Goal: Task Accomplishment & Management: Complete application form

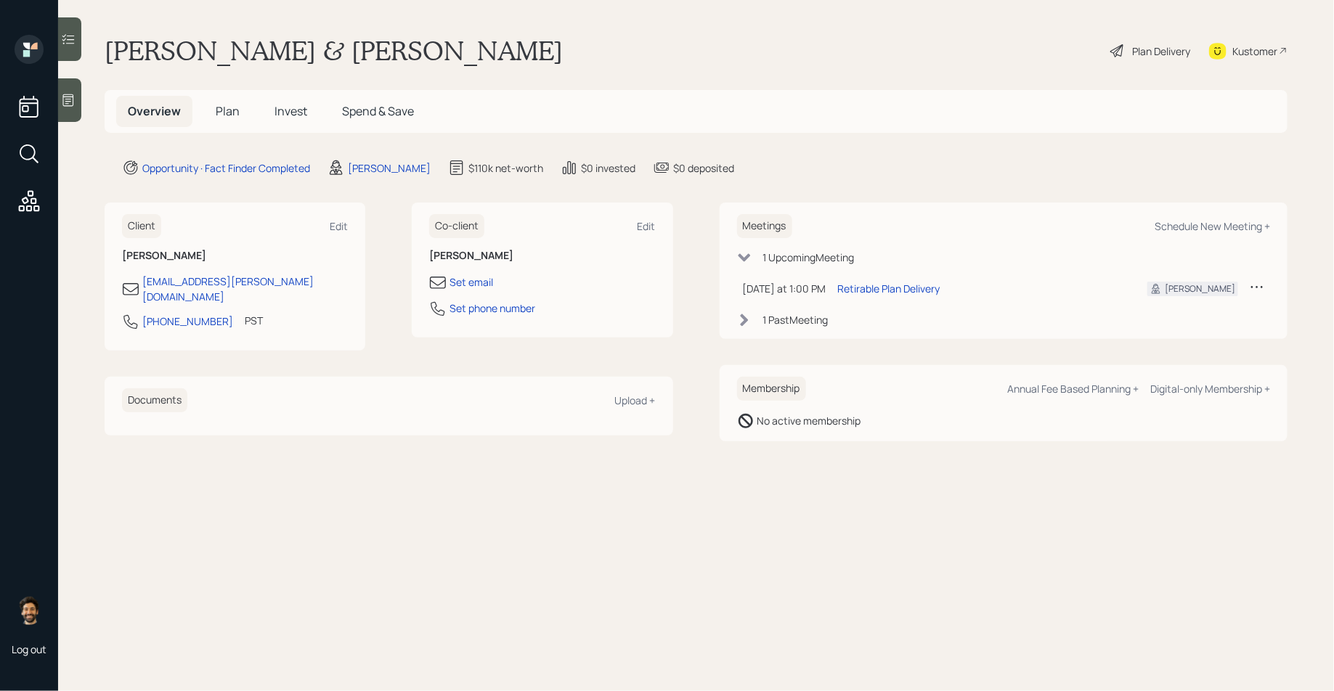
click at [299, 116] on span "Invest" at bounding box center [291, 111] width 33 height 16
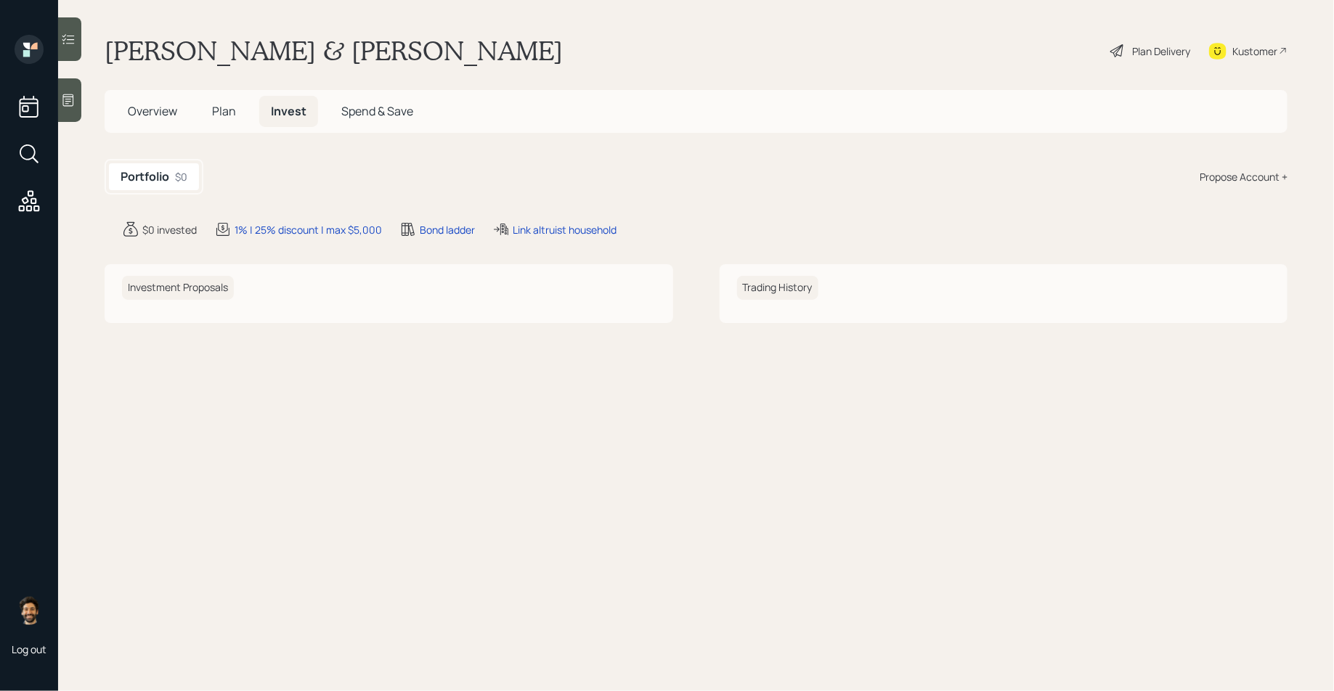
click at [252, 98] on div "Overview Plan Invest Spend & Save" at bounding box center [270, 111] width 309 height 31
click at [222, 103] on span "Plan" at bounding box center [224, 111] width 24 height 16
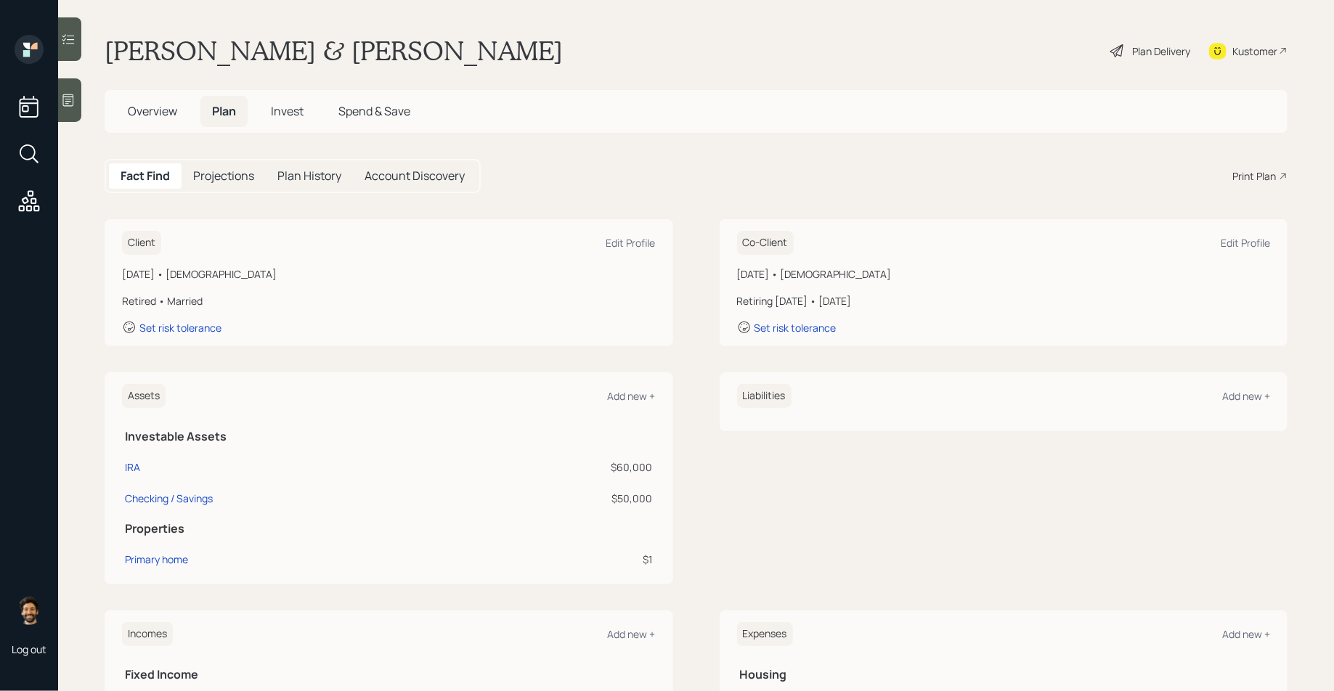
click at [295, 114] on span "Invest" at bounding box center [287, 111] width 33 height 16
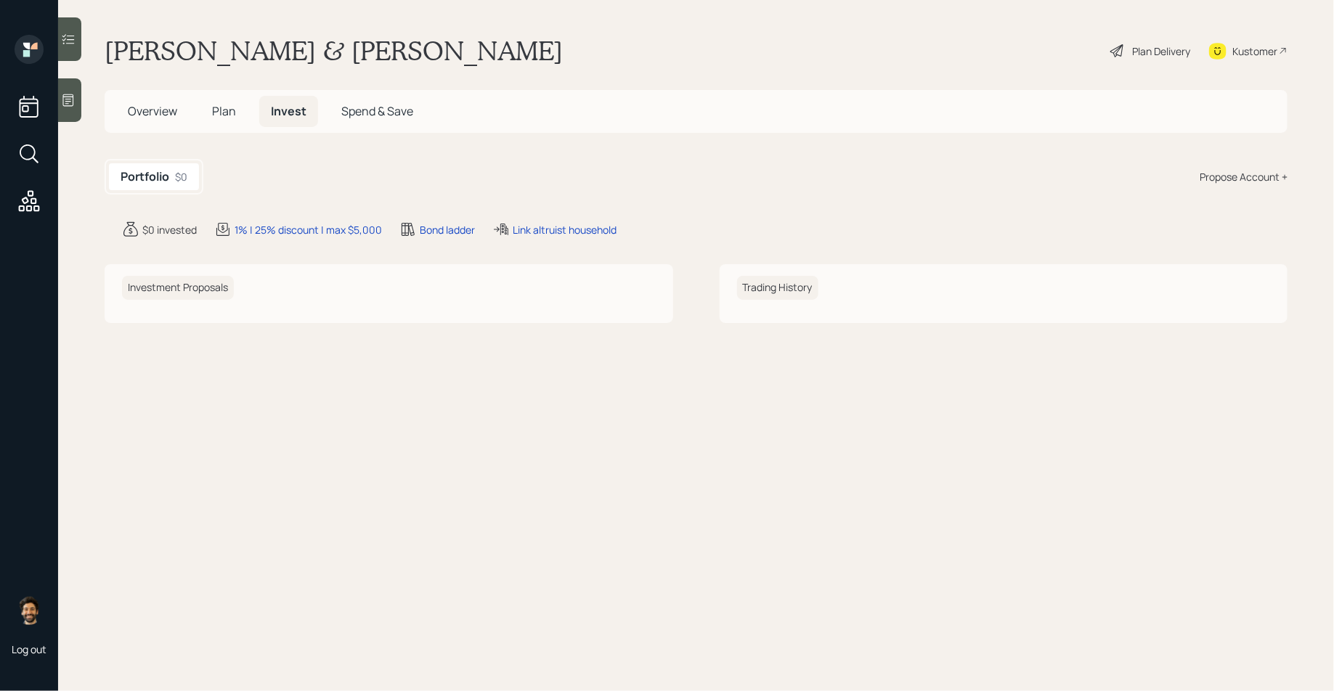
click at [1240, 187] on div "Portfolio $0 Propose Account +" at bounding box center [696, 177] width 1183 height 36
click at [1227, 173] on div "Propose Account +" at bounding box center [1244, 176] width 88 height 15
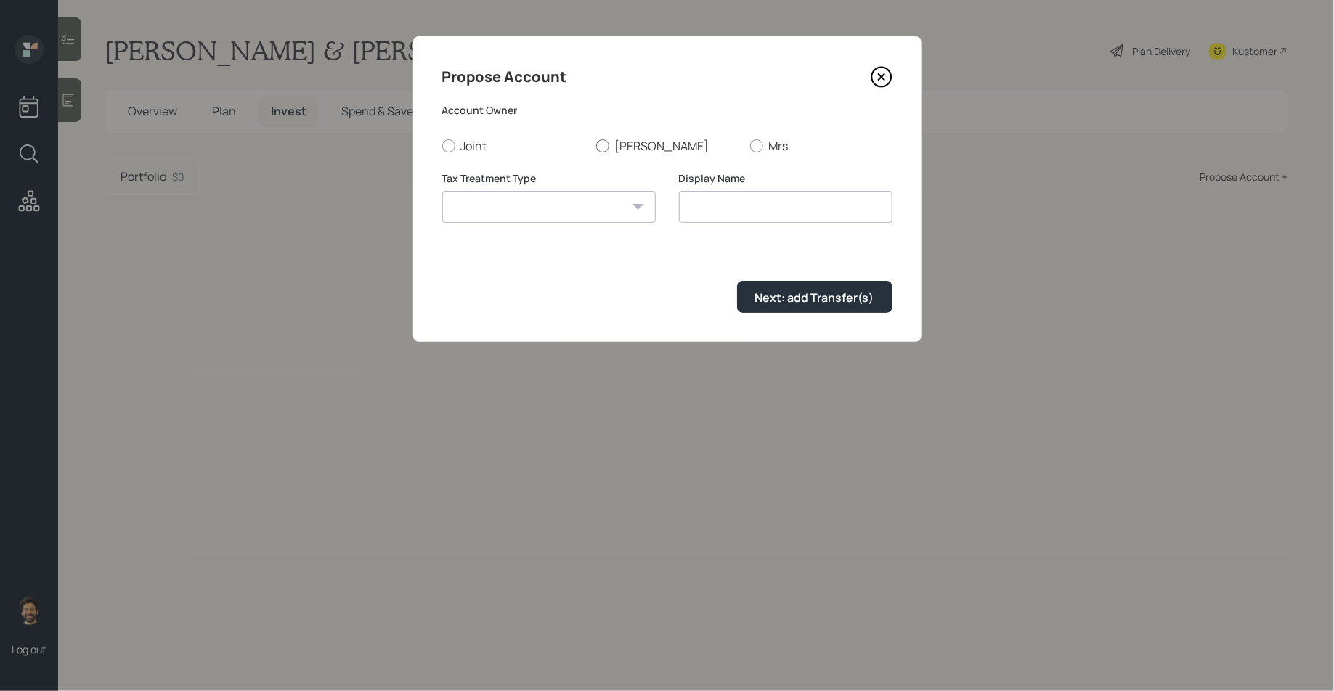
click at [628, 149] on label "[PERSON_NAME]" at bounding box center [667, 146] width 142 height 16
click at [596, 146] on input "[PERSON_NAME]" at bounding box center [596, 145] width 1 height 1
radio input "true"
click at [593, 204] on select "Roth Taxable Traditional" at bounding box center [549, 207] width 214 height 32
select select "traditional"
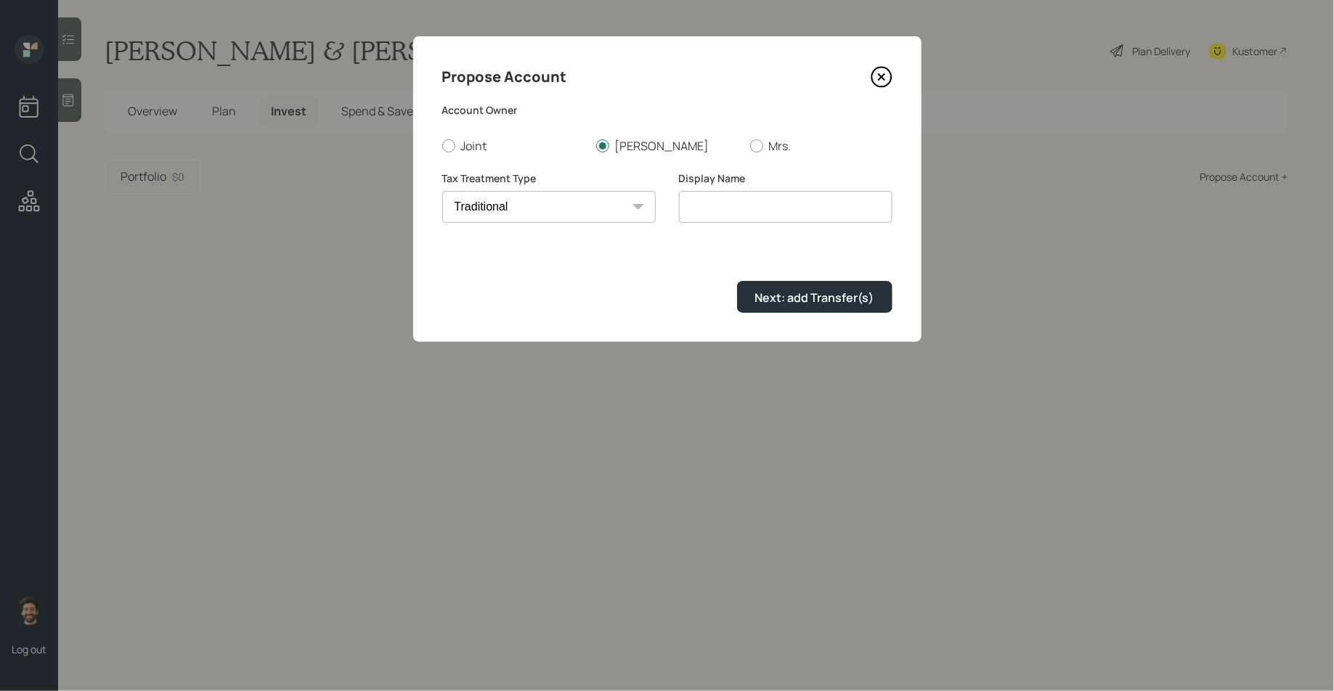
click at [442, 191] on select "Roth Taxable Traditional" at bounding box center [549, 207] width 214 height 32
type input "Traditional"
click at [795, 293] on div "Next: add Transfer(s)" at bounding box center [814, 298] width 119 height 16
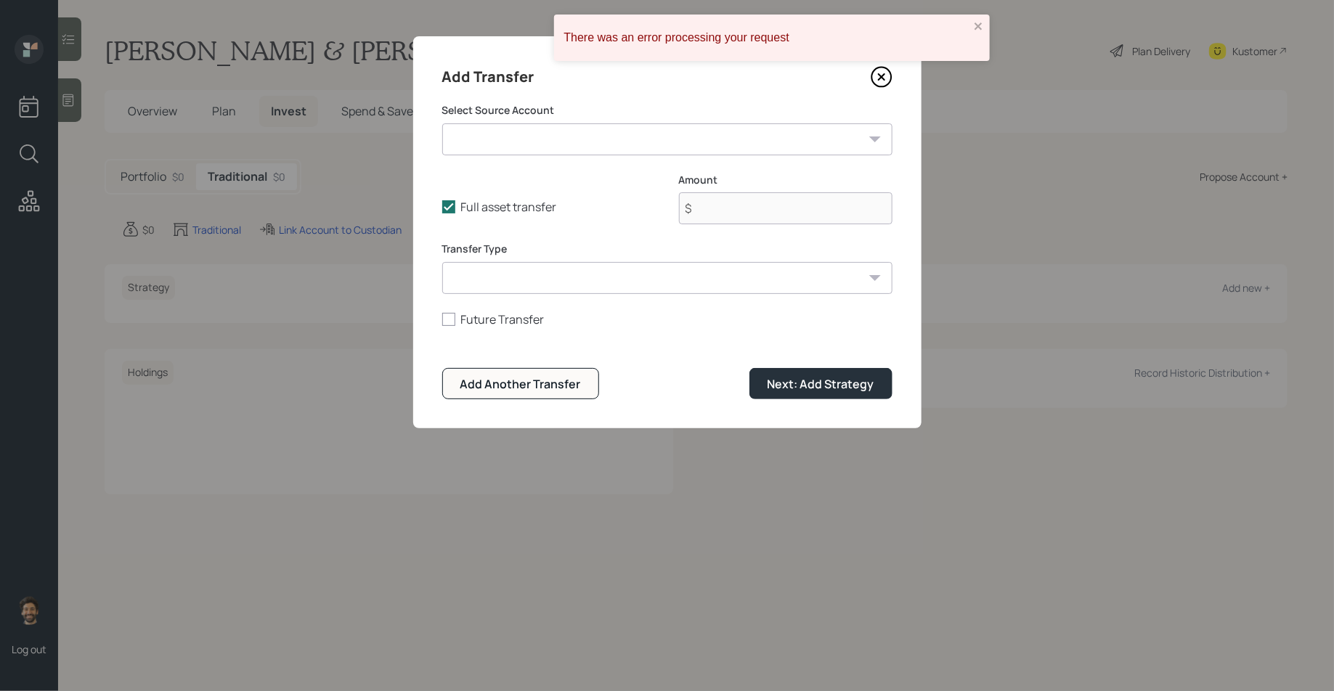
click at [498, 157] on form "Select Source Account IRA ($60,000 | IRA) Checking / Savings ($50,000 | Emergen…" at bounding box center [667, 251] width 450 height 296
click at [492, 141] on select "IRA ($60,000 | IRA) Checking / Savings ($50,000 | Emergency Fund)" at bounding box center [667, 139] width 450 height 32
select select "1aa27954-54de-440c-89e5-4f324c4ee7dd"
click at [442, 123] on select "IRA ($60,000 | IRA) Checking / Savings ($50,000 | Emergency Fund)" at bounding box center [667, 139] width 450 height 32
type input "$ 60,000"
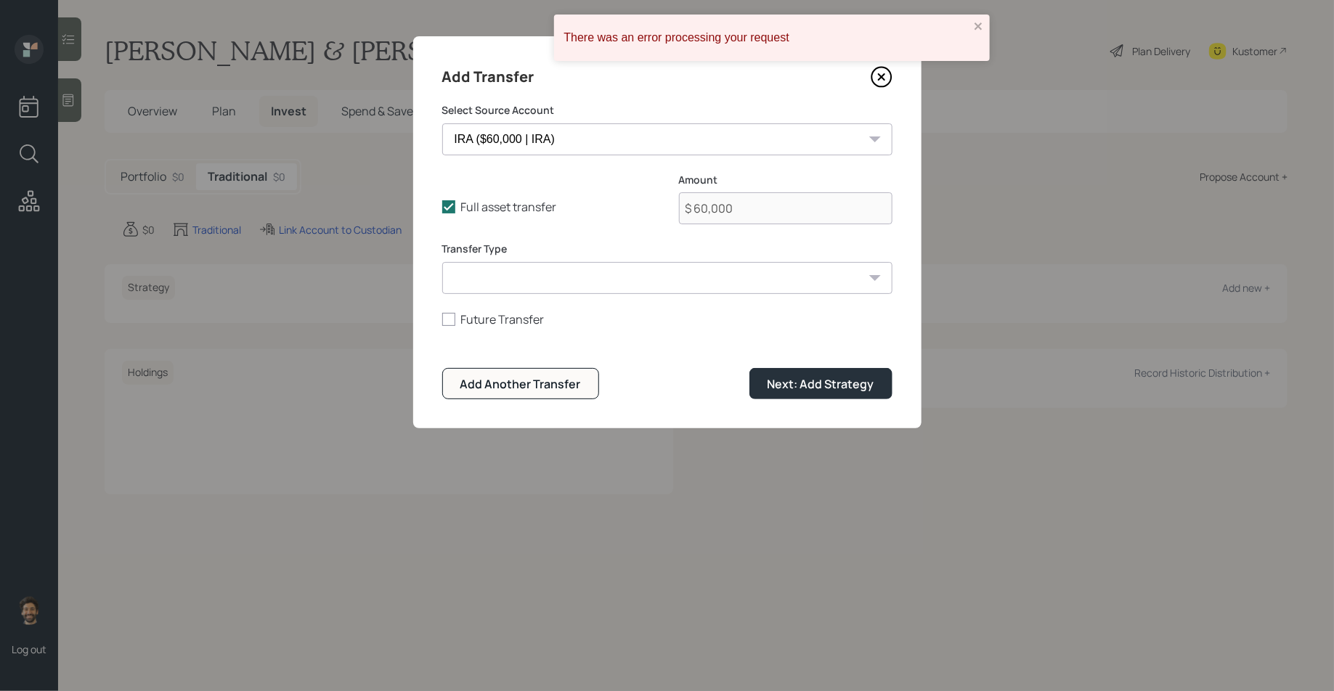
click at [495, 283] on select "ACAT Transfer Non ACAT Transfer Capitalize Rollover Rollover Deposit" at bounding box center [667, 278] width 450 height 32
select select "acat_transfer"
click at [442, 262] on select "ACAT Transfer Non ACAT Transfer Capitalize Rollover Rollover Deposit" at bounding box center [667, 278] width 450 height 32
click at [805, 384] on div "Next: Add Strategy" at bounding box center [821, 384] width 107 height 16
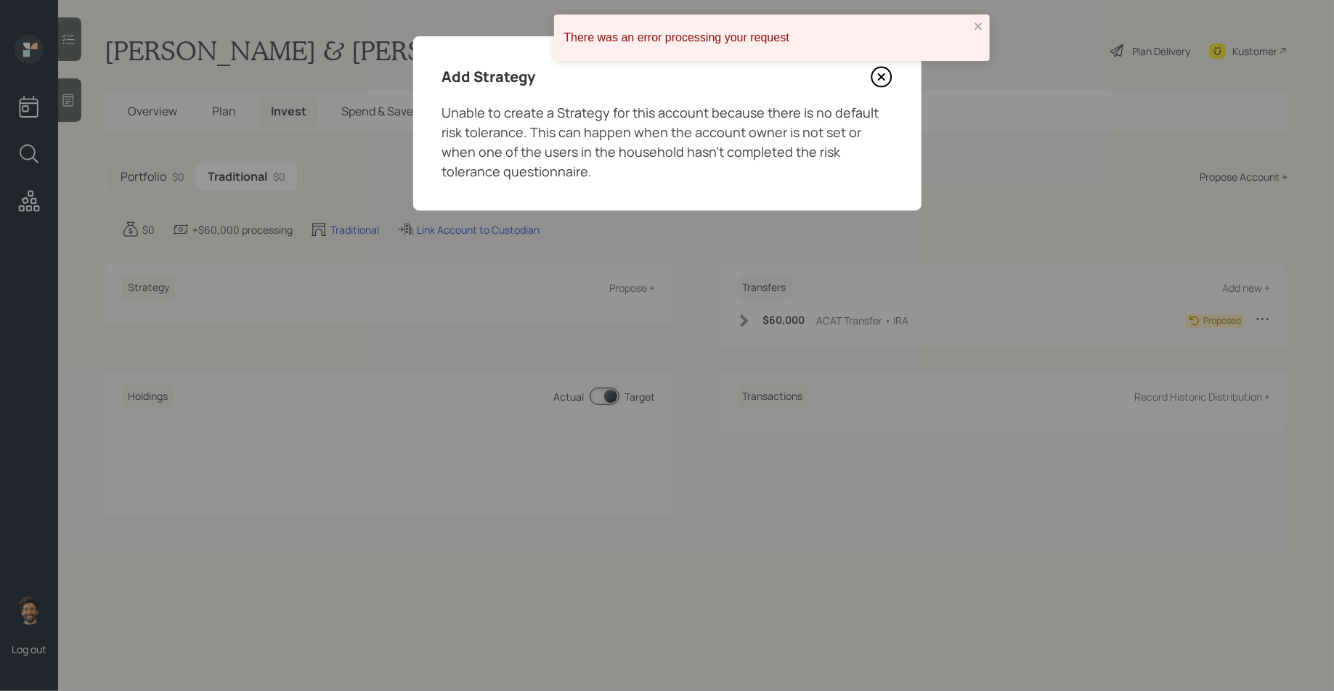
click at [880, 86] on icon at bounding box center [882, 78] width 20 height 20
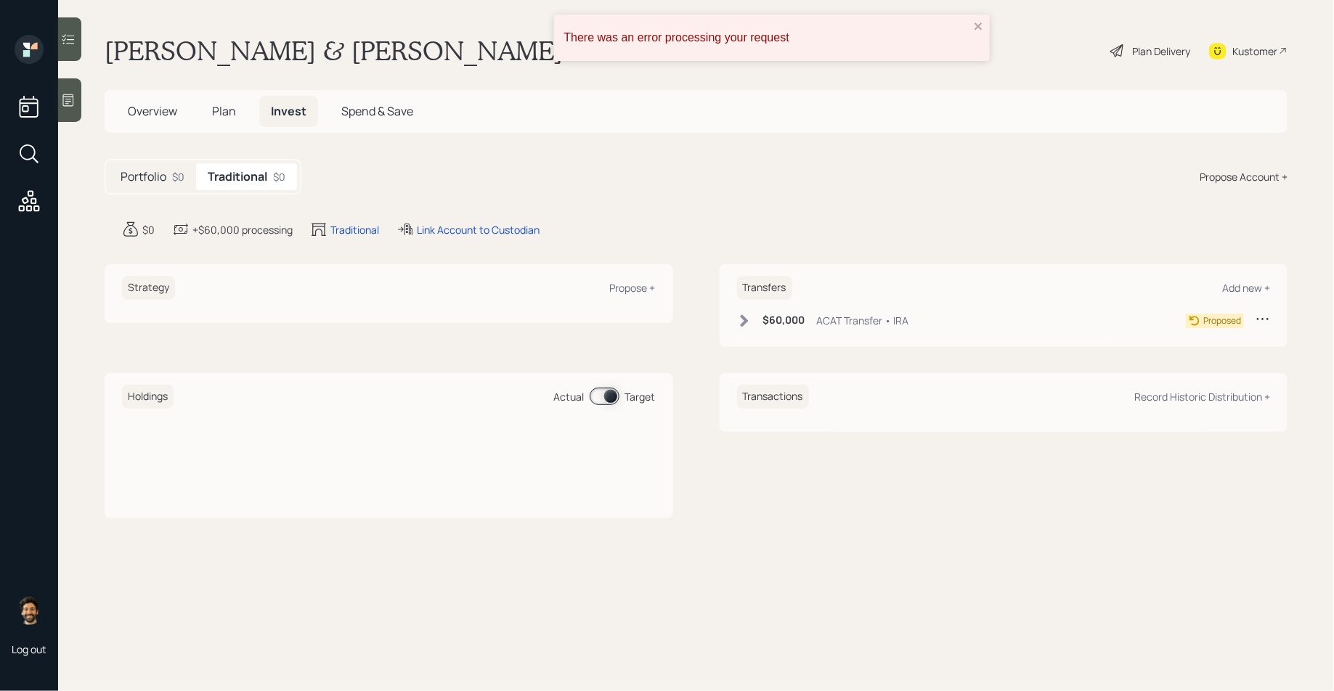
click at [219, 96] on h5 "Plan" at bounding box center [223, 111] width 47 height 31
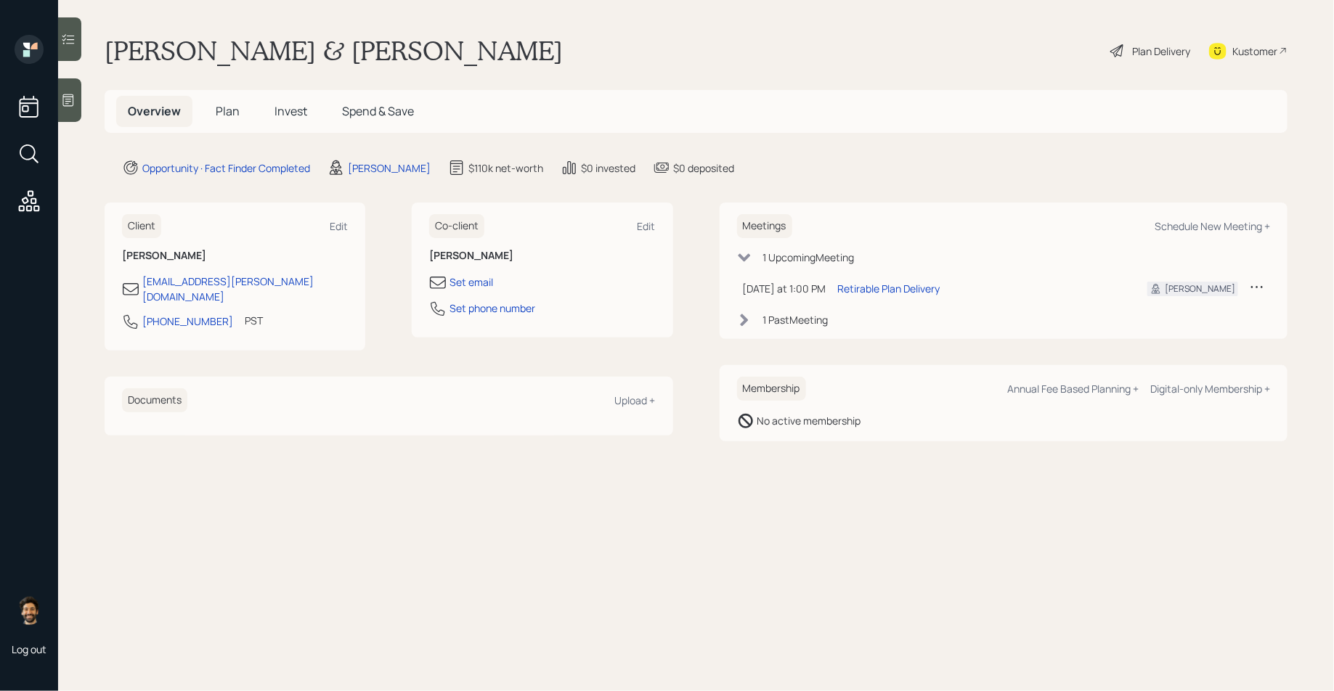
click at [291, 114] on span "Invest" at bounding box center [291, 111] width 33 height 16
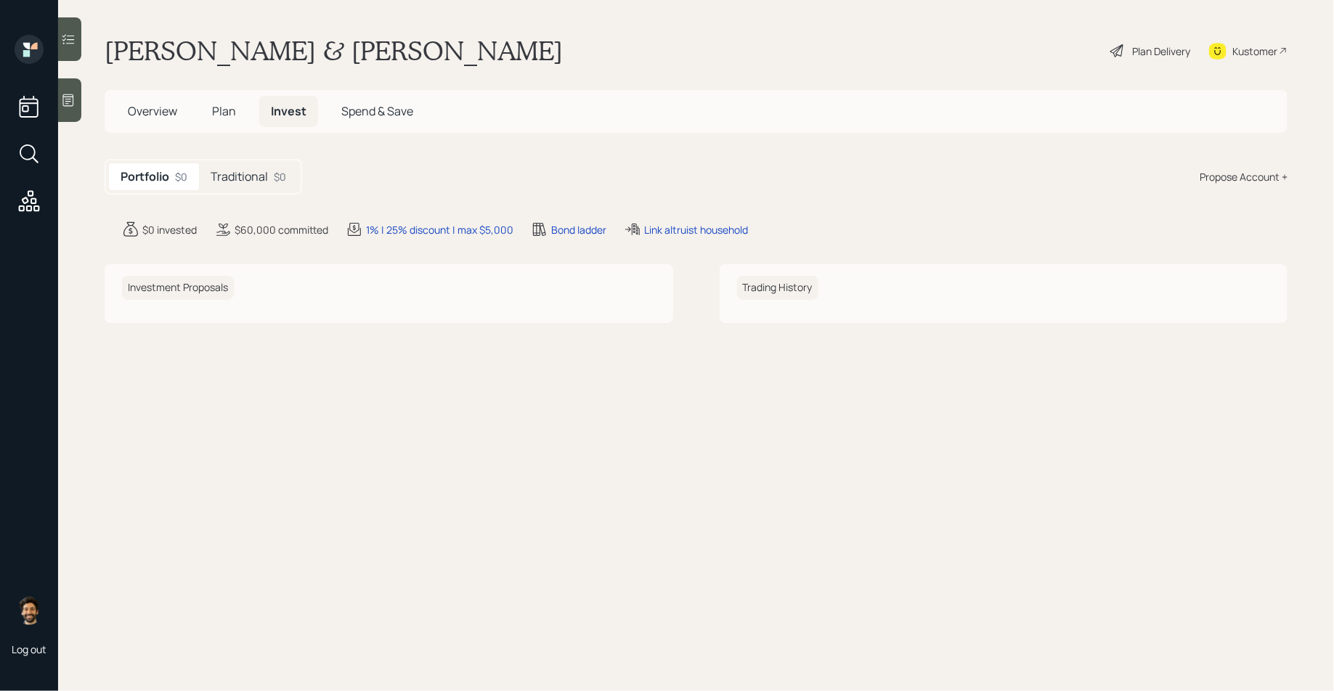
click at [267, 175] on h5 "Traditional" at bounding box center [239, 177] width 57 height 14
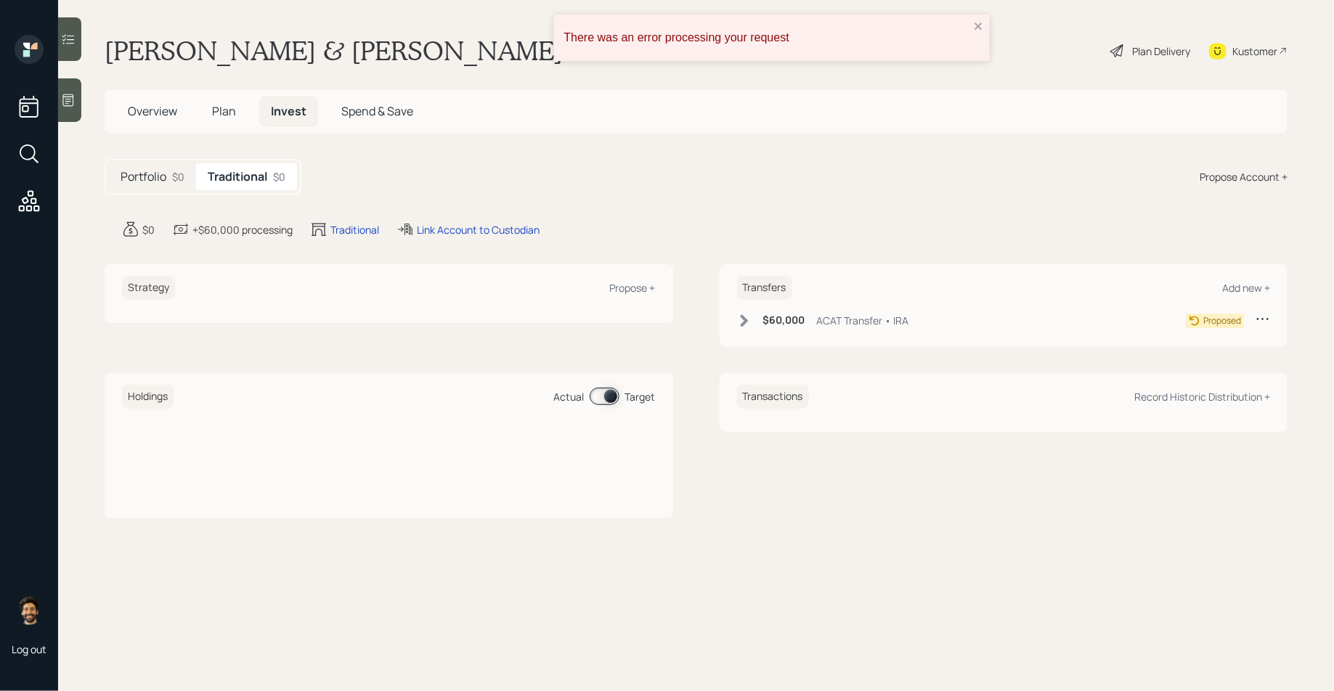
click at [971, 27] on div "There was an error processing your request" at bounding box center [767, 38] width 414 height 22
click at [223, 121] on h5 "Plan" at bounding box center [223, 111] width 47 height 31
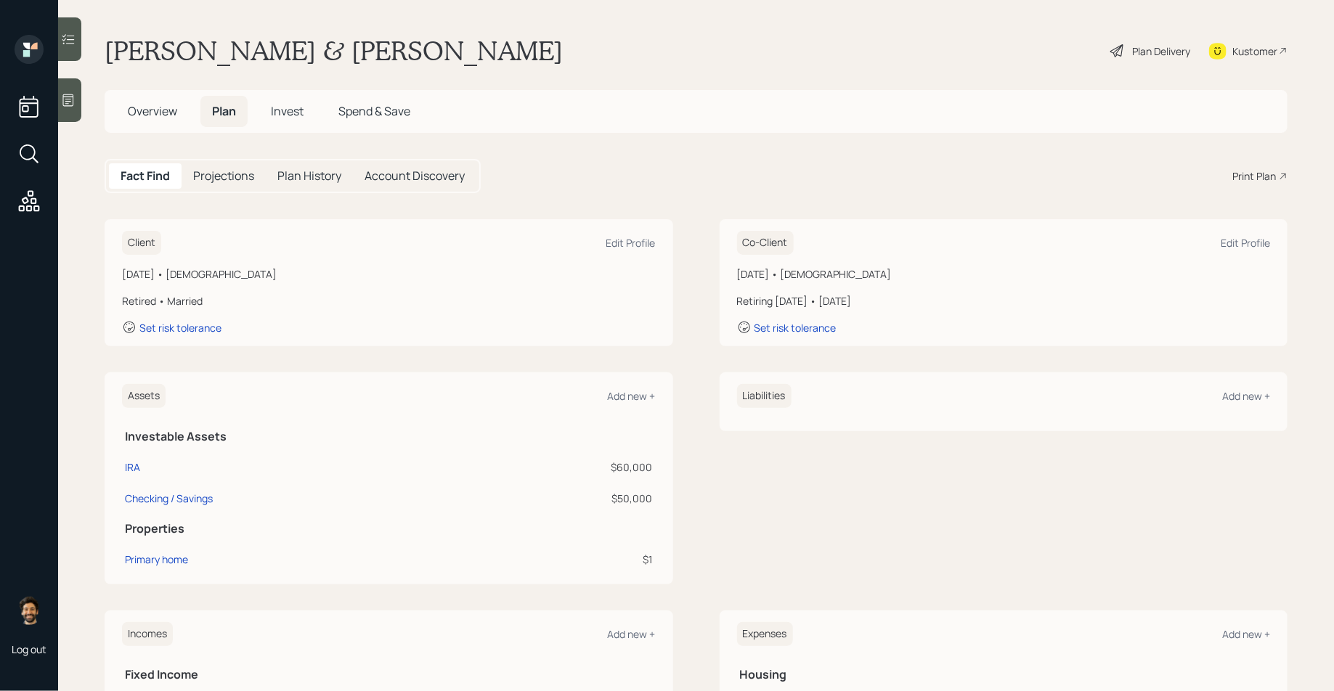
click at [1139, 54] on div "Plan Delivery" at bounding box center [1161, 51] width 58 height 15
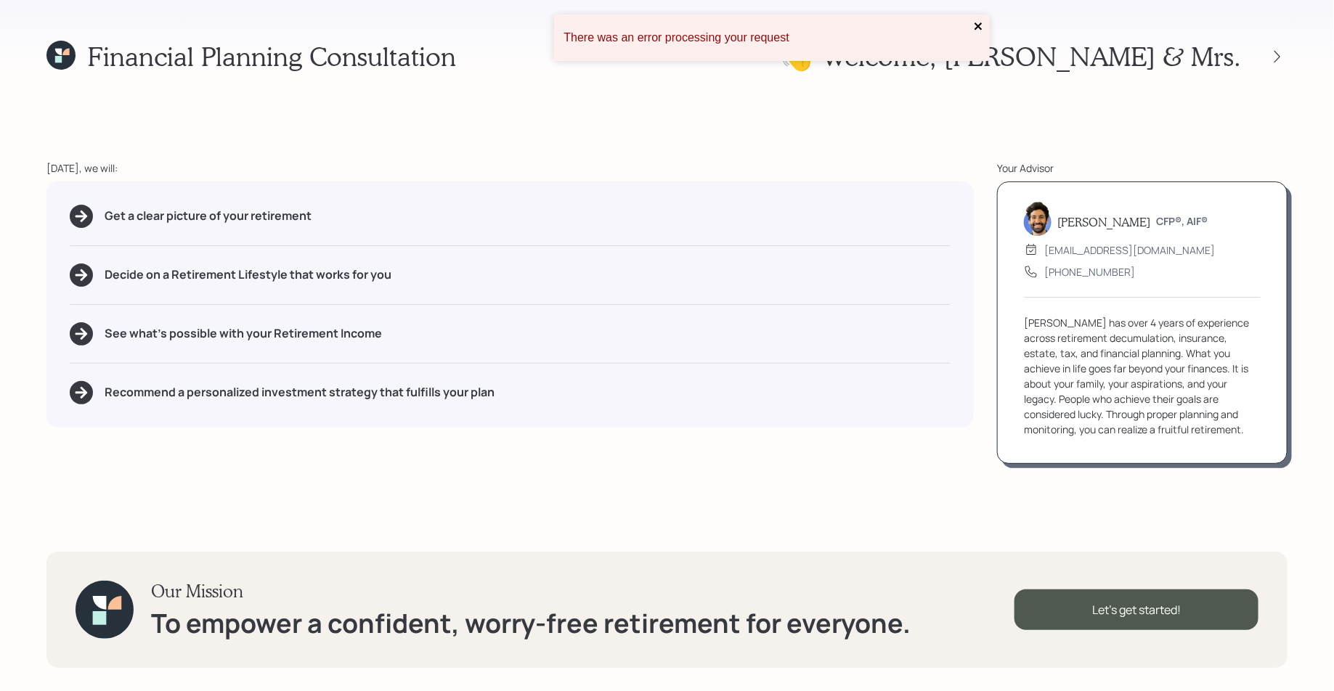
click at [975, 26] on icon "close" at bounding box center [979, 26] width 10 height 12
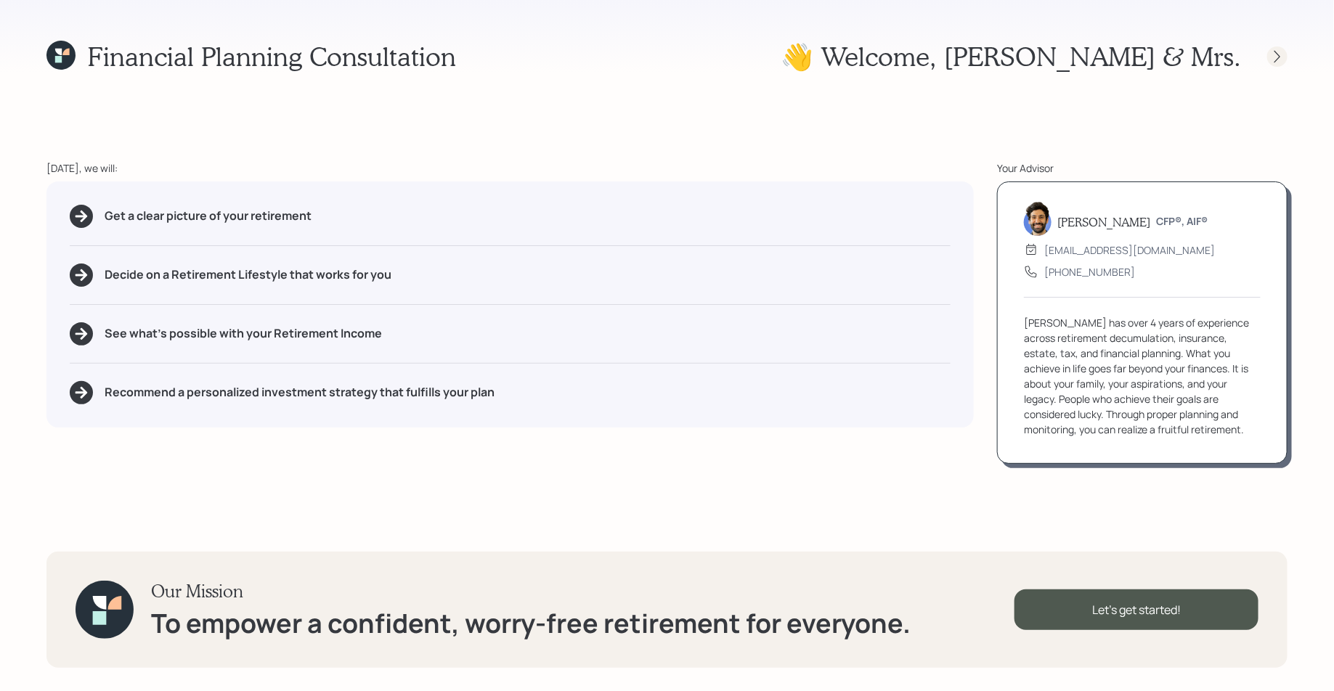
click at [1275, 60] on icon at bounding box center [1277, 56] width 15 height 15
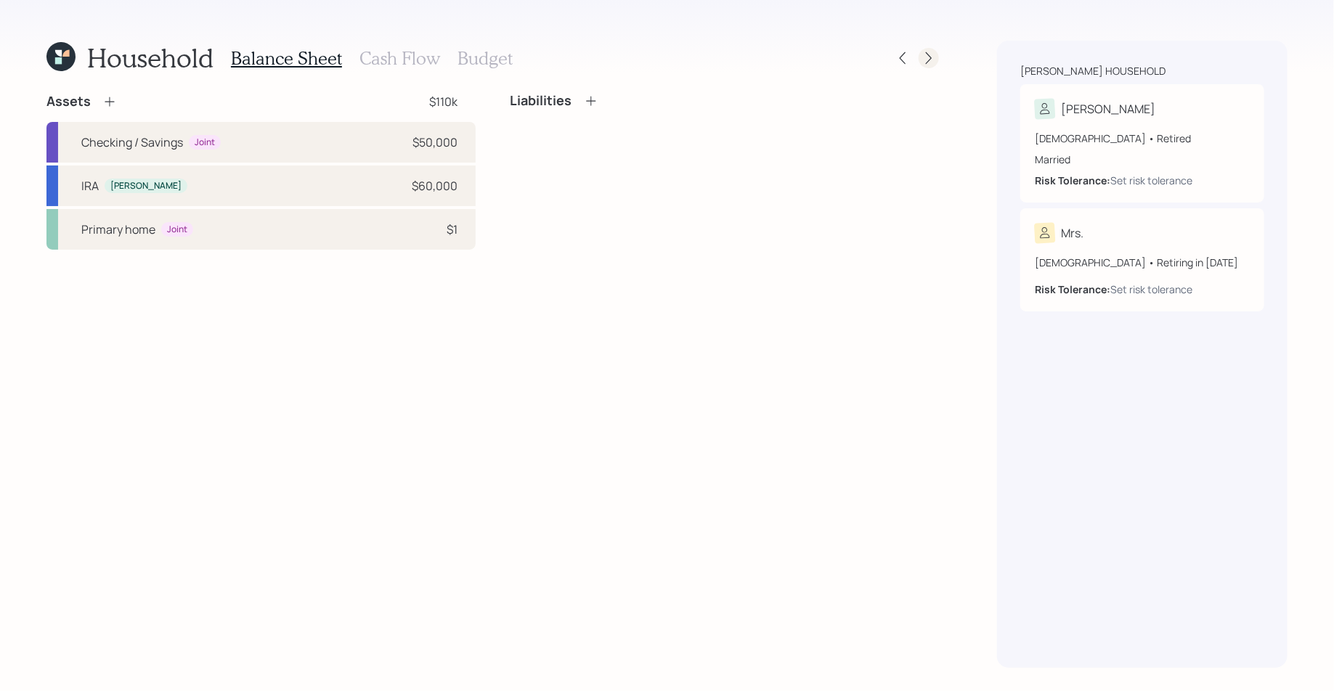
click at [931, 57] on icon at bounding box center [929, 58] width 15 height 15
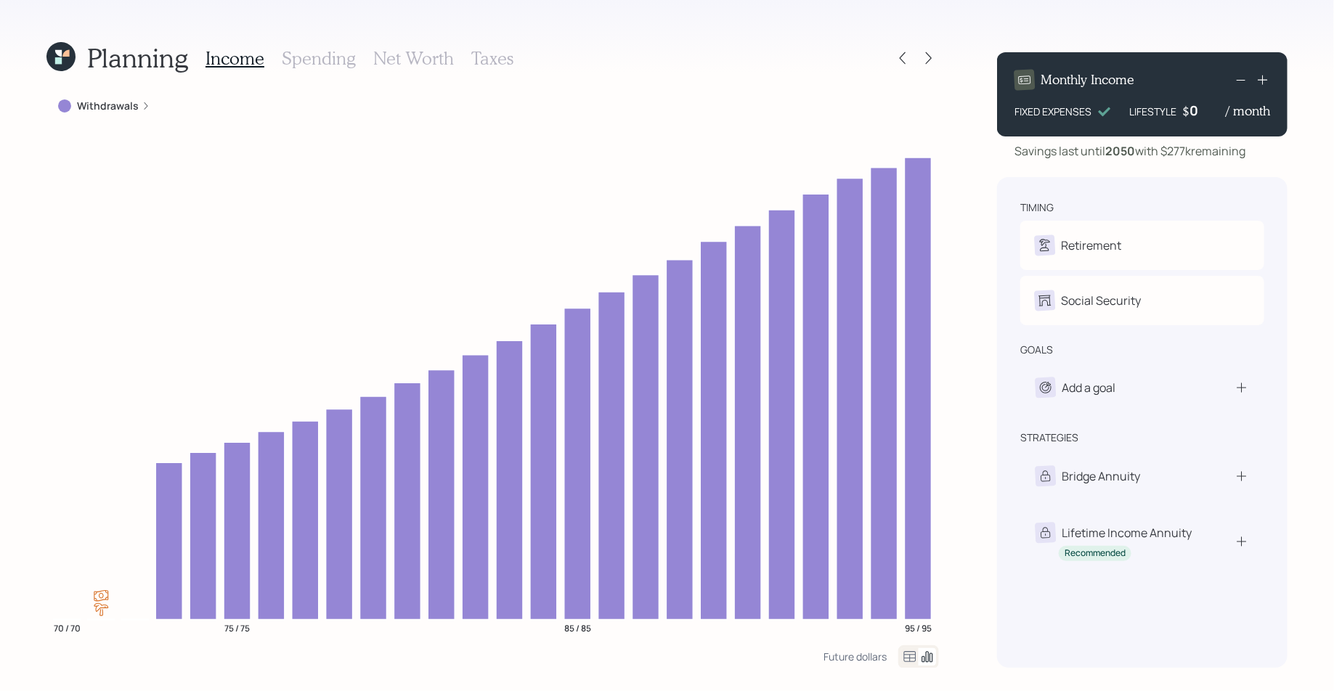
click at [931, 57] on icon at bounding box center [929, 58] width 15 height 15
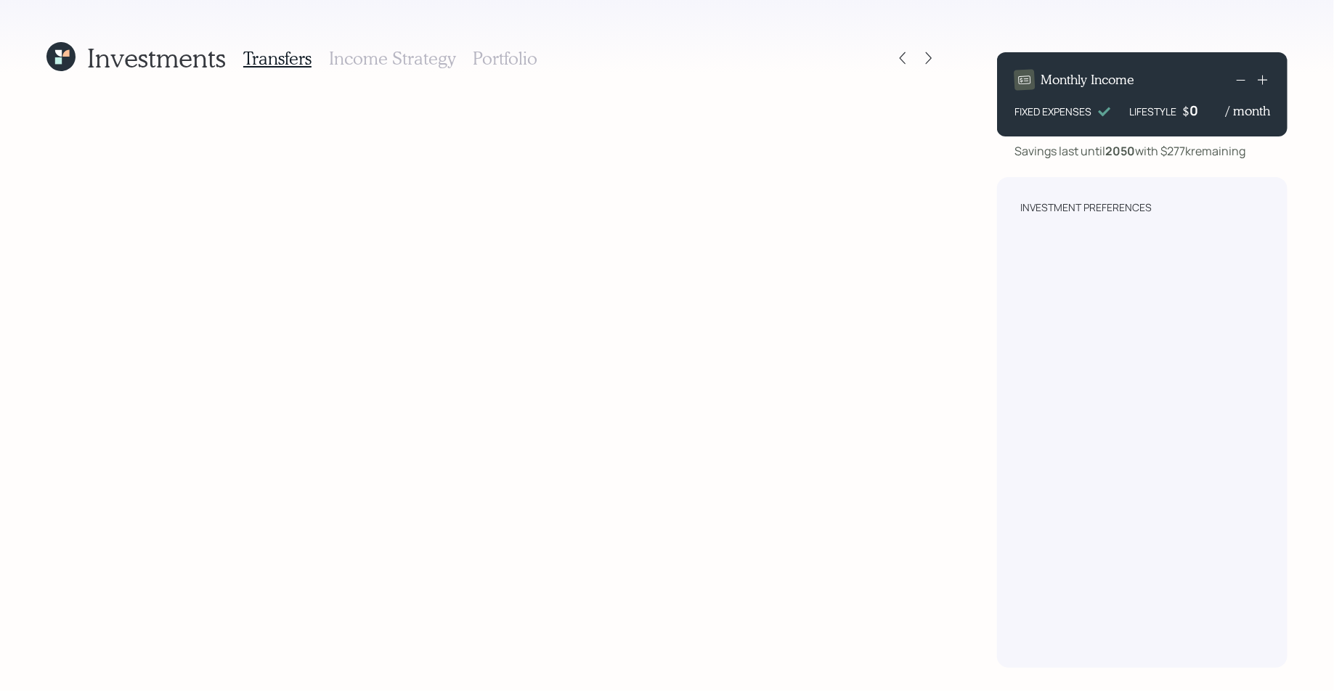
click at [487, 50] on h3 "Portfolio" at bounding box center [505, 58] width 65 height 21
drag, startPoint x: 939, startPoint y: 71, endPoint x: 341, endPoint y: 71, distance: 598.5
click at [341, 71] on div "Investments Transfers Income Strategy Portfolio" at bounding box center [492, 58] width 893 height 35
click at [65, 57] on icon at bounding box center [60, 56] width 29 height 29
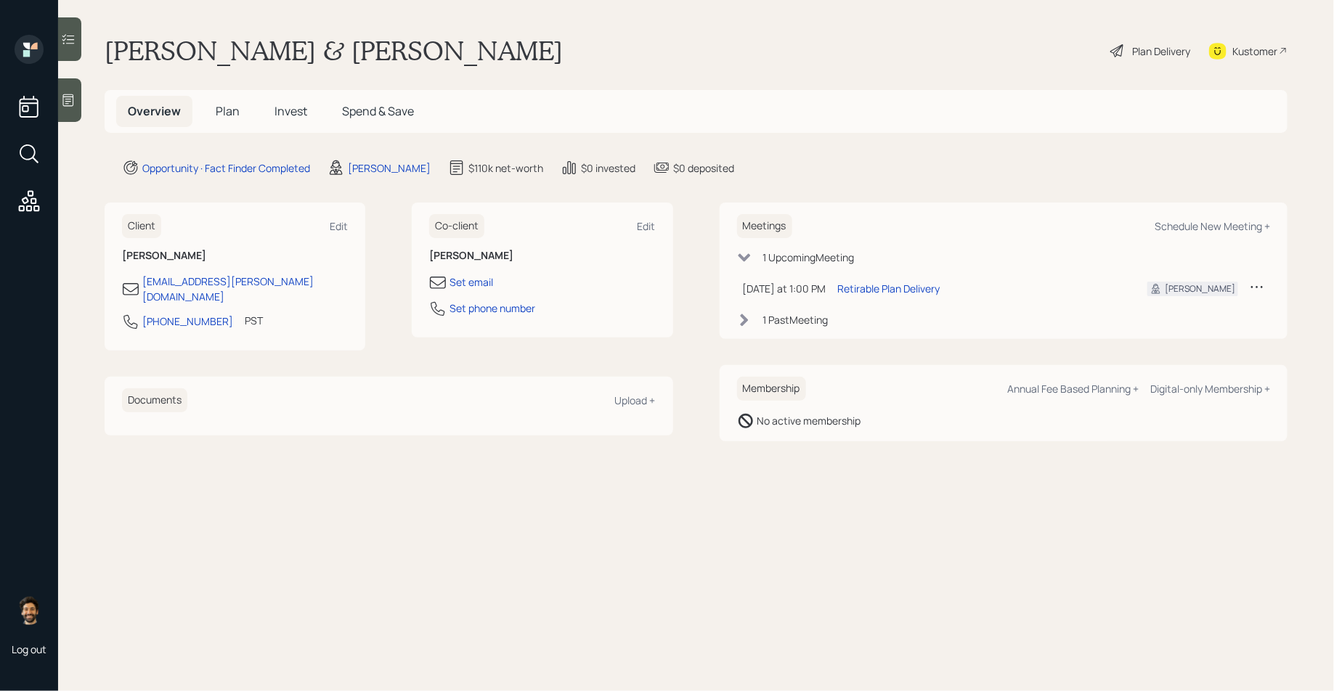
click at [230, 107] on span "Plan" at bounding box center [228, 111] width 24 height 16
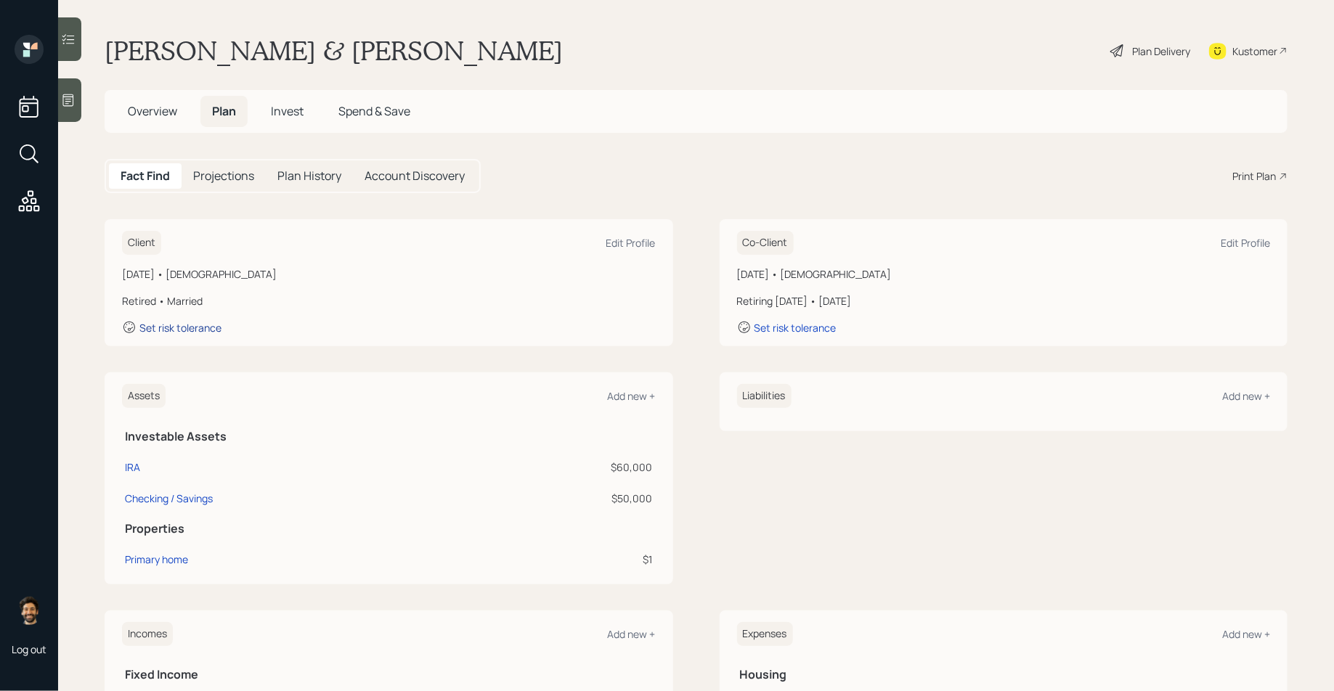
click at [199, 326] on div "Set risk tolerance" at bounding box center [180, 328] width 82 height 14
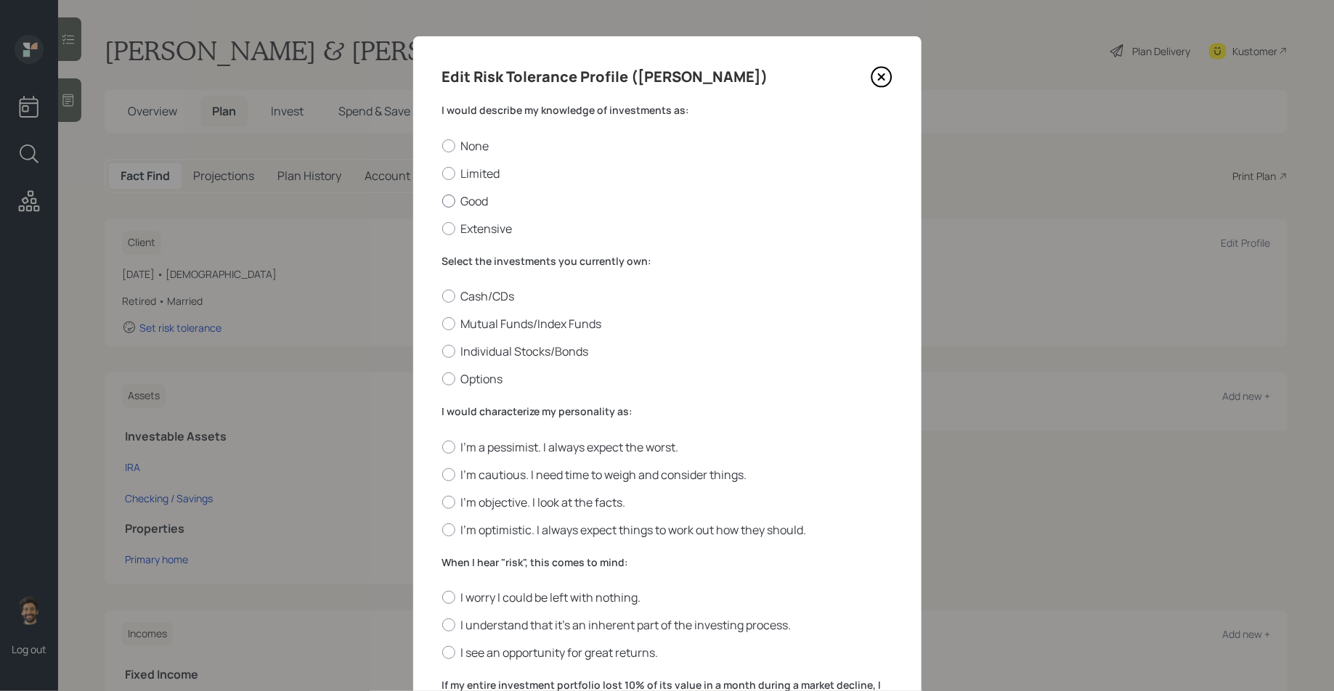
click at [467, 194] on label "Good" at bounding box center [667, 201] width 450 height 16
click at [442, 200] on input "Good" at bounding box center [442, 200] width 1 height 1
radio input "true"
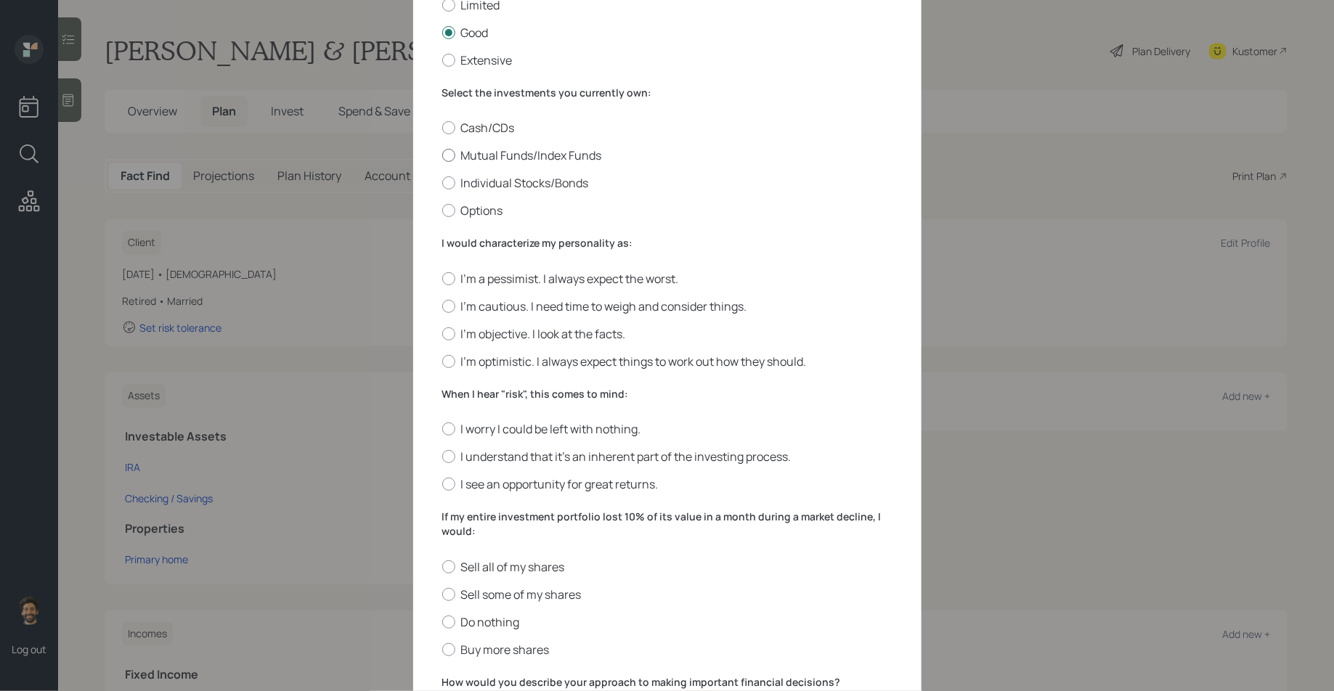
click at [475, 151] on label "Mutual Funds/Index Funds" at bounding box center [667, 155] width 450 height 16
click at [442, 155] on input "Mutual Funds/Index Funds" at bounding box center [442, 155] width 1 height 1
radio input "true"
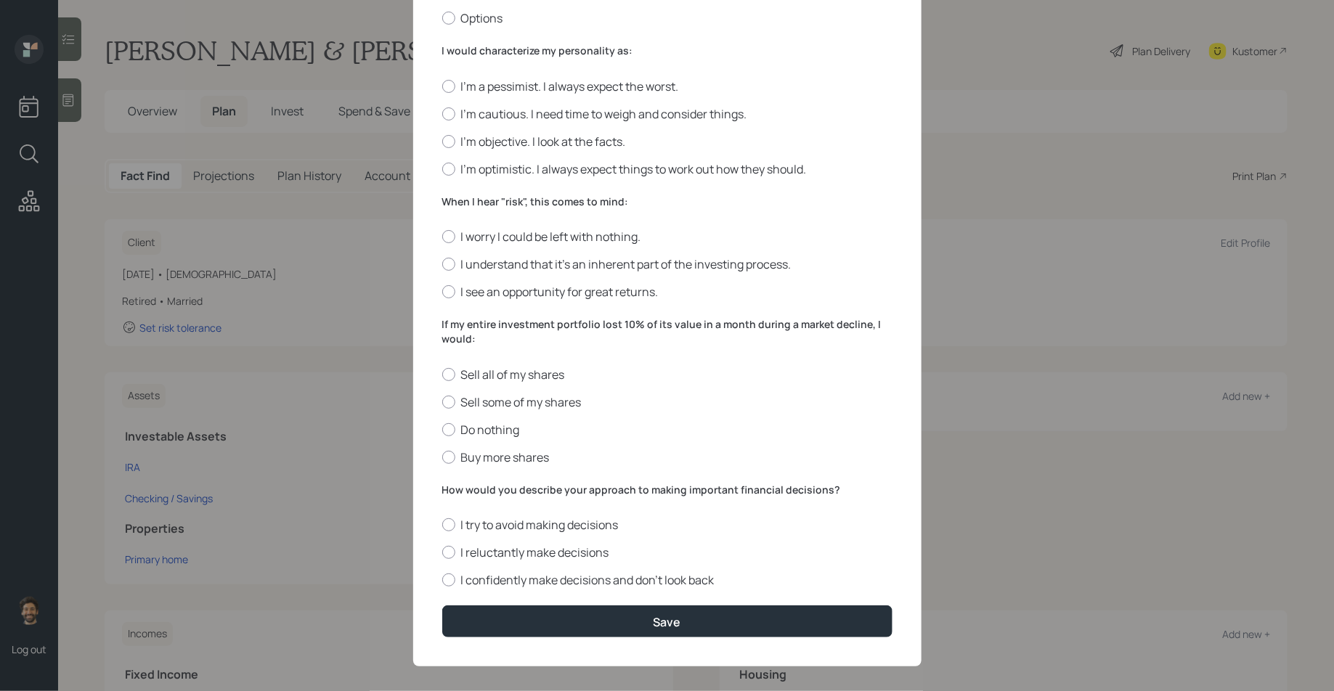
scroll to position [370, 0]
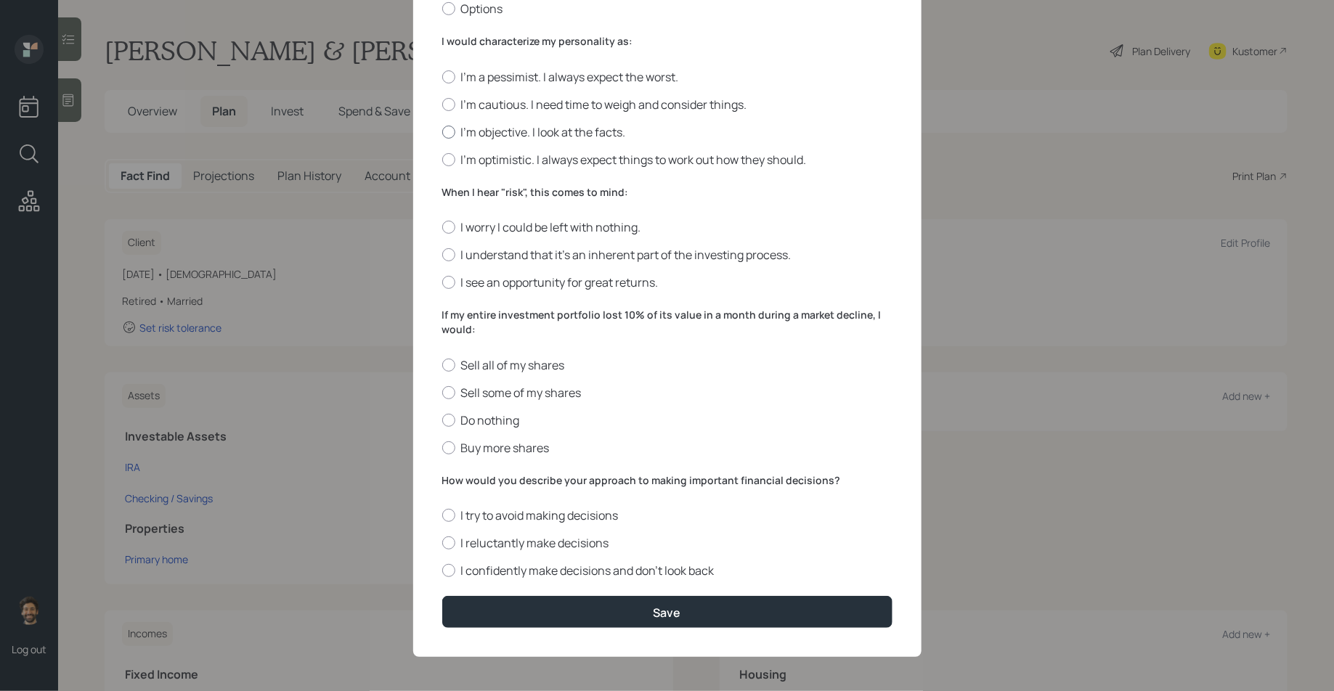
click at [447, 129] on div at bounding box center [448, 132] width 13 height 13
click at [442, 131] on input "I'm objective. I look at the facts." at bounding box center [442, 131] width 1 height 1
radio input "true"
click at [462, 190] on label "When I hear "risk", this comes to mind:" at bounding box center [667, 192] width 450 height 15
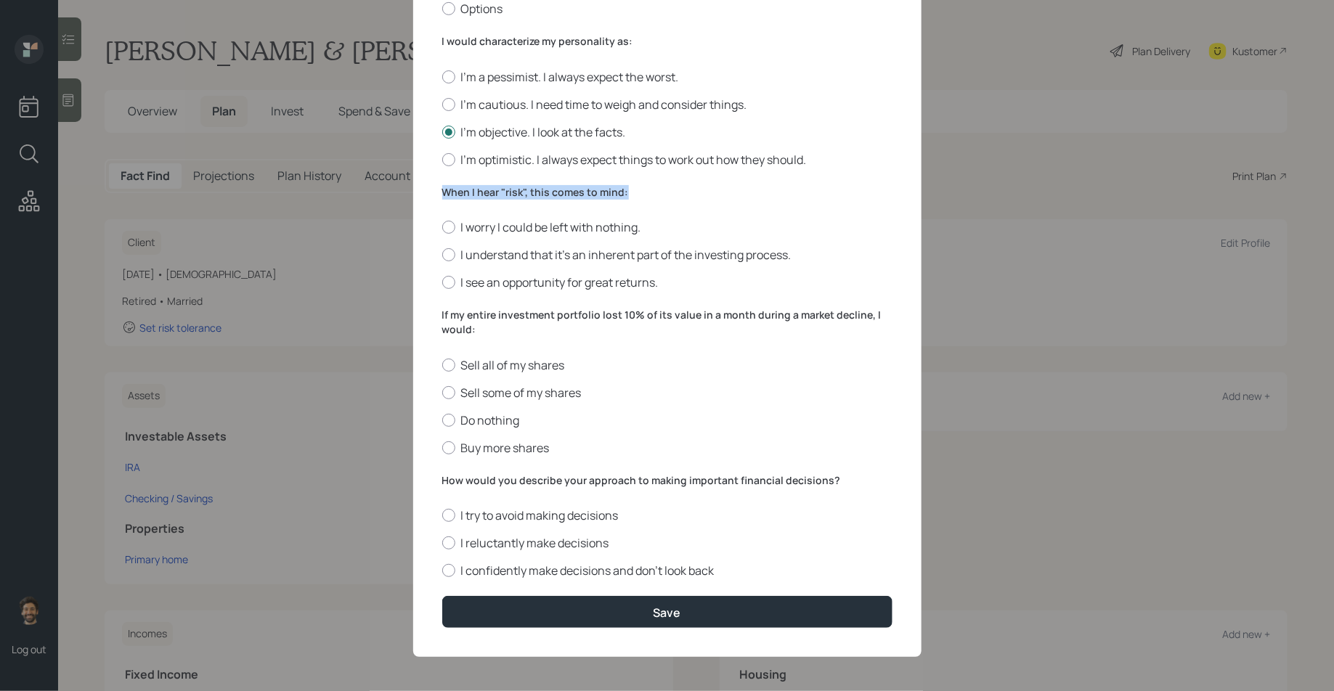
click at [462, 190] on label "When I hear "risk", this comes to mind:" at bounding box center [667, 192] width 450 height 15
click at [454, 281] on div at bounding box center [448, 282] width 13 height 13
click at [442, 283] on input "I see an opportunity for great returns." at bounding box center [442, 283] width 1 height 1
radio input "true"
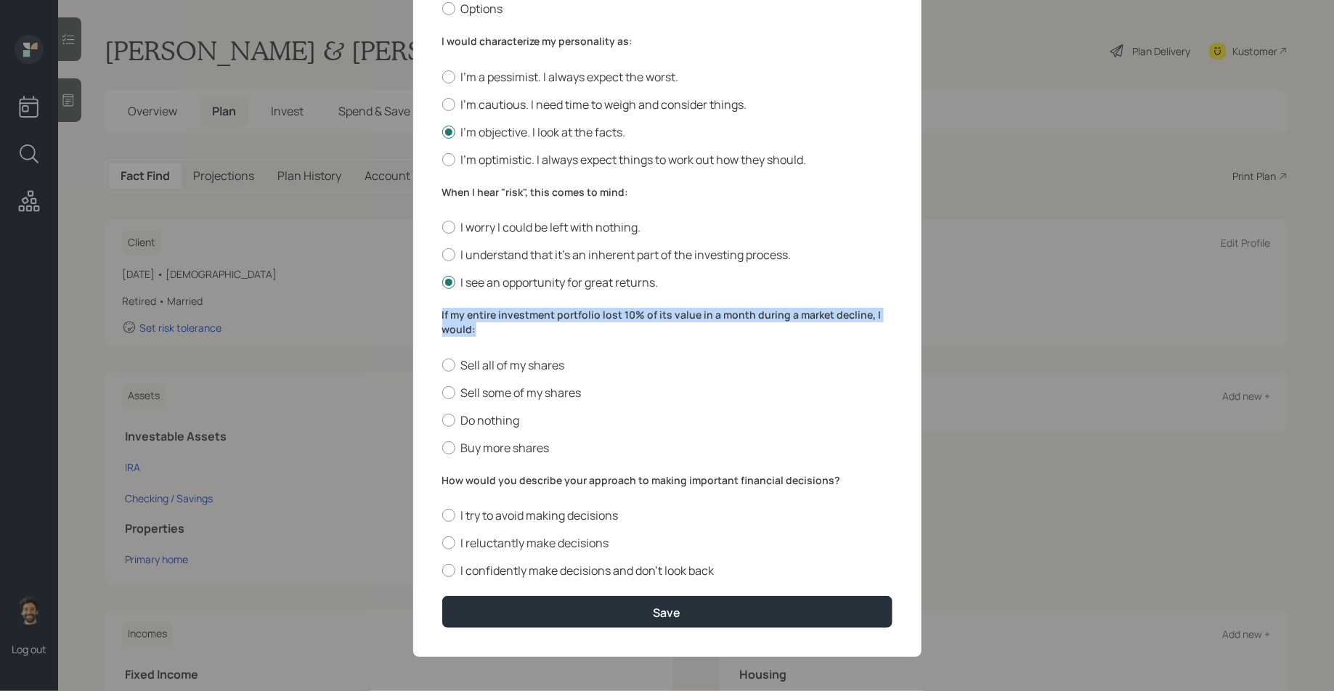
drag, startPoint x: 483, startPoint y: 328, endPoint x: 414, endPoint y: 302, distance: 73.5
click at [414, 302] on div "Edit Risk Tolerance Profile (Steven) I would describe my knowledge of investmen…" at bounding box center [667, 161] width 508 height 991
click at [452, 426] on div "Sell all of my shares Sell some of my shares Do nothing Buy more shares" at bounding box center [667, 406] width 450 height 99
click at [452, 415] on div at bounding box center [448, 420] width 13 height 13
click at [442, 420] on input "Do nothing" at bounding box center [442, 420] width 1 height 1
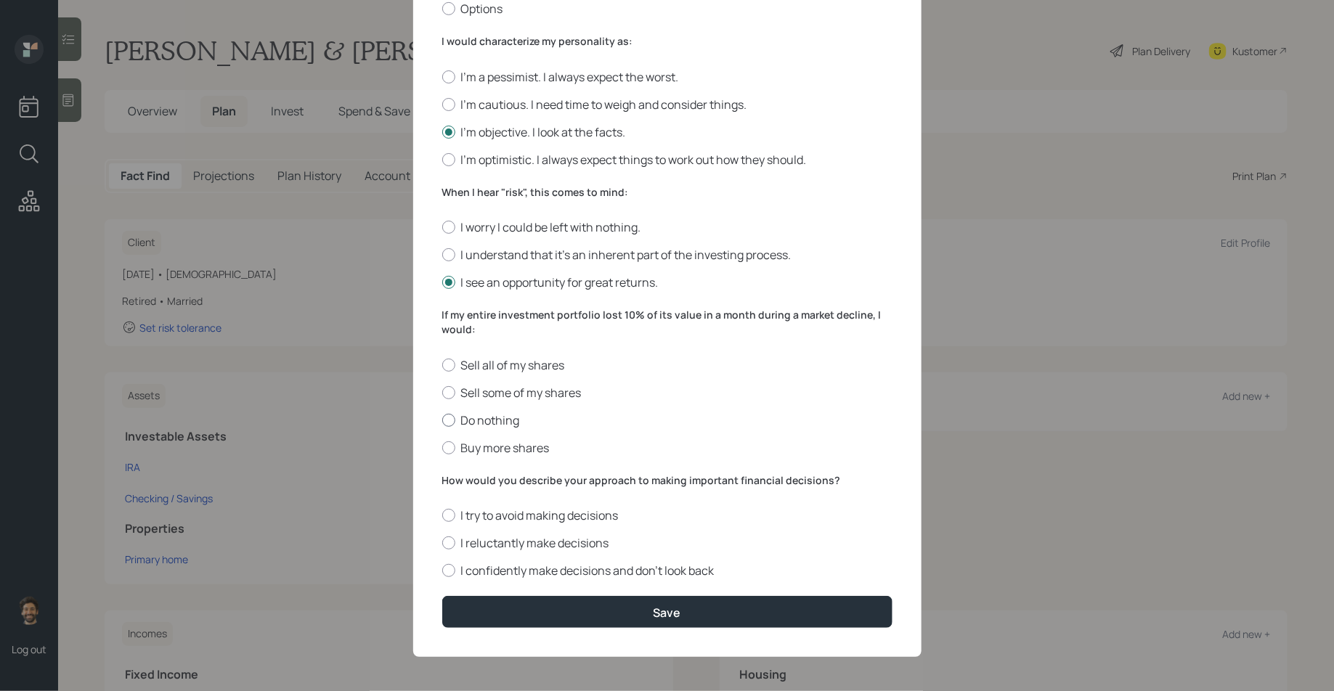
radio input "true"
click at [481, 483] on label "How would you describe your approach to making important financial decisions?" at bounding box center [667, 481] width 450 height 15
click at [468, 563] on label "I confidently make decisions and don’t look back" at bounding box center [667, 571] width 450 height 16
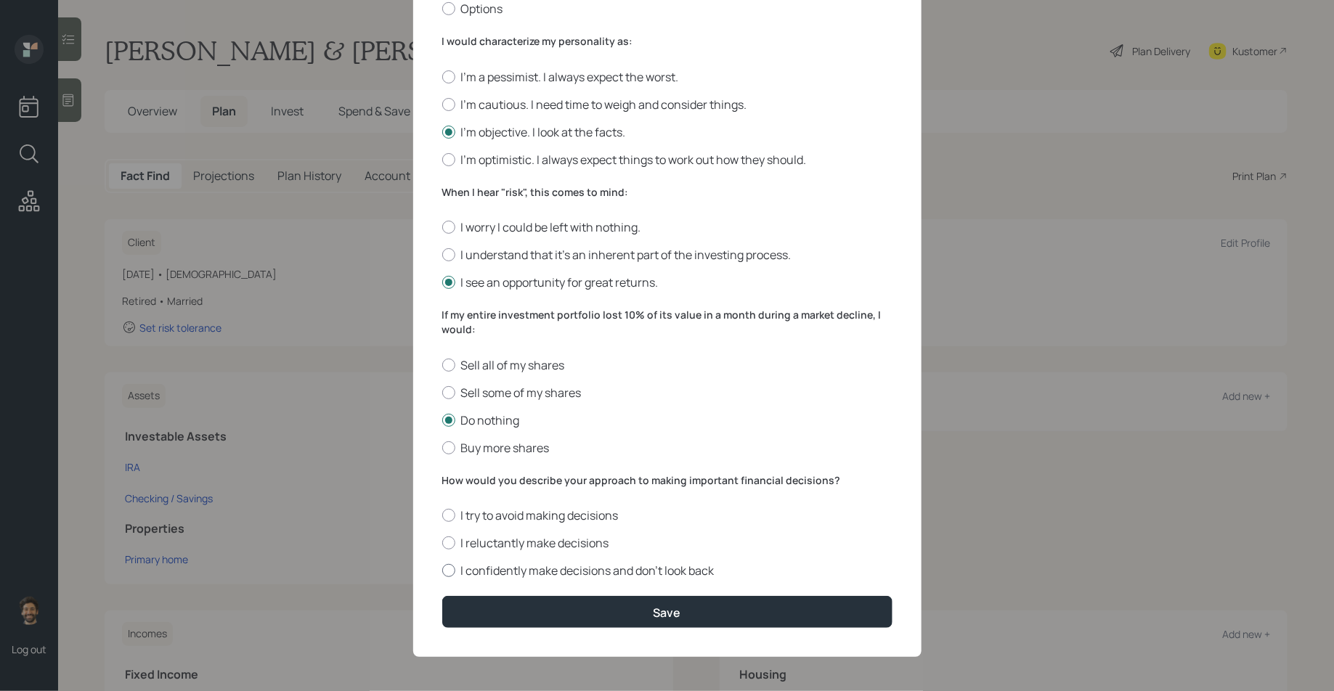
click at [442, 571] on input "I confidently make decisions and don’t look back" at bounding box center [442, 571] width 1 height 1
radio input "true"
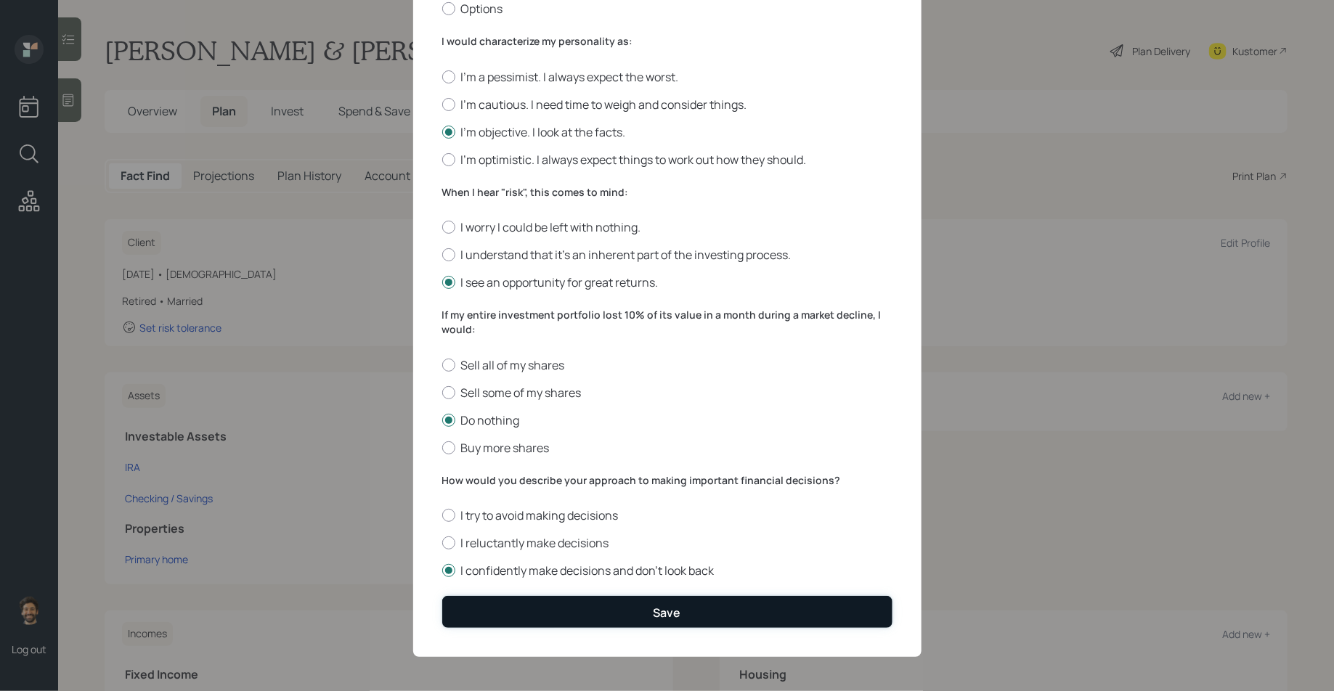
click at [485, 605] on button "Save" at bounding box center [667, 611] width 450 height 31
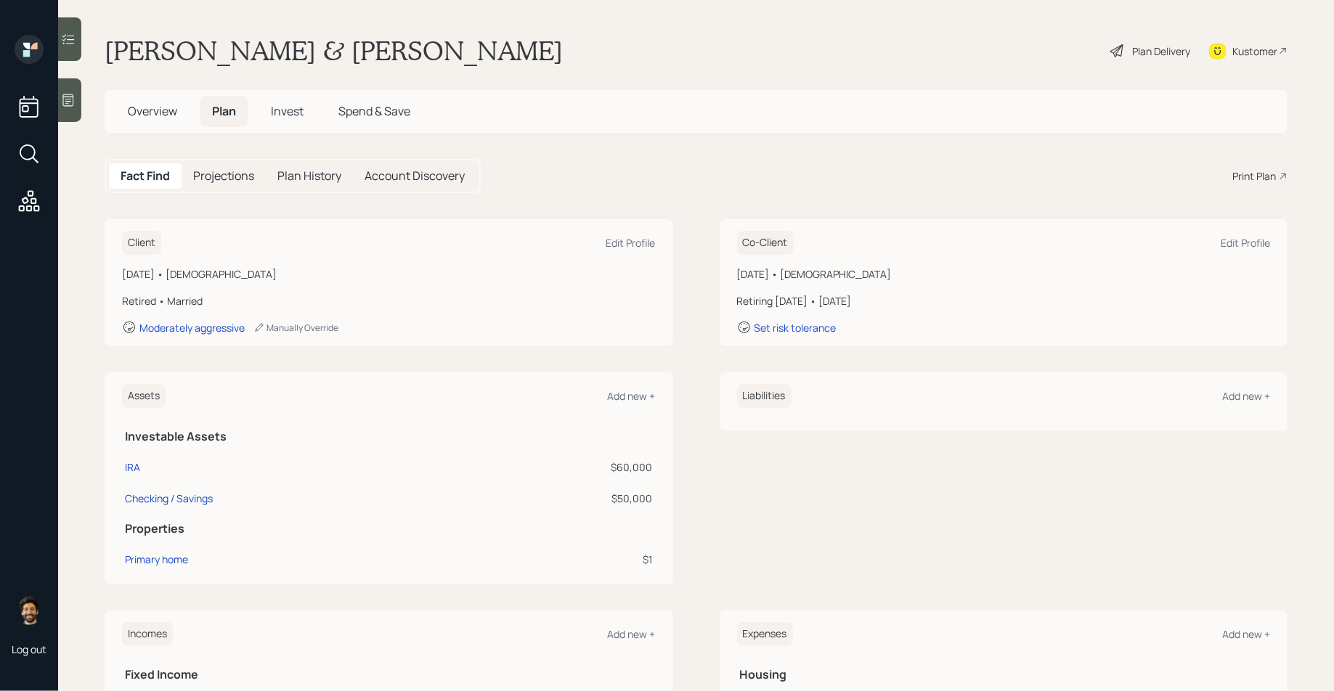
click at [285, 116] on span "Invest" at bounding box center [287, 111] width 33 height 16
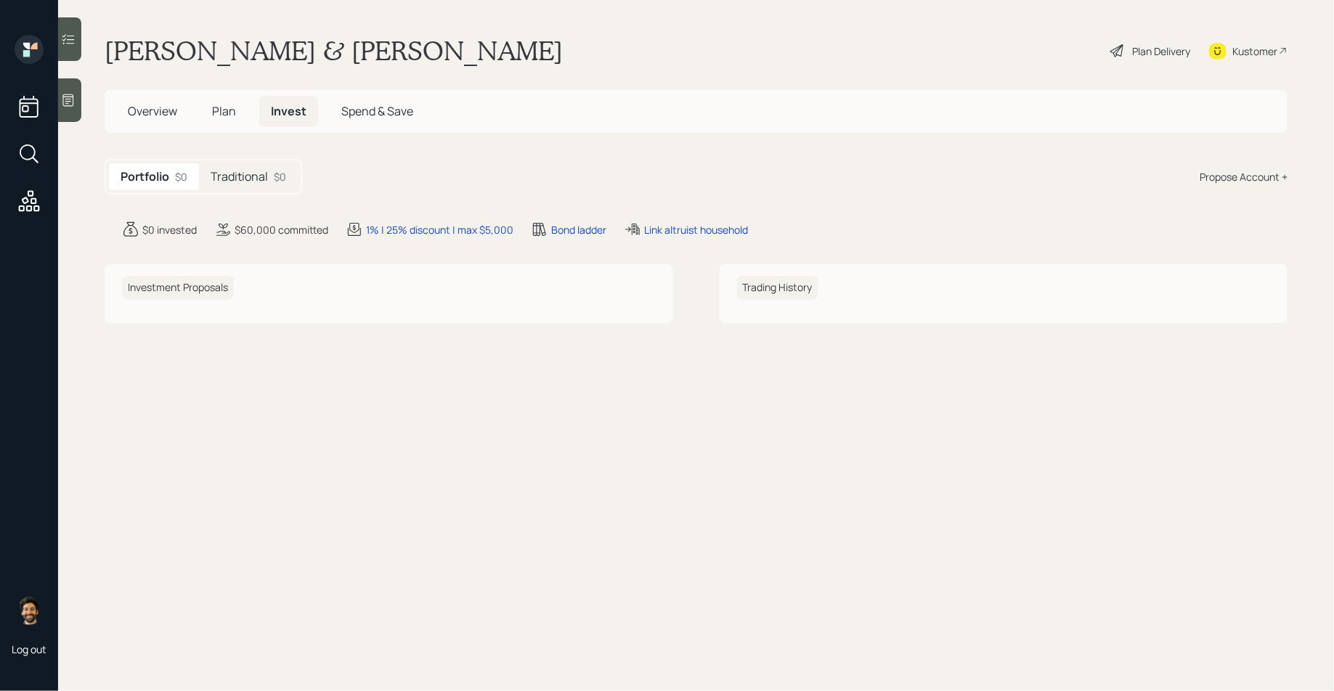
click at [264, 179] on h5 "Traditional" at bounding box center [239, 177] width 57 height 14
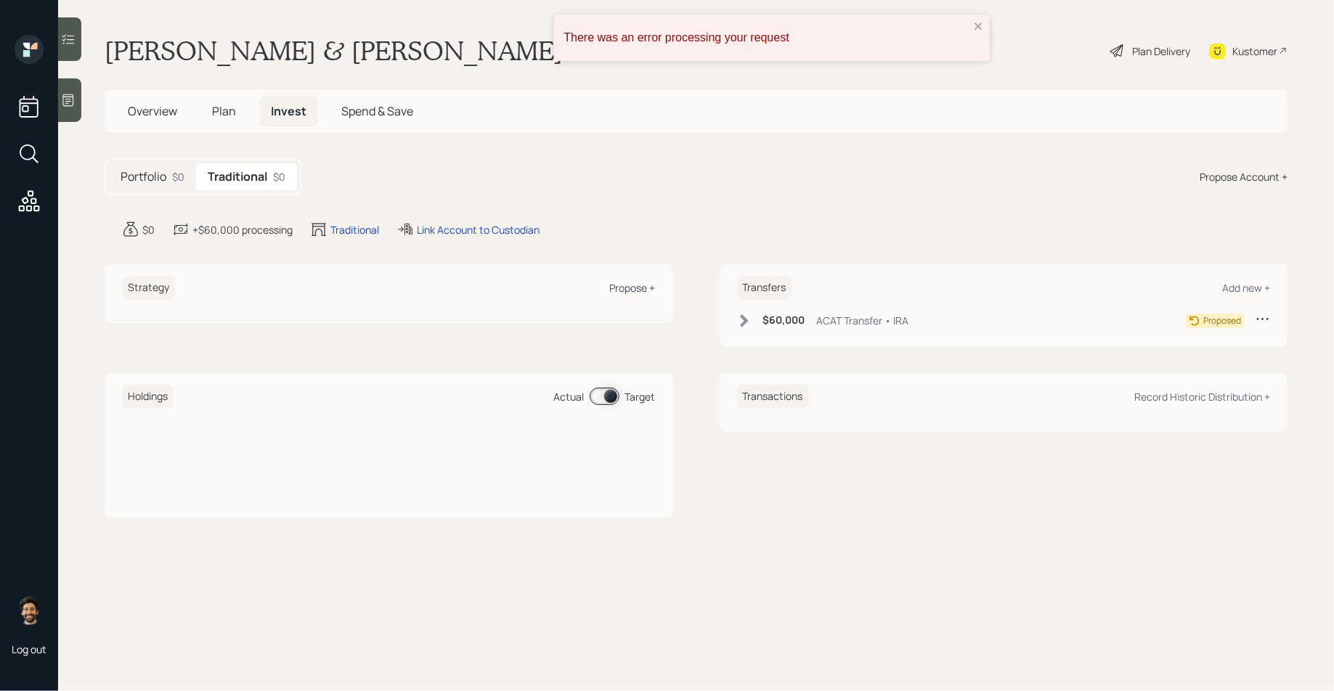
click at [643, 283] on div "Propose +" at bounding box center [633, 288] width 46 height 14
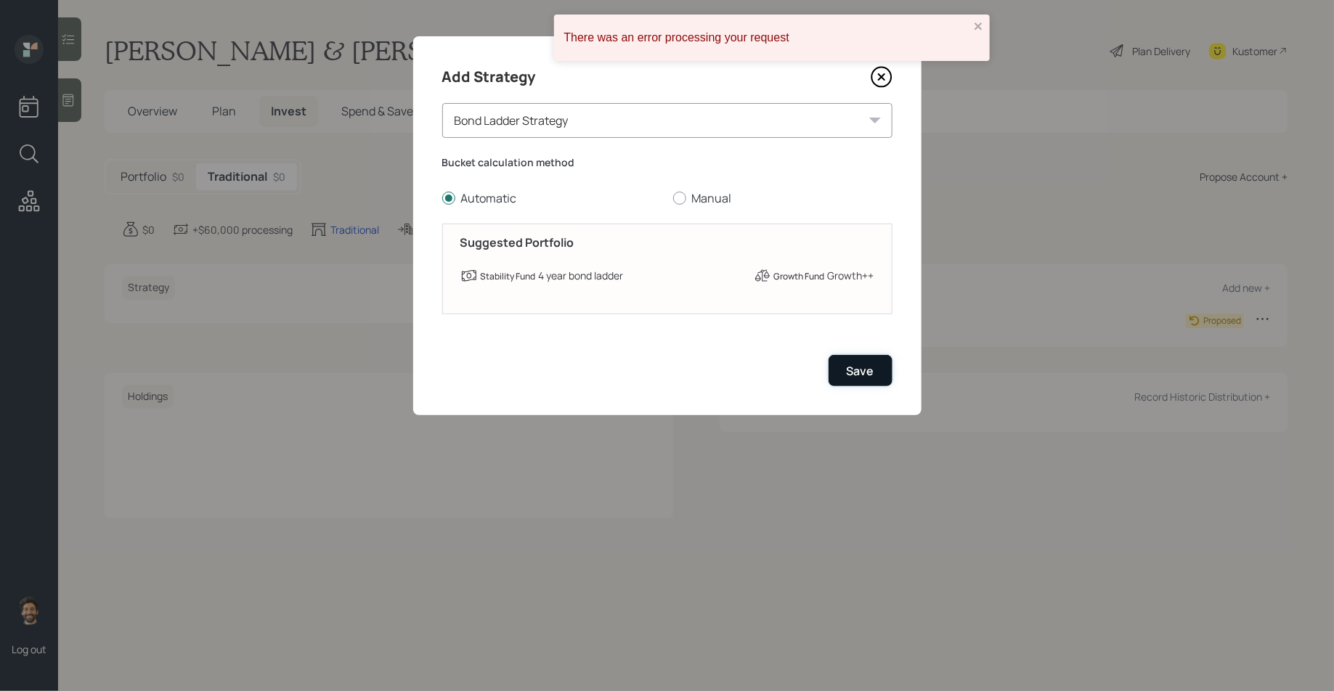
click at [863, 374] on div "Save" at bounding box center [861, 371] width 28 height 16
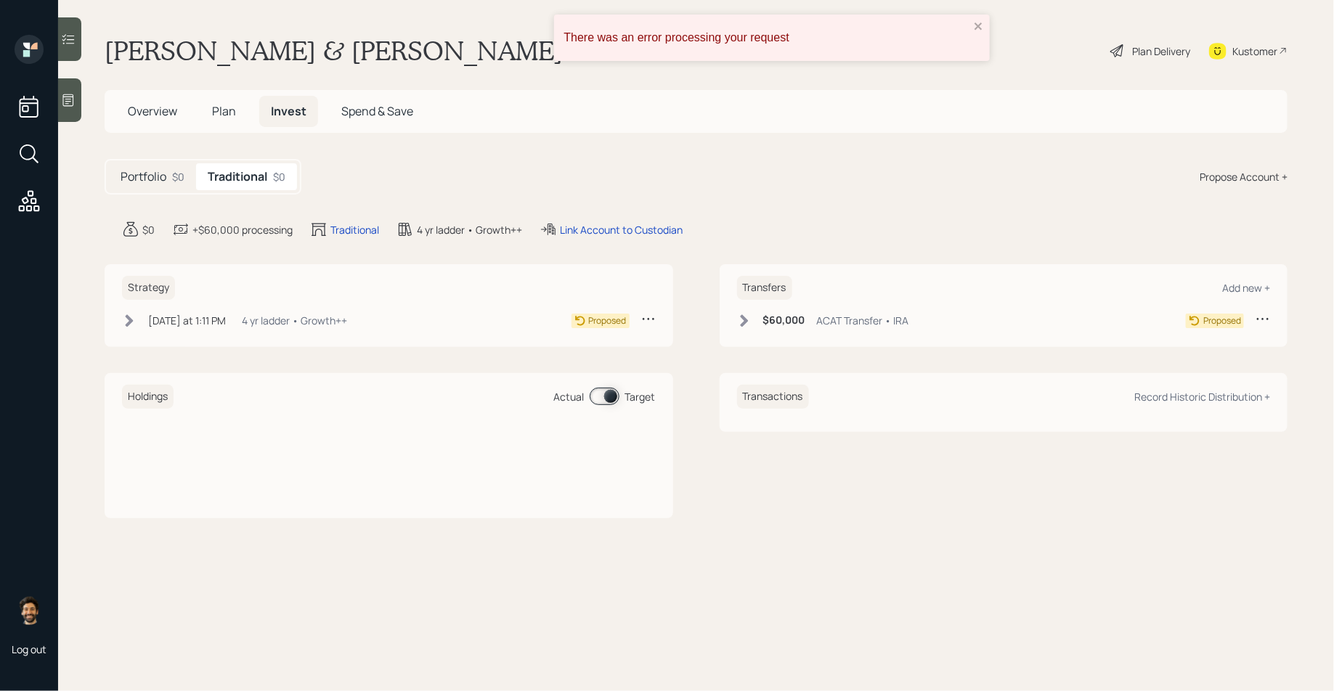
click at [743, 319] on icon at bounding box center [744, 320] width 8 height 12
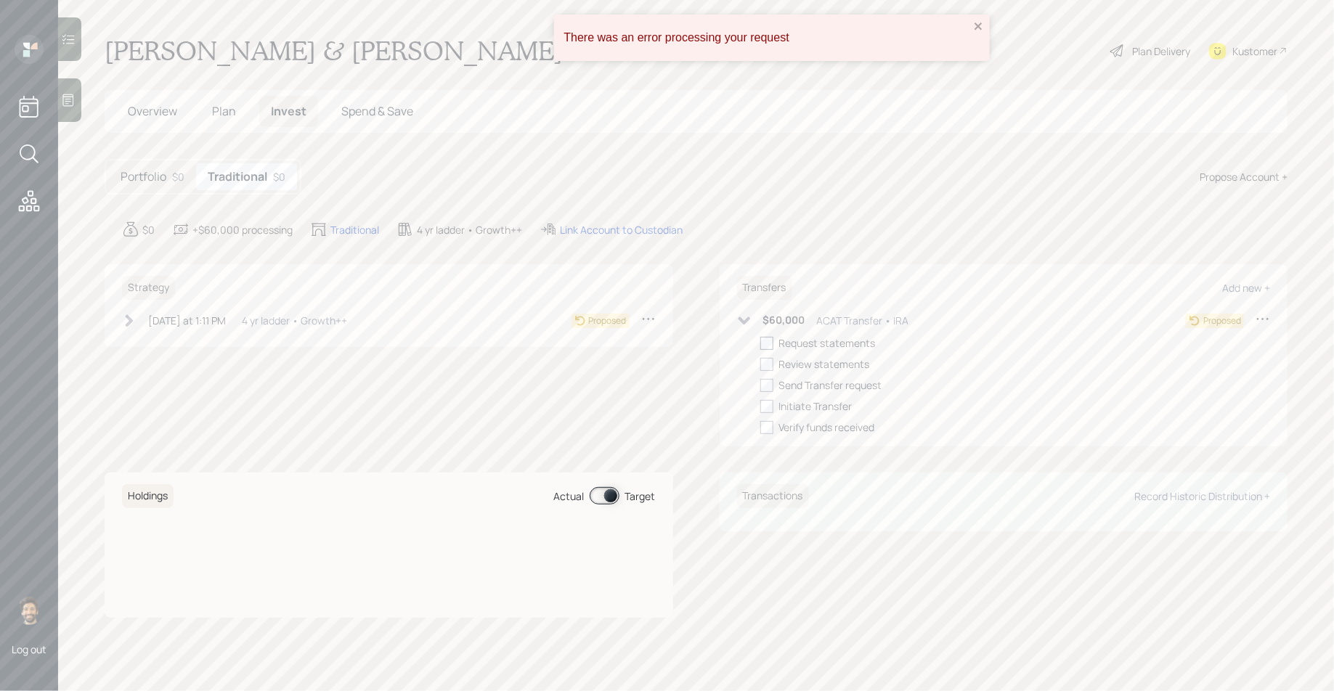
click at [771, 343] on div at bounding box center [766, 343] width 13 height 13
click at [760, 343] on input "checkbox" at bounding box center [760, 343] width 1 height 1
checkbox input "true"
click at [184, 320] on div "Today at 1:11 PM" at bounding box center [187, 320] width 78 height 15
click at [153, 350] on div at bounding box center [151, 343] width 13 height 13
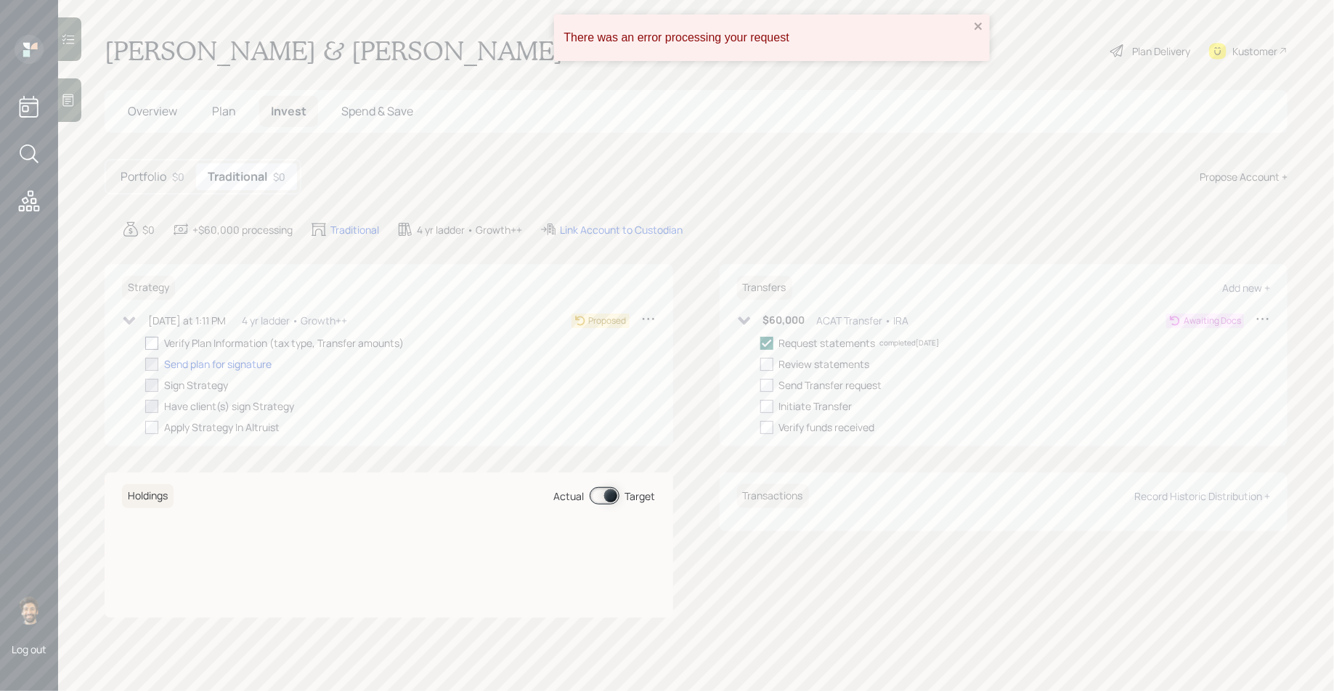
click at [145, 344] on input "checkbox" at bounding box center [145, 343] width 1 height 1
checkbox input "true"
click at [978, 23] on icon "close" at bounding box center [979, 26] width 10 height 12
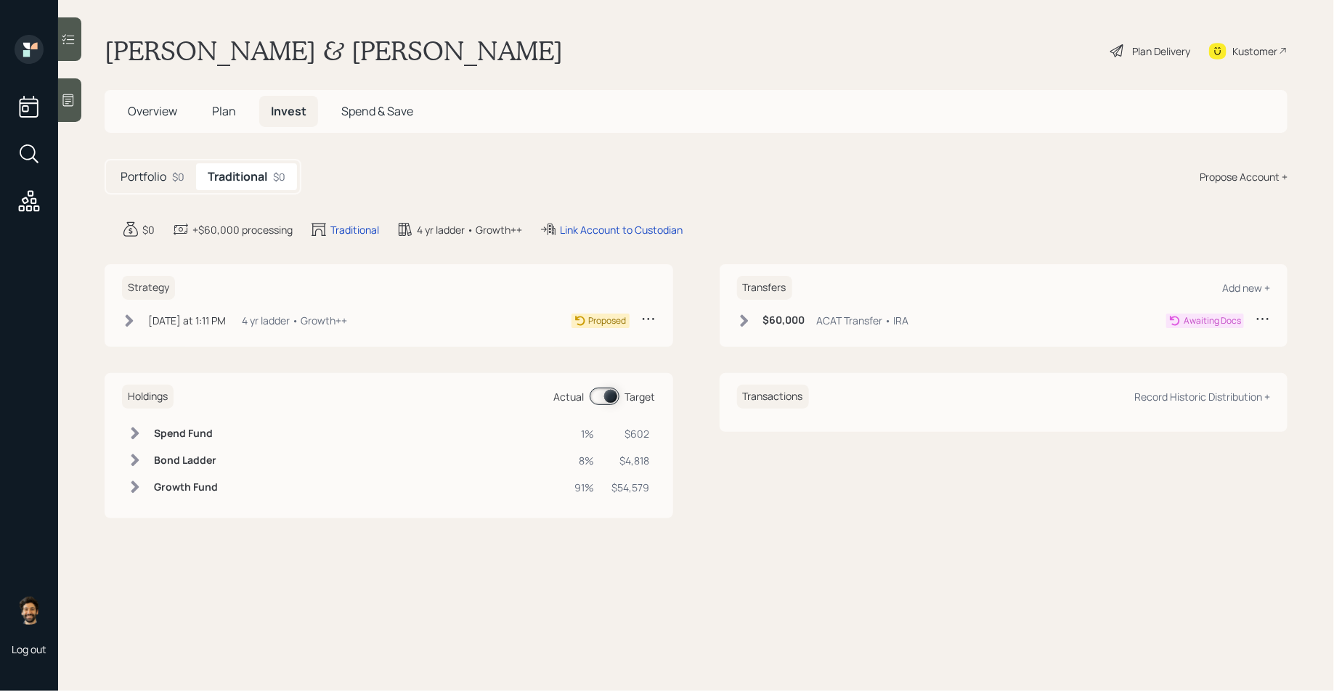
click at [1126, 56] on div "Plan Delivery" at bounding box center [1150, 51] width 83 height 32
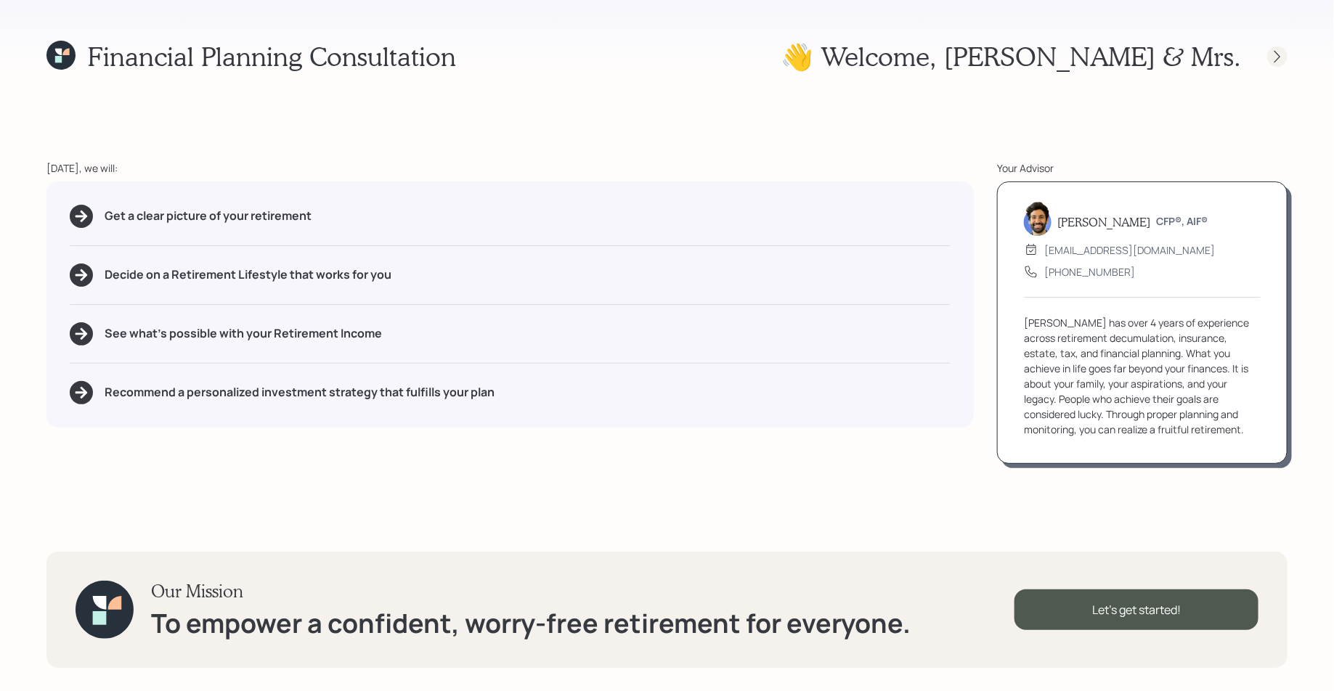
click at [1273, 52] on icon at bounding box center [1277, 56] width 15 height 15
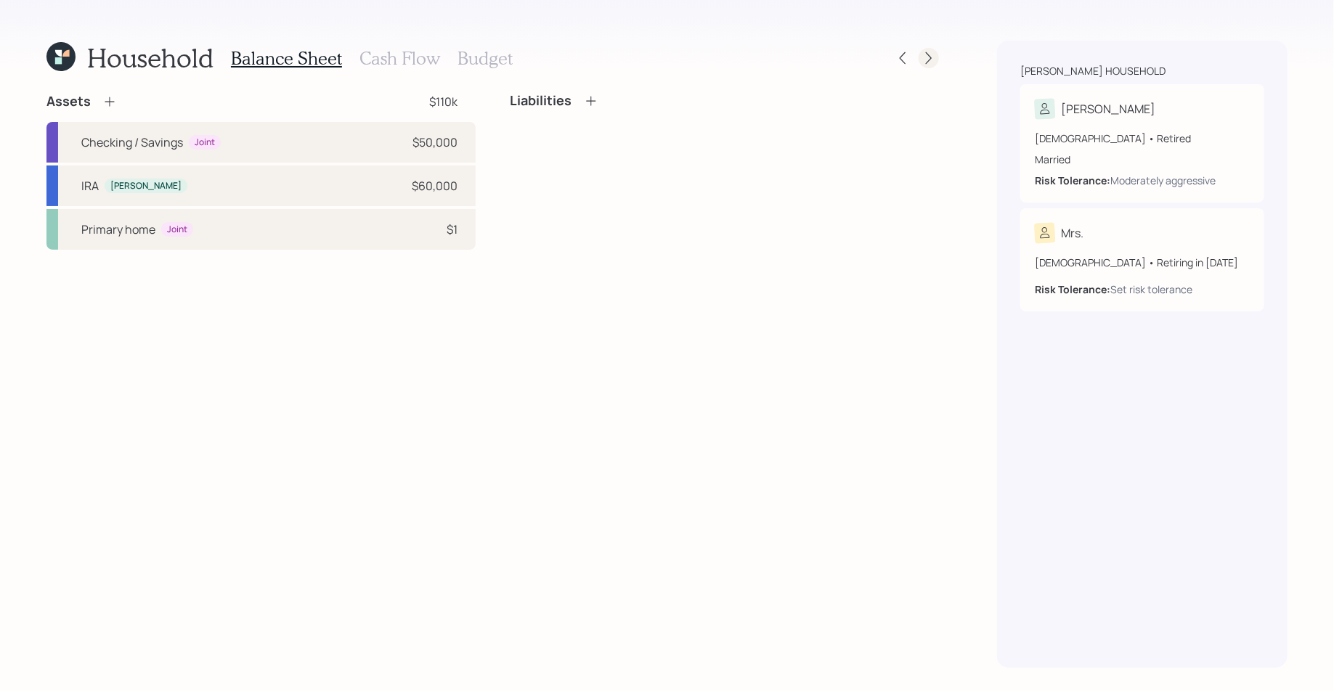
click at [926, 56] on icon at bounding box center [929, 58] width 15 height 15
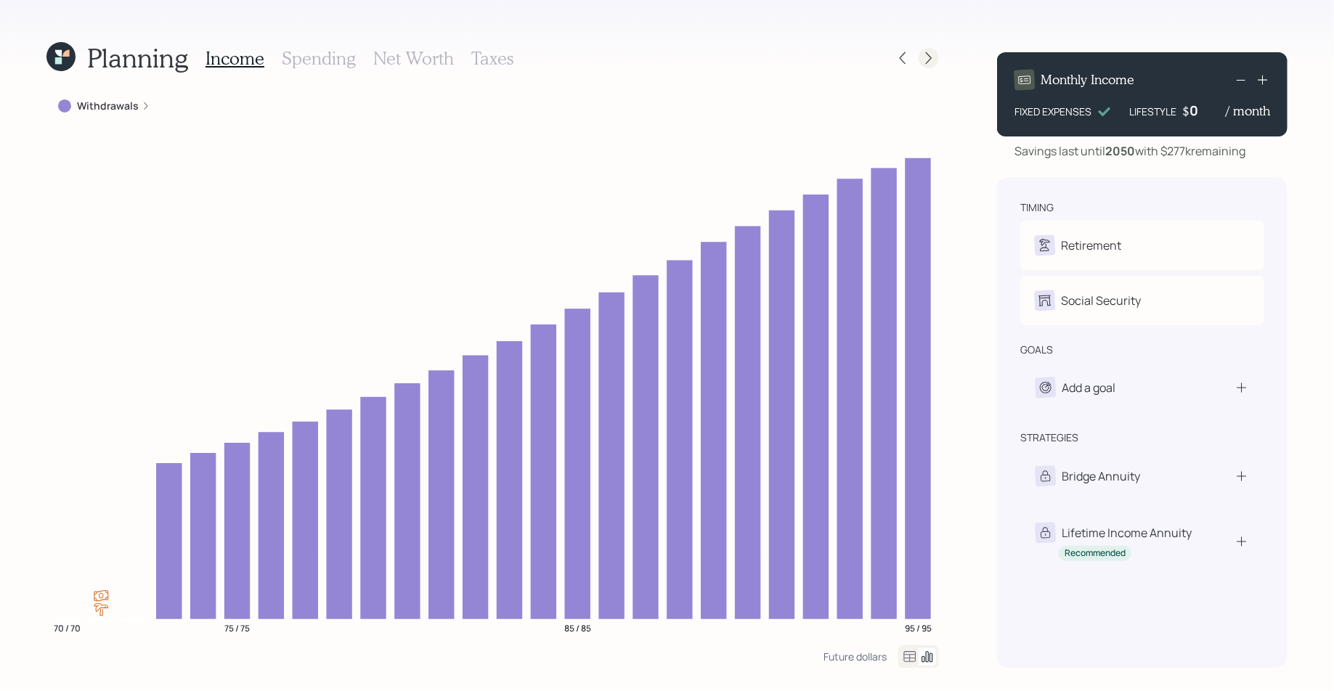
click at [926, 56] on icon at bounding box center [929, 58] width 15 height 15
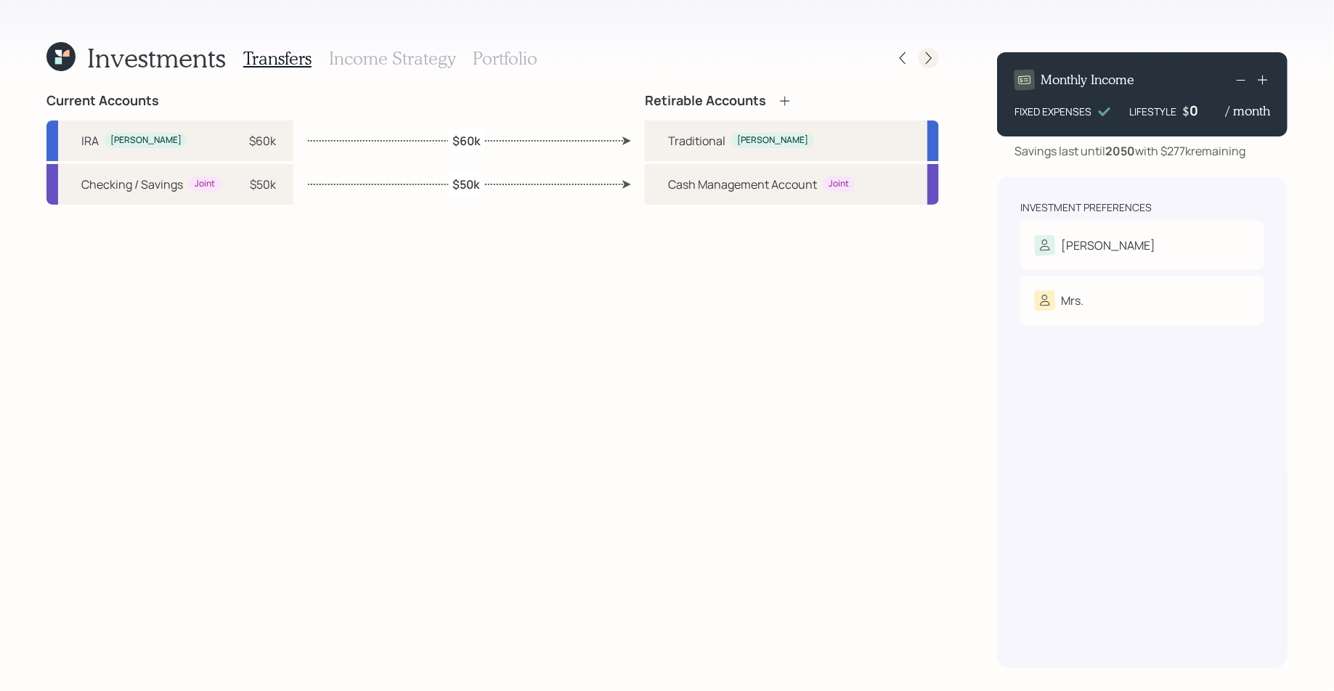
click at [926, 57] on icon at bounding box center [929, 58] width 15 height 15
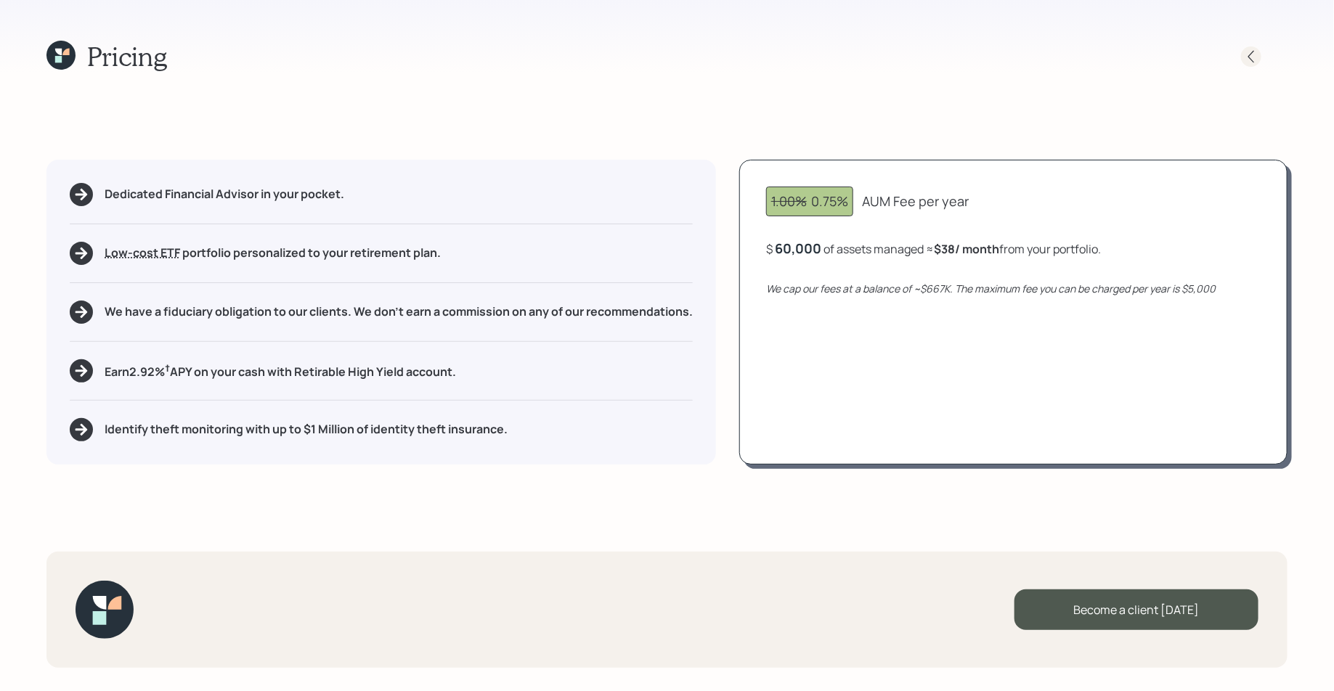
click at [1250, 57] on icon at bounding box center [1251, 56] width 6 height 12
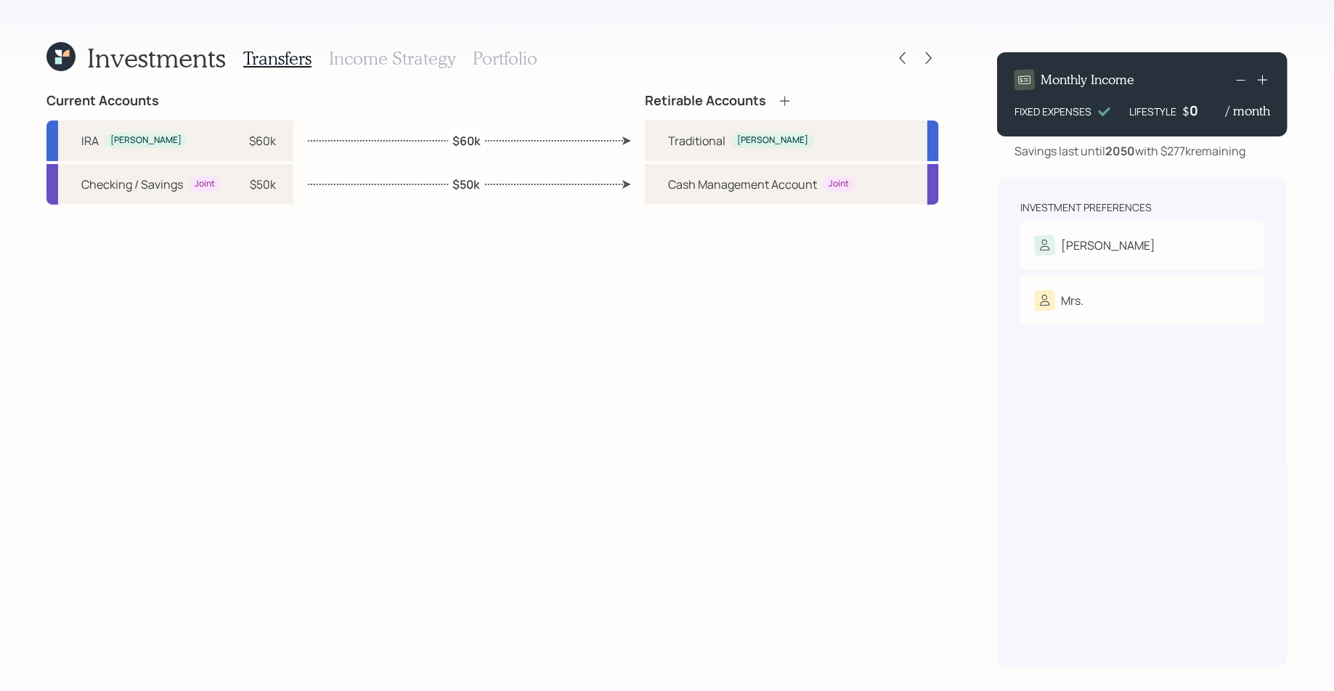
click at [406, 62] on h3 "Income Strategy" at bounding box center [392, 58] width 126 height 21
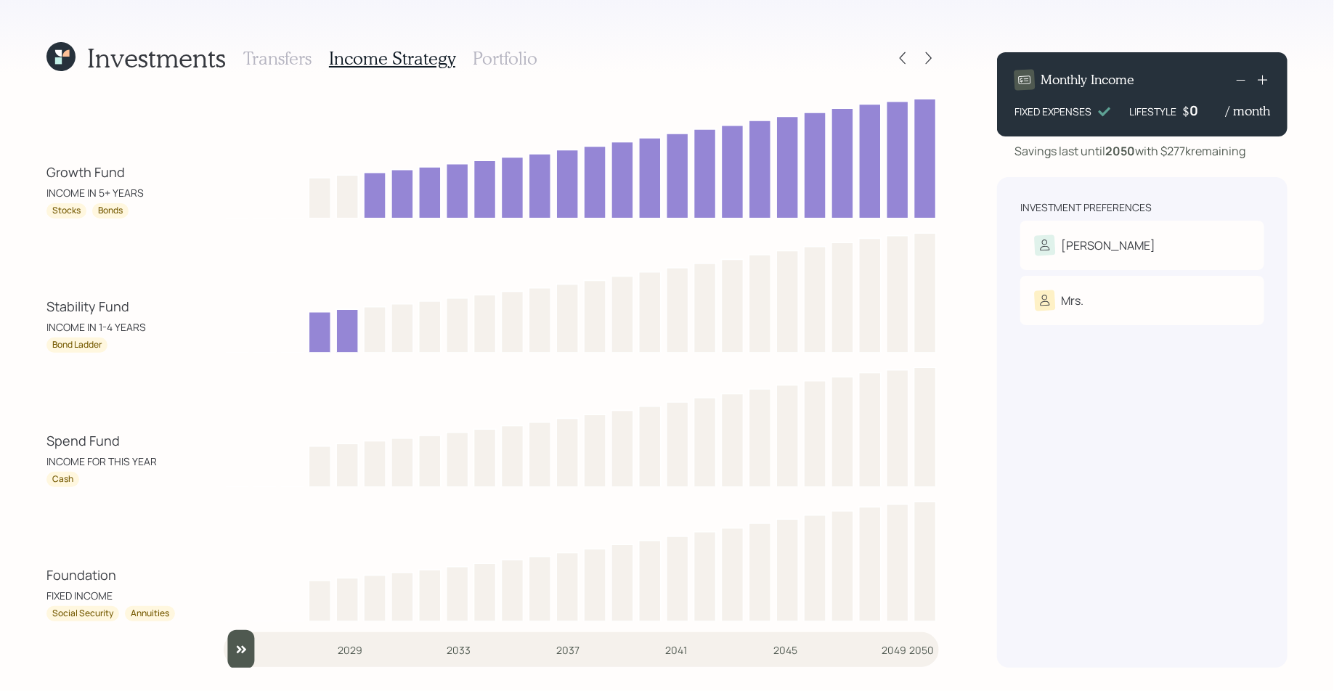
click at [57, 63] on icon at bounding box center [58, 60] width 7 height 7
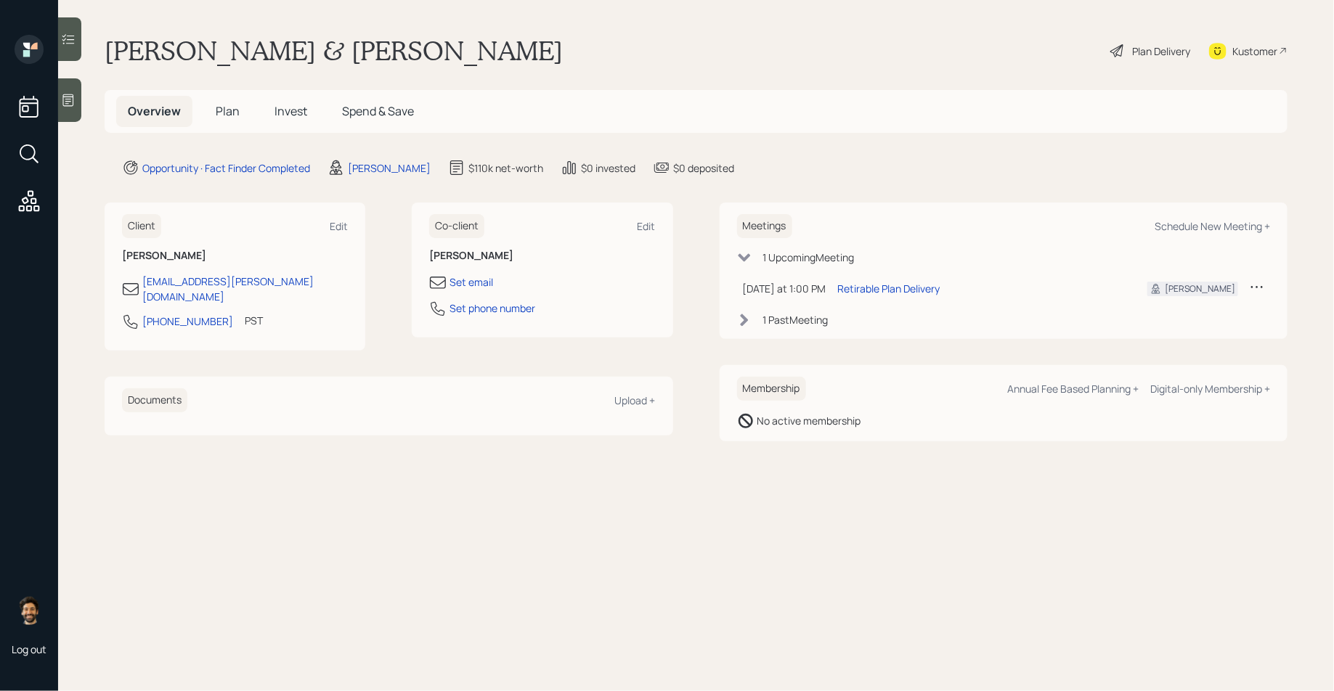
click at [206, 110] on h5 "Plan" at bounding box center [227, 111] width 47 height 31
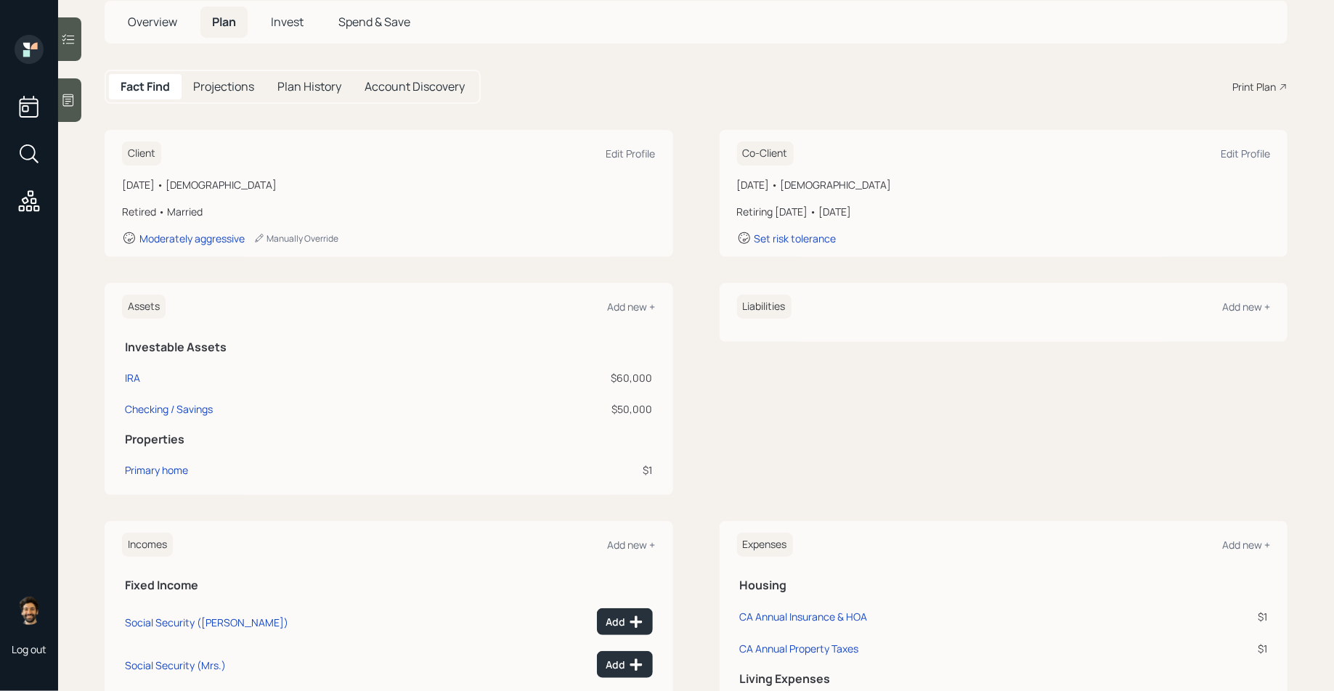
scroll to position [110, 0]
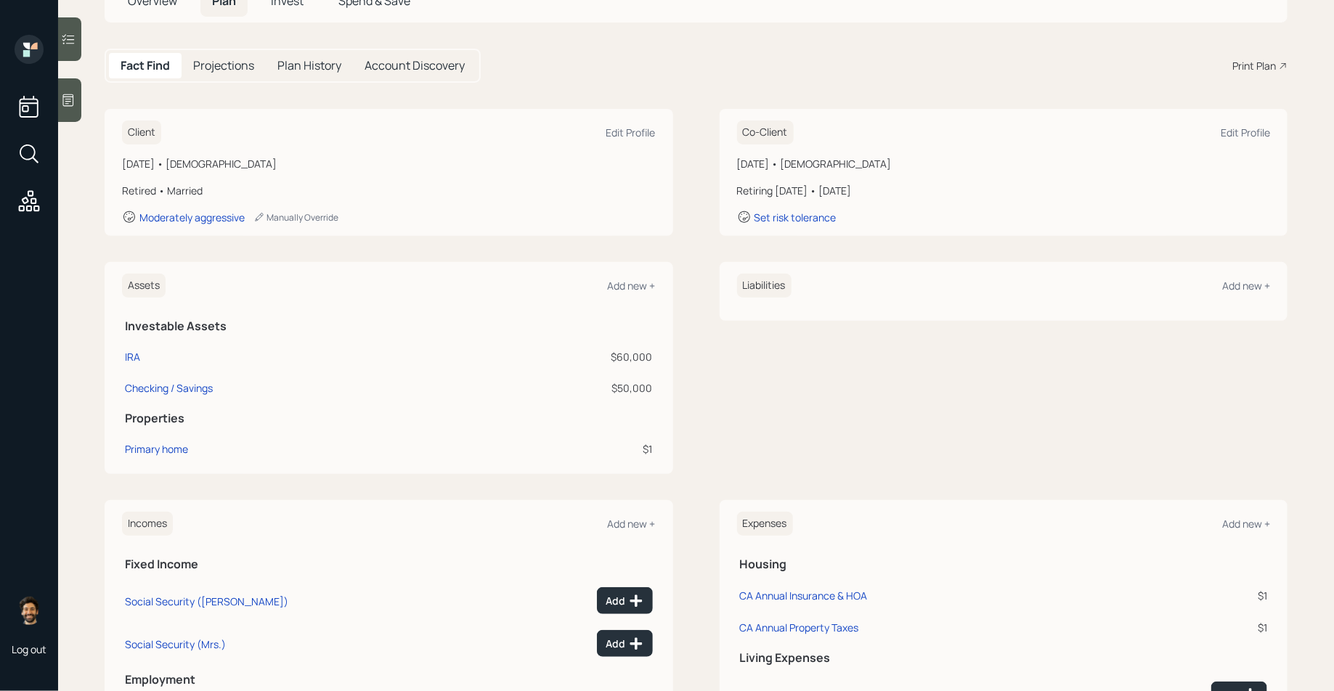
click at [73, 112] on div at bounding box center [69, 100] width 23 height 44
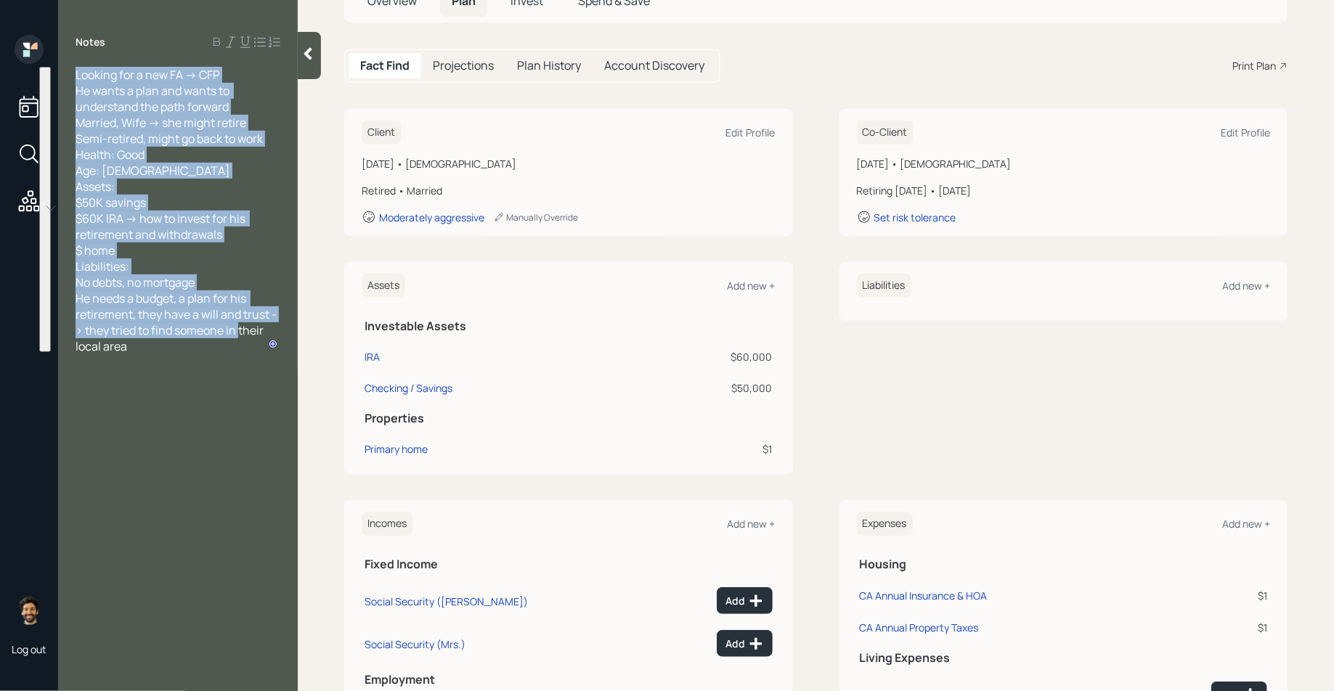
drag, startPoint x: 150, startPoint y: 350, endPoint x: 71, endPoint y: 73, distance: 287.6
click at [71, 73] on div "Looking for a new FA -> CFP He wants a plan and wants to understand the path fo…" at bounding box center [178, 211] width 240 height 288
click at [150, 136] on span "Looking for a new FA -> CFP He wants a plan and wants to understand the path fo…" at bounding box center [176, 211] width 201 height 288
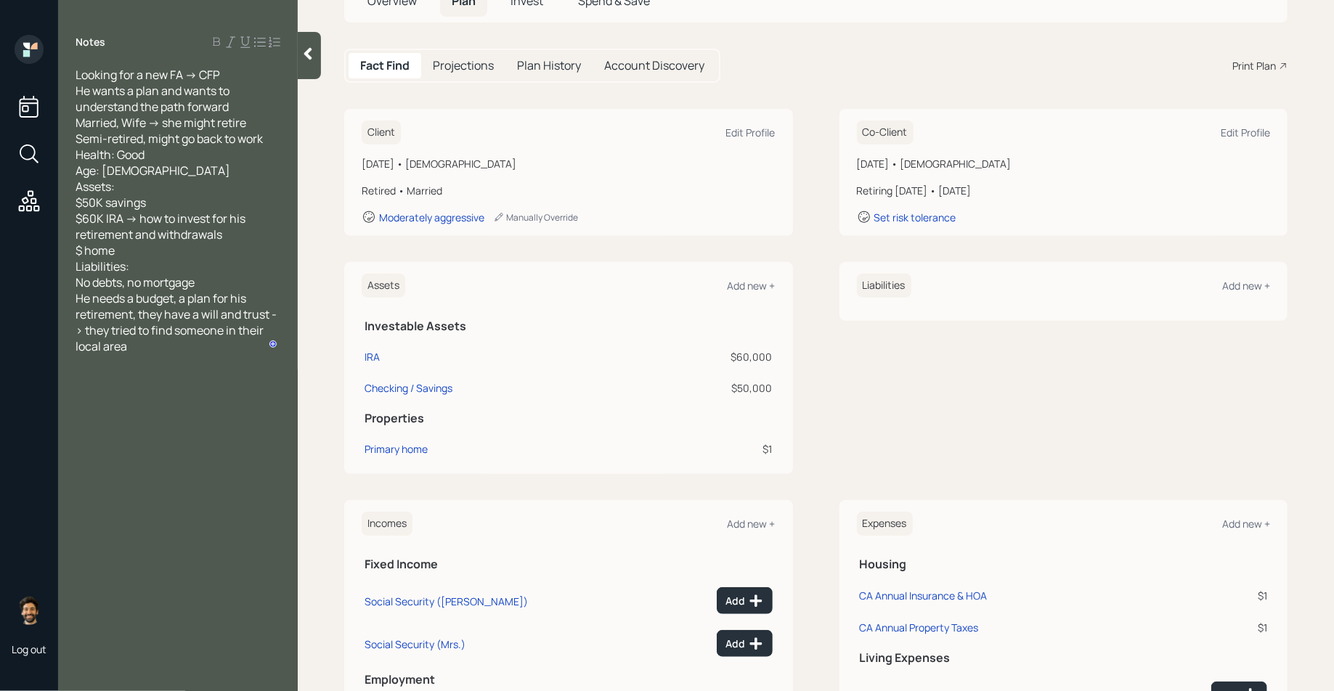
click at [300, 63] on div at bounding box center [309, 55] width 23 height 47
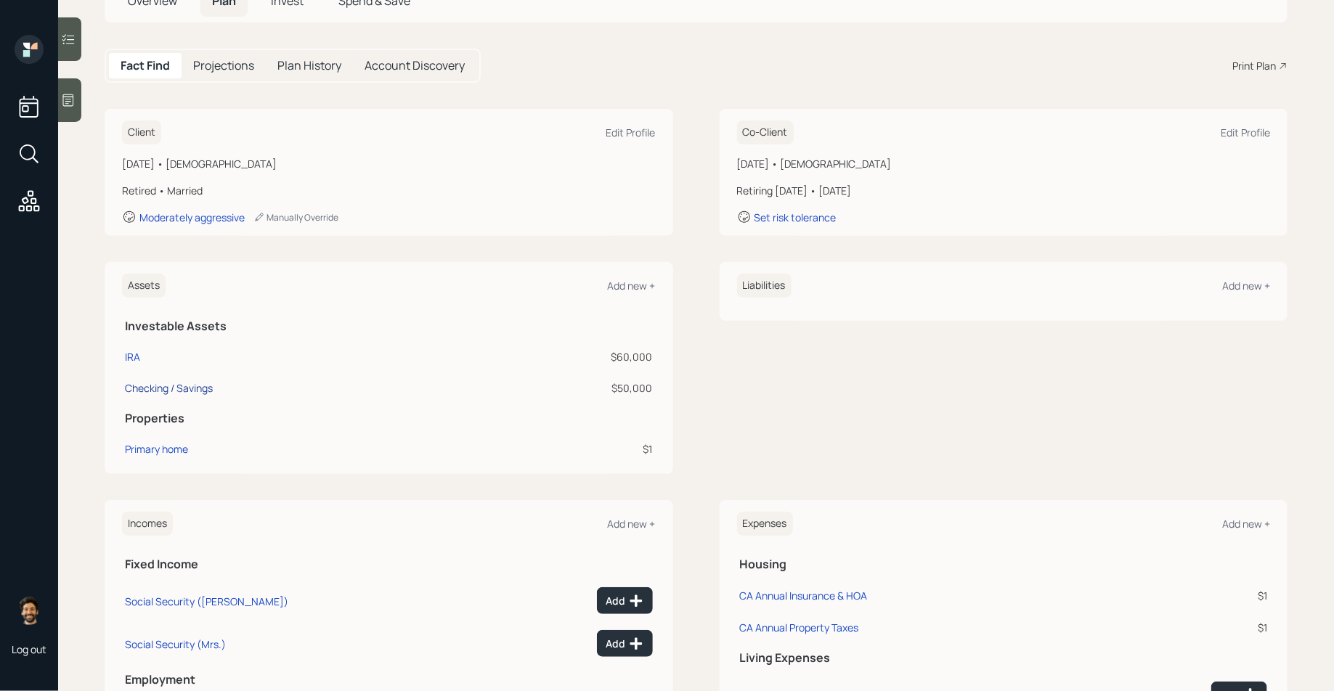
click at [161, 385] on div "Checking / Savings" at bounding box center [169, 388] width 88 height 15
select select "emergency_fund"
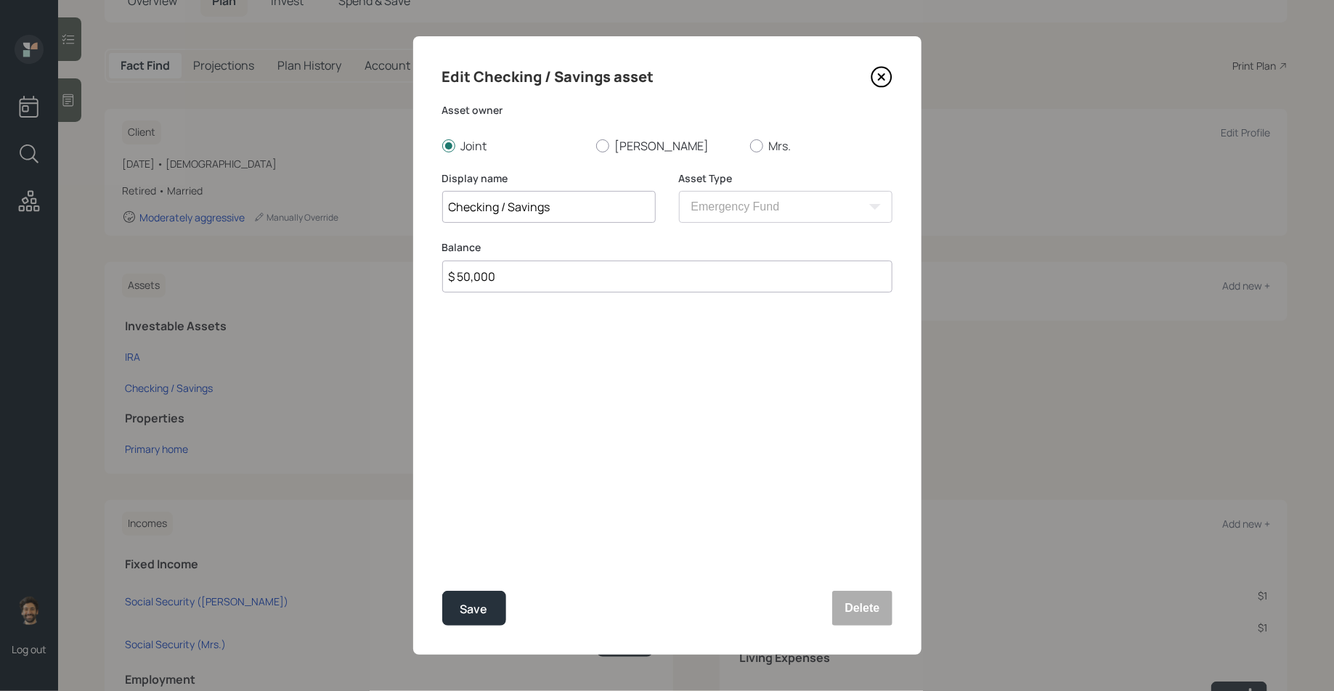
click at [515, 282] on input "$ 50,000" at bounding box center [667, 277] width 450 height 32
type input "$ 75,000"
click at [461, 620] on button "Save" at bounding box center [474, 608] width 64 height 35
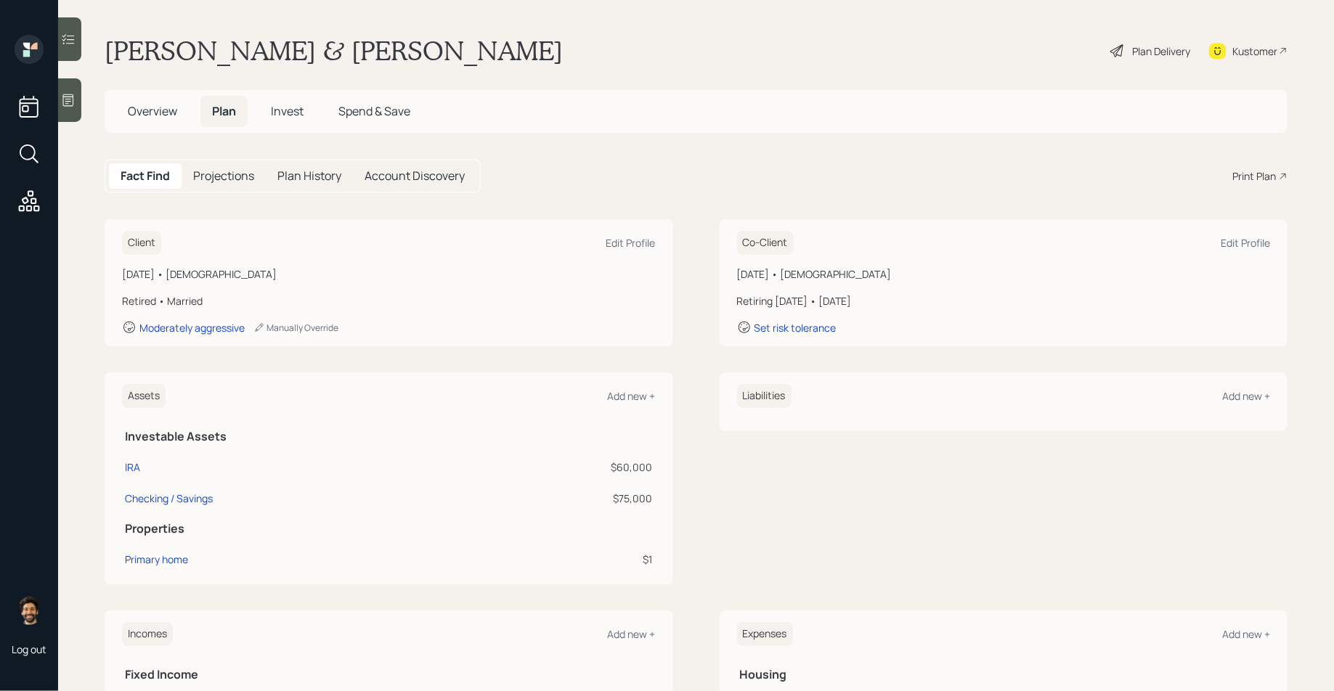
click at [292, 103] on span "Invest" at bounding box center [287, 111] width 33 height 16
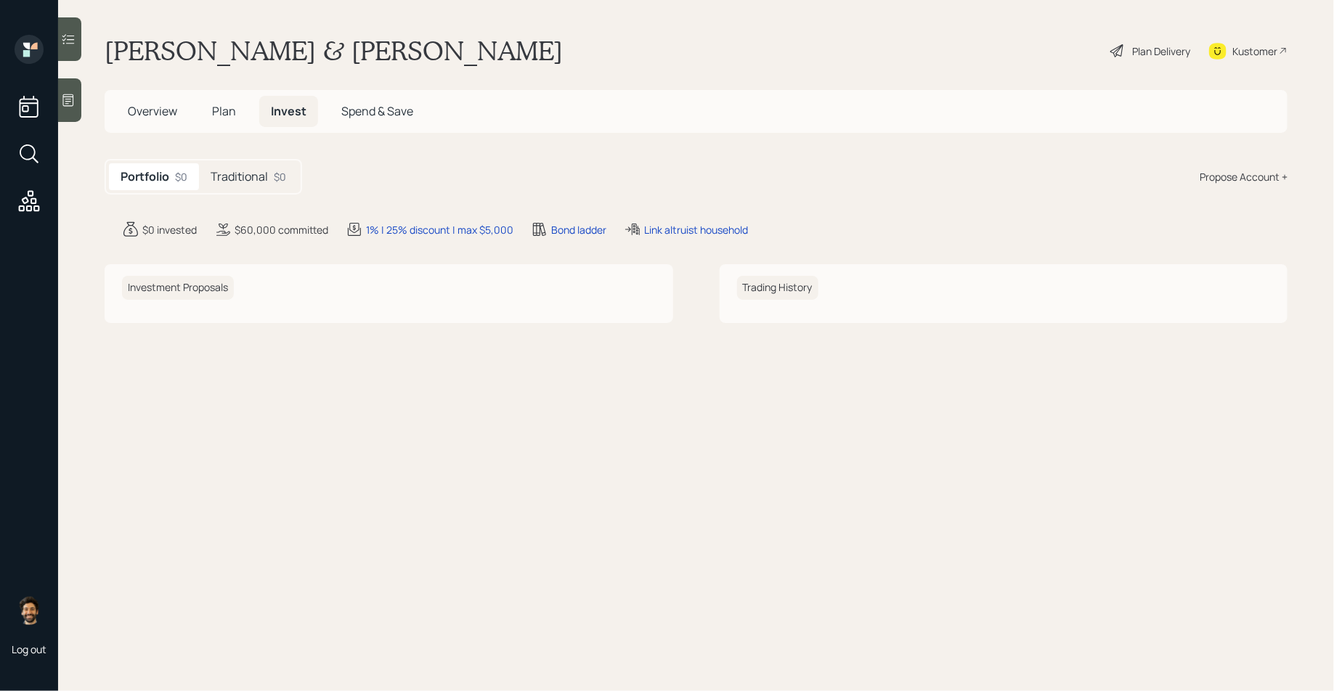
click at [256, 176] on h5 "Traditional" at bounding box center [239, 177] width 57 height 14
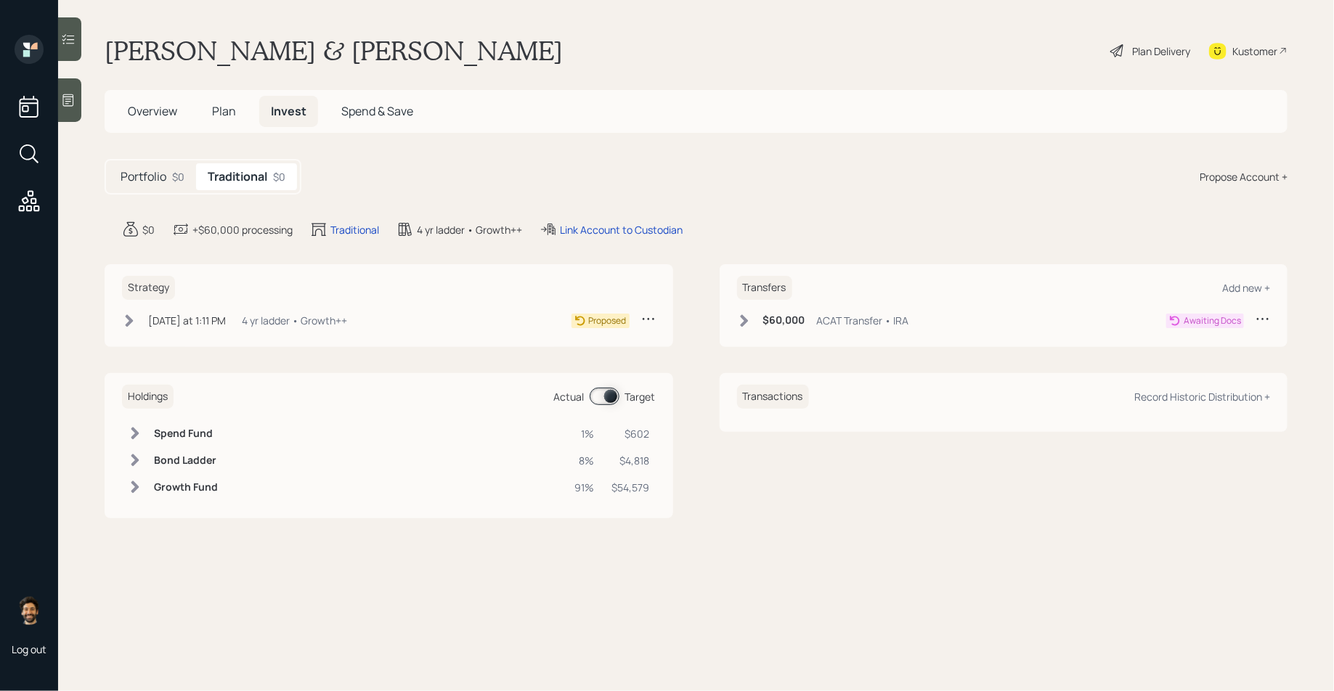
click at [222, 108] on span "Plan" at bounding box center [224, 111] width 24 height 16
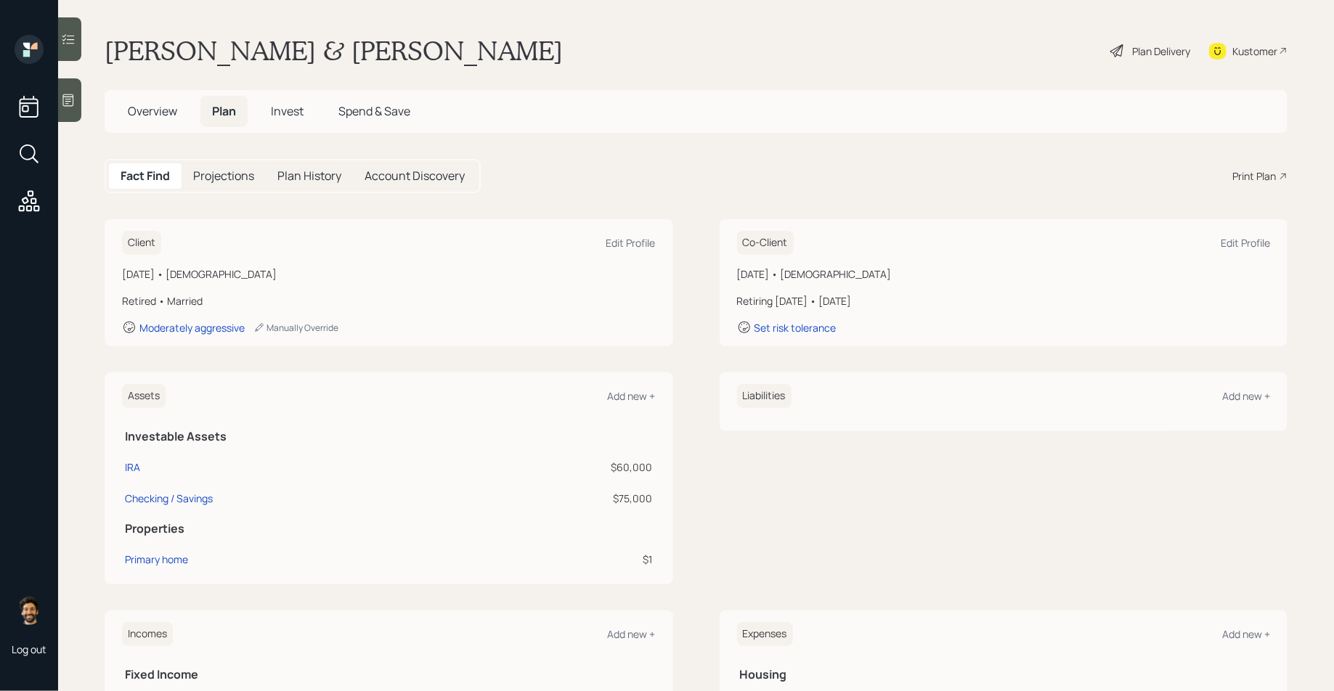
click at [304, 108] on h5 "Invest" at bounding box center [287, 111] width 56 height 31
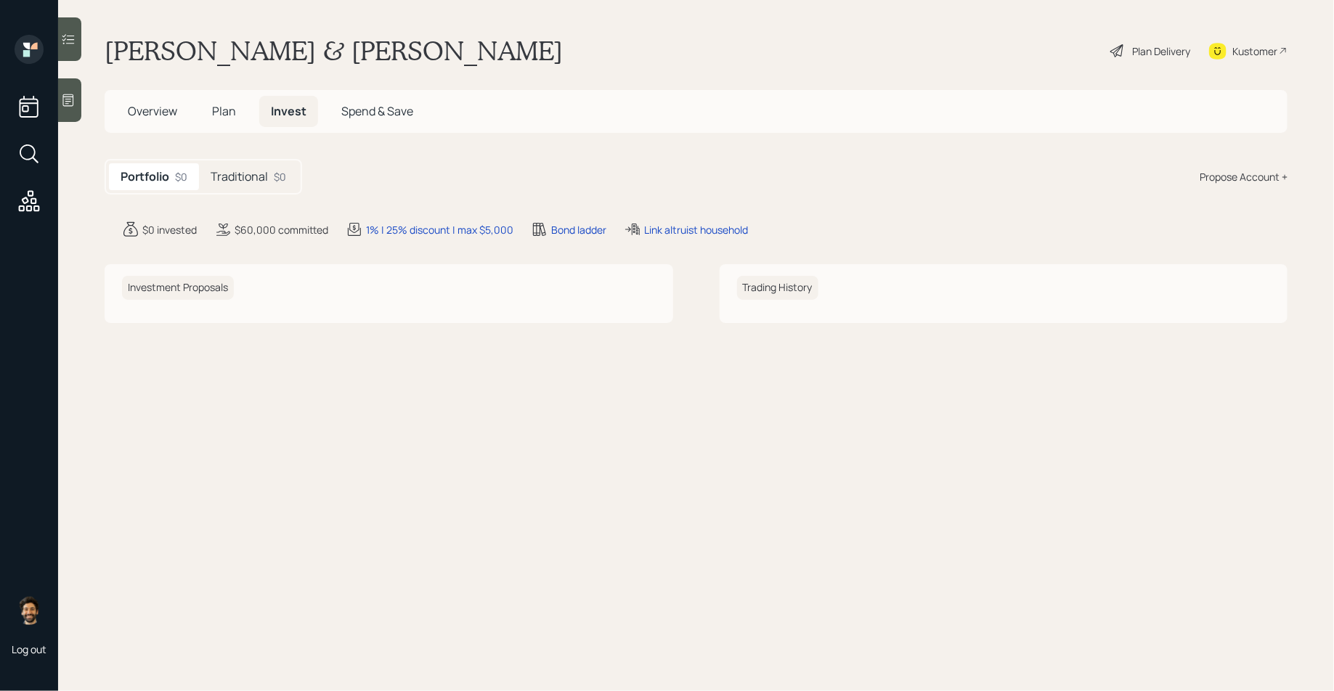
click at [1228, 178] on div "Propose Account +" at bounding box center [1244, 176] width 88 height 15
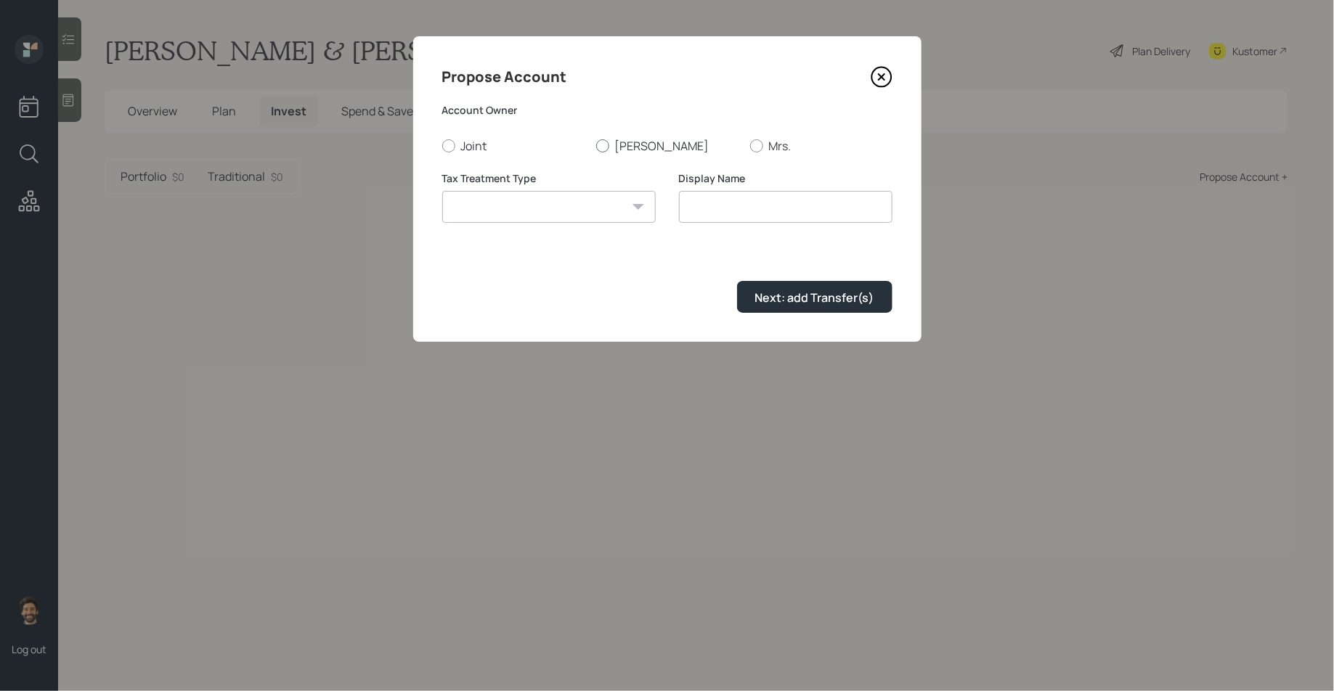
click at [624, 146] on label "[PERSON_NAME]" at bounding box center [667, 146] width 142 height 16
click at [596, 146] on input "[PERSON_NAME]" at bounding box center [596, 145] width 1 height 1
radio input "true"
click at [548, 203] on select "Roth Taxable Traditional" at bounding box center [549, 207] width 214 height 32
select select "traditional"
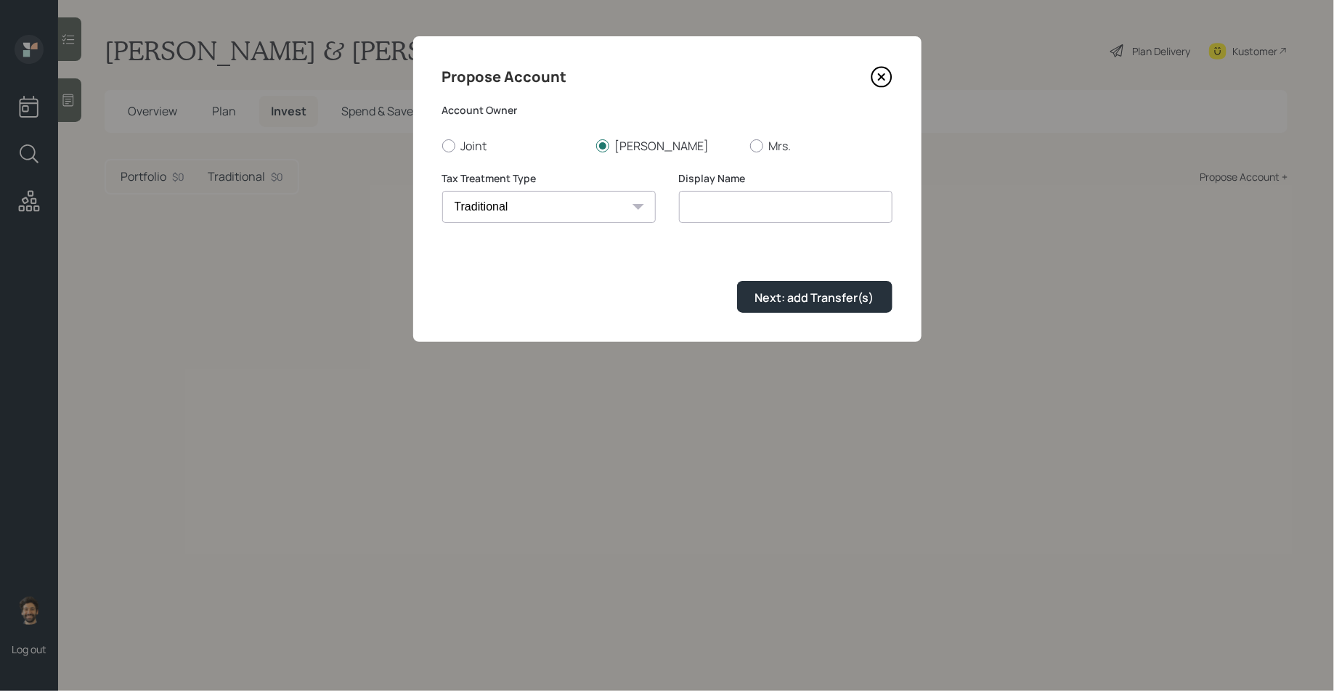
click at [442, 191] on select "Roth Taxable Traditional" at bounding box center [549, 207] width 214 height 32
type input "Traditional"
click at [755, 304] on button "Next: add Transfer(s)" at bounding box center [814, 296] width 155 height 31
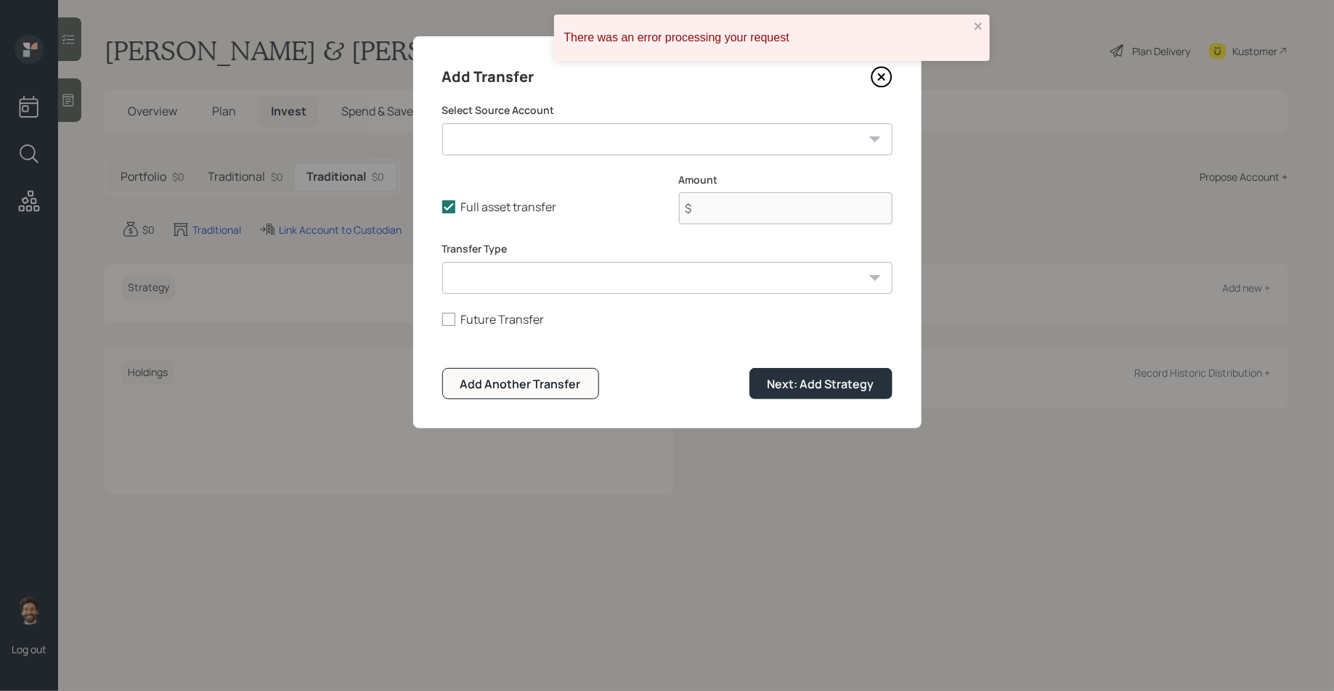
click at [579, 136] on select "IRA ($60,000 | IRA) Checking / Savings ($75,000 | Emergency Fund)" at bounding box center [667, 139] width 450 height 32
select select "427fcc8d-7040-4073-9254-a5a62b21ab60"
click at [442, 123] on select "IRA ($60,000 | IRA) Checking / Savings ($75,000 | Emergency Fund)" at bounding box center [667, 139] width 450 height 32
type input "$ 75,000"
click at [494, 286] on select "ACAT Transfer Non ACAT Transfer Capitalize Rollover Rollover Deposit" at bounding box center [667, 278] width 450 height 32
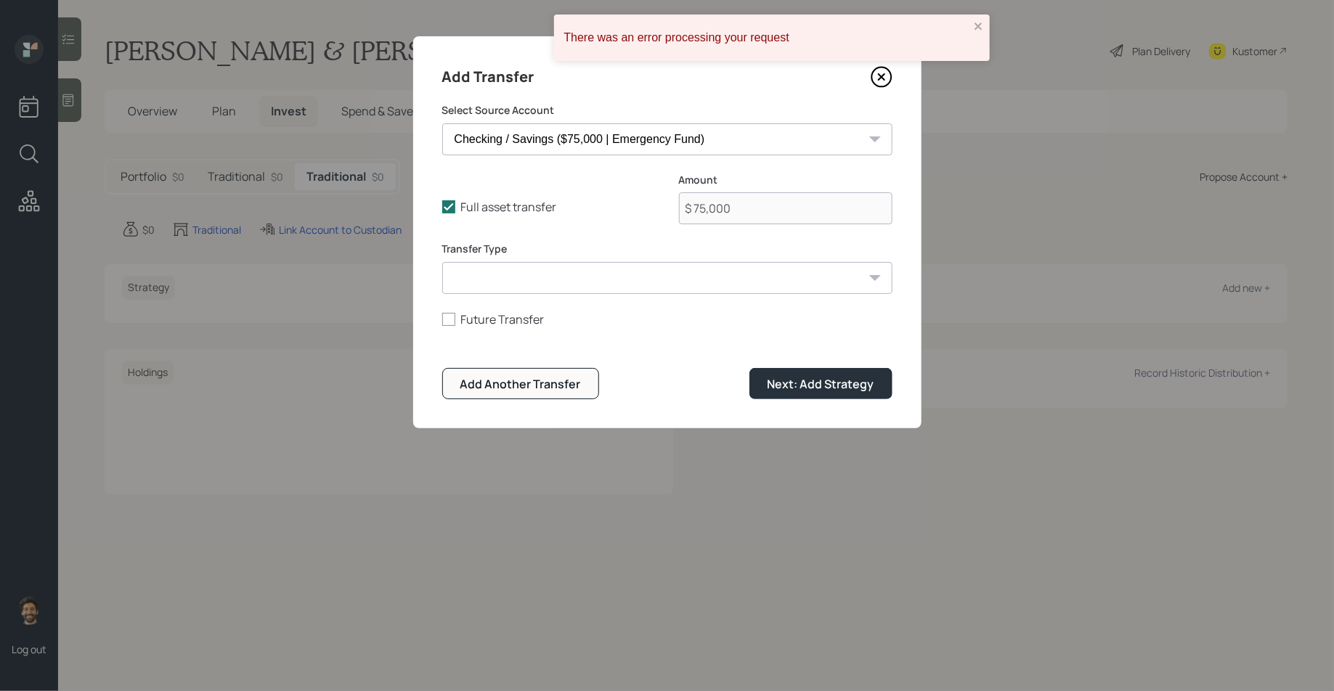
select select "acat_transfer"
click at [442, 262] on select "ACAT Transfer Non ACAT Transfer Capitalize Rollover Rollover Deposit" at bounding box center [667, 278] width 450 height 32
click at [837, 386] on div "Next: Add Strategy" at bounding box center [821, 384] width 107 height 16
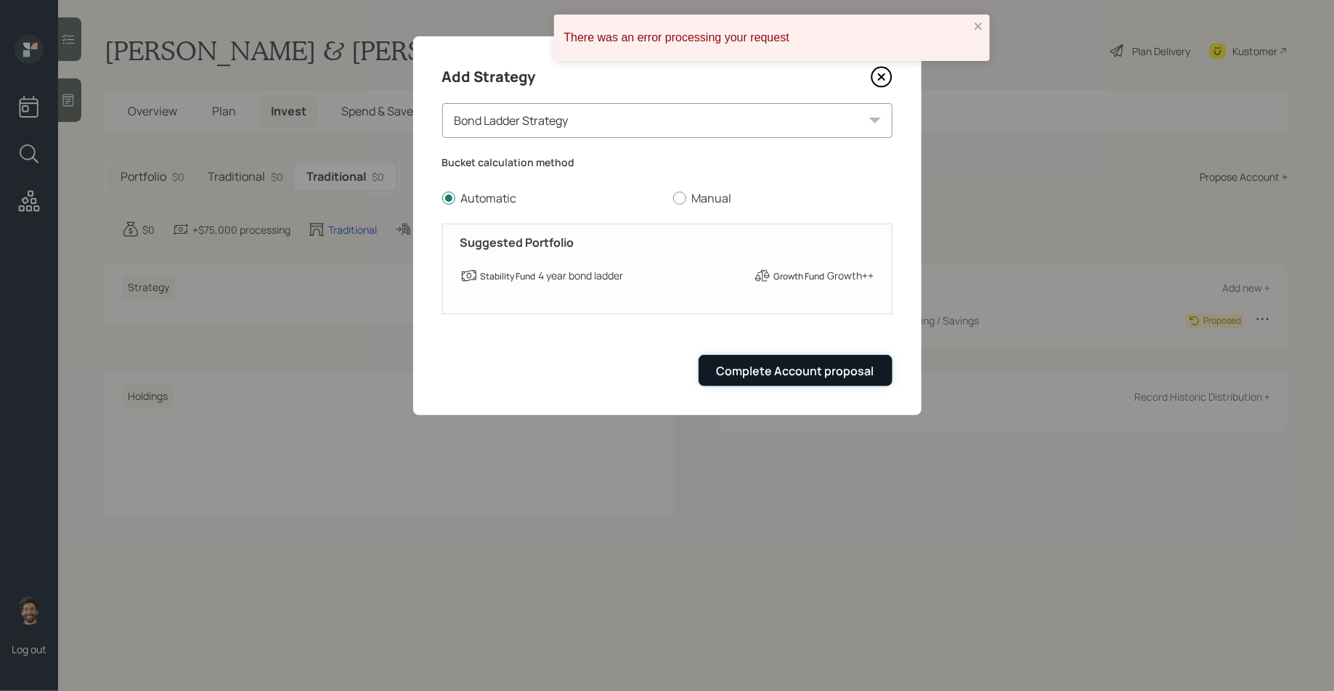
click at [791, 373] on div "Complete Account proposal" at bounding box center [796, 371] width 158 height 16
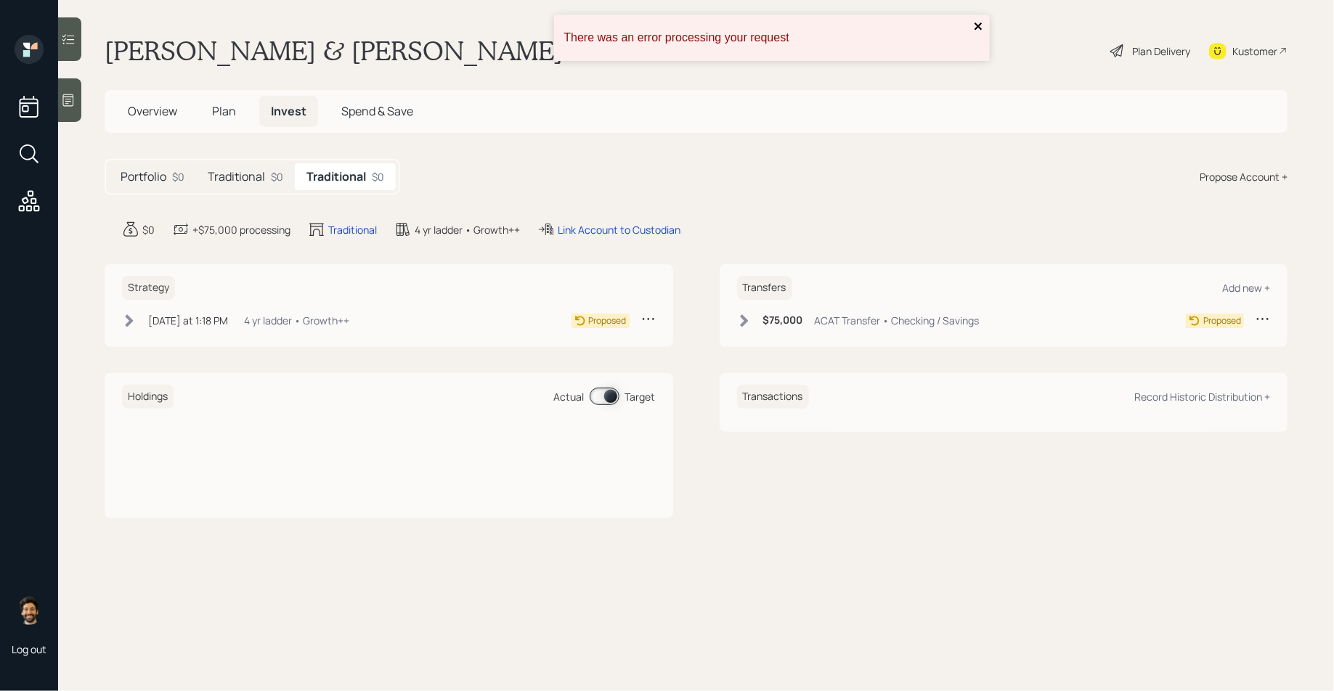
click at [979, 25] on icon "close" at bounding box center [978, 26] width 7 height 7
click at [244, 175] on h5 "Traditional" at bounding box center [236, 177] width 57 height 14
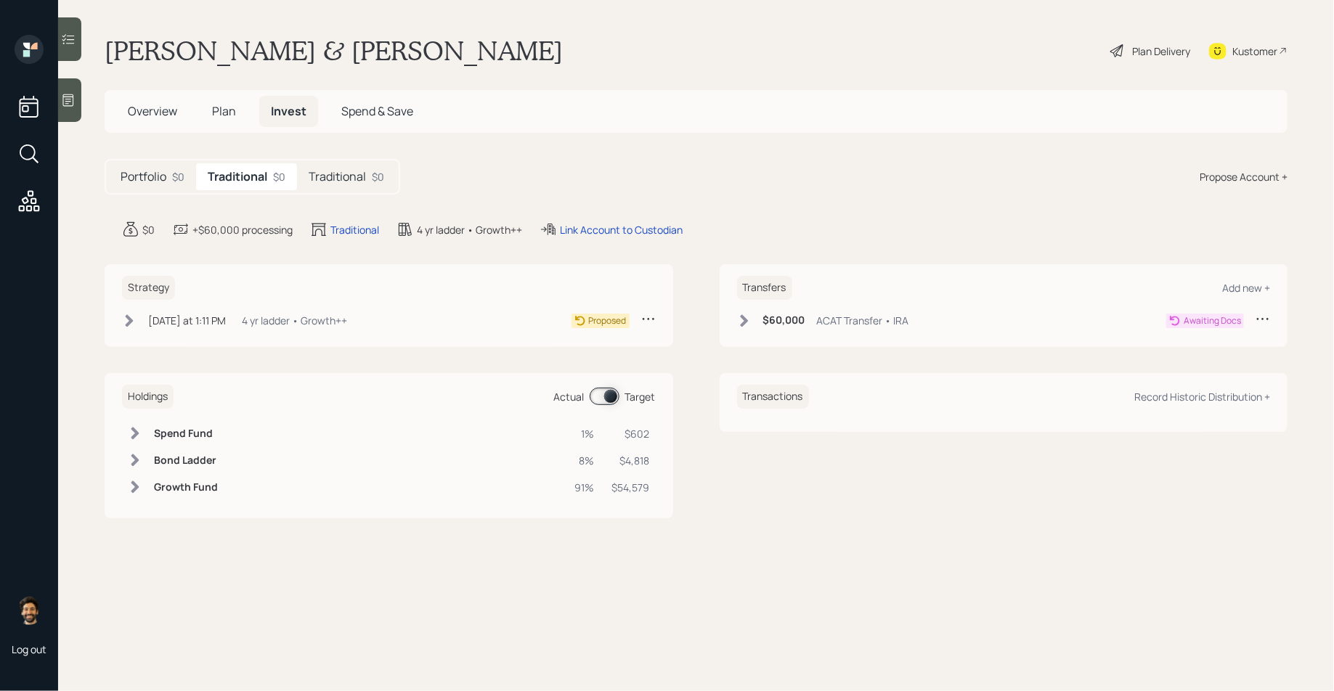
click at [333, 181] on h5 "Traditional" at bounding box center [337, 177] width 57 height 14
click at [230, 112] on span "Plan" at bounding box center [224, 111] width 24 height 16
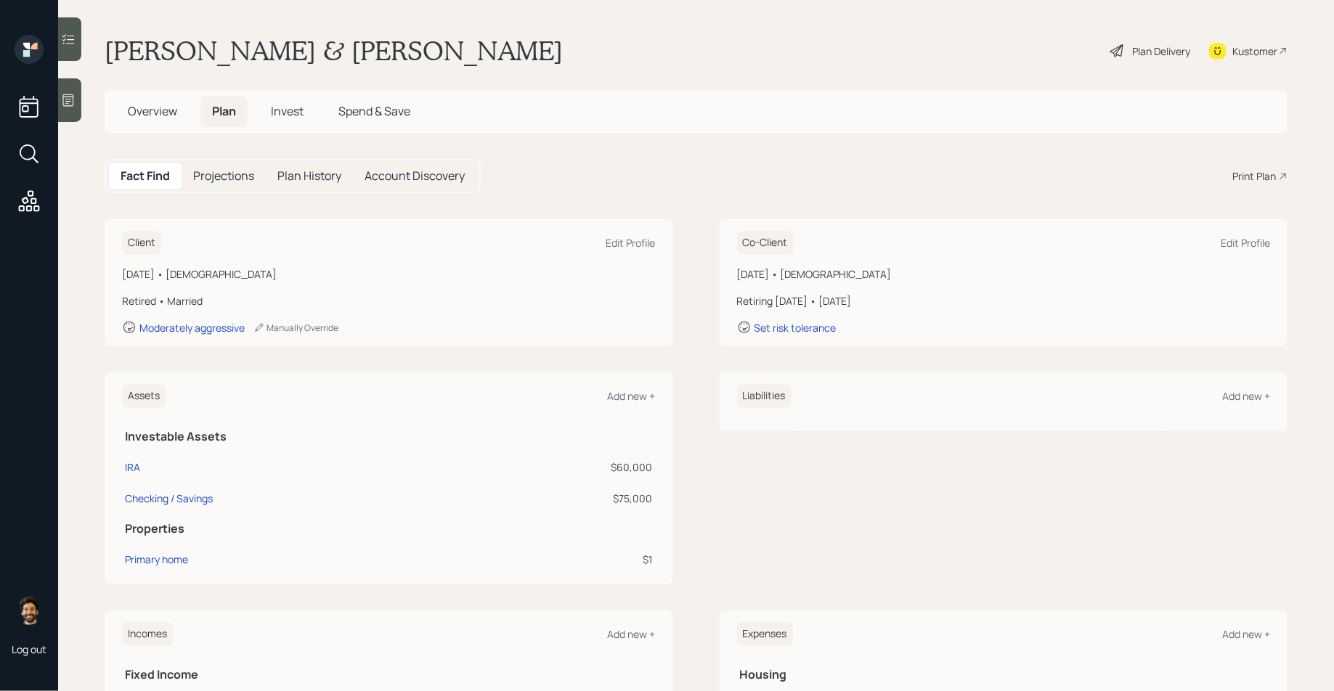
click at [1155, 47] on div "Plan Delivery" at bounding box center [1161, 51] width 58 height 15
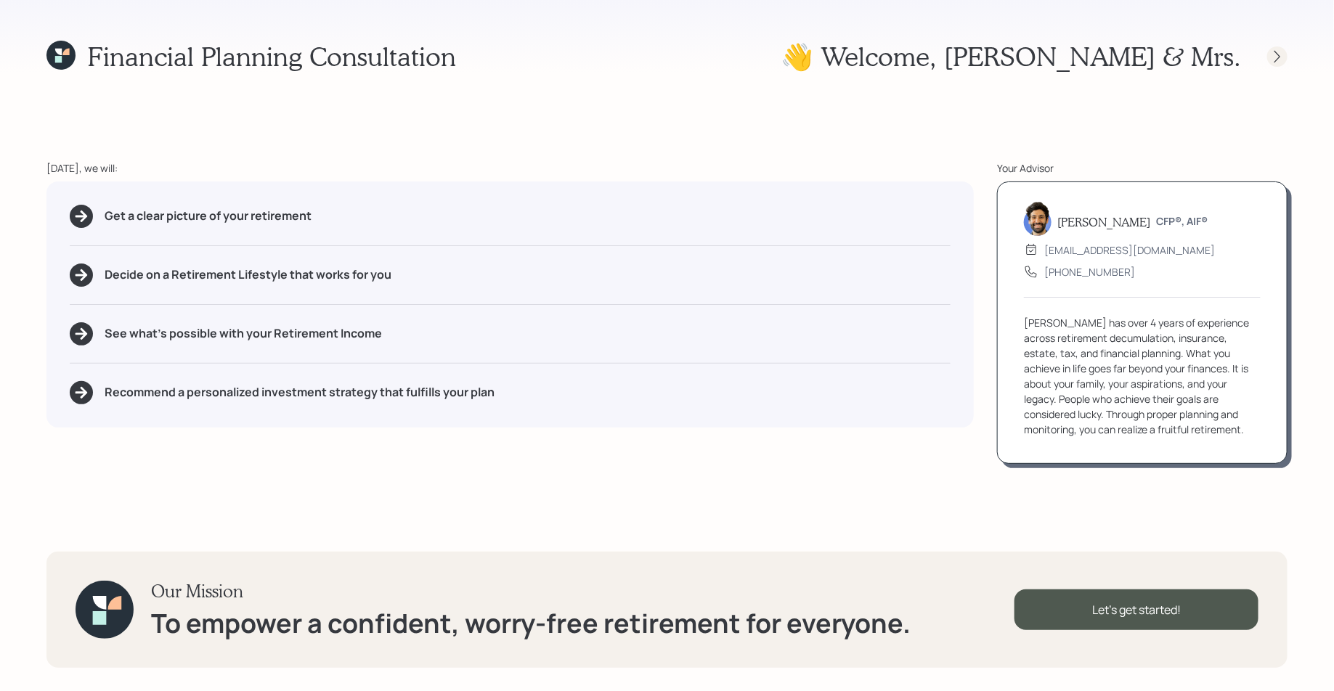
click at [1273, 58] on icon at bounding box center [1277, 56] width 15 height 15
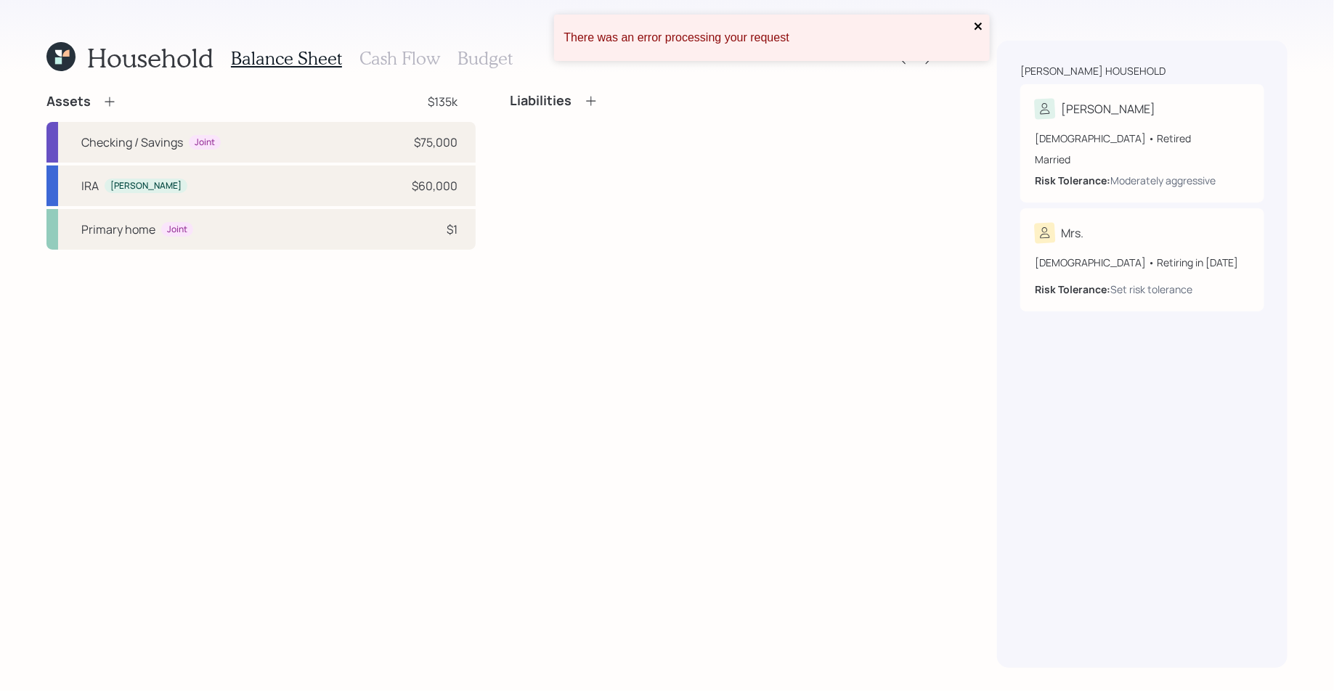
click at [976, 31] on icon "close" at bounding box center [979, 26] width 10 height 12
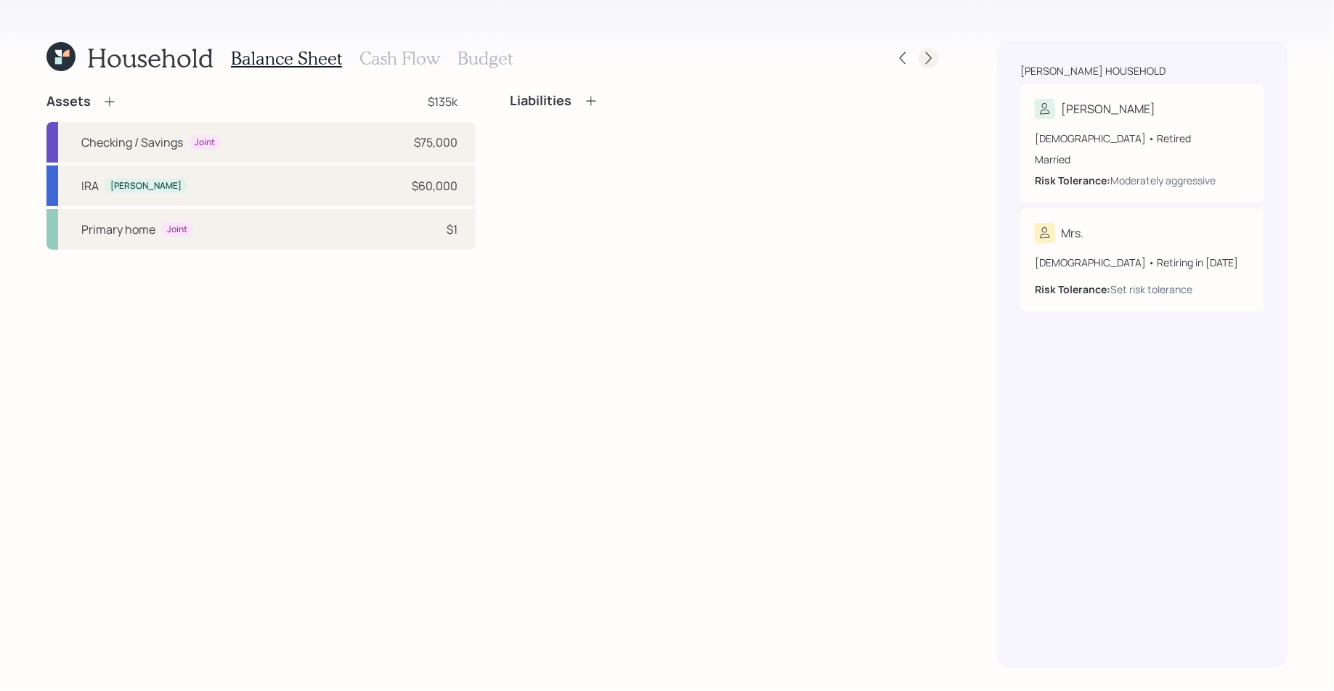
click at [935, 62] on icon at bounding box center [929, 58] width 15 height 15
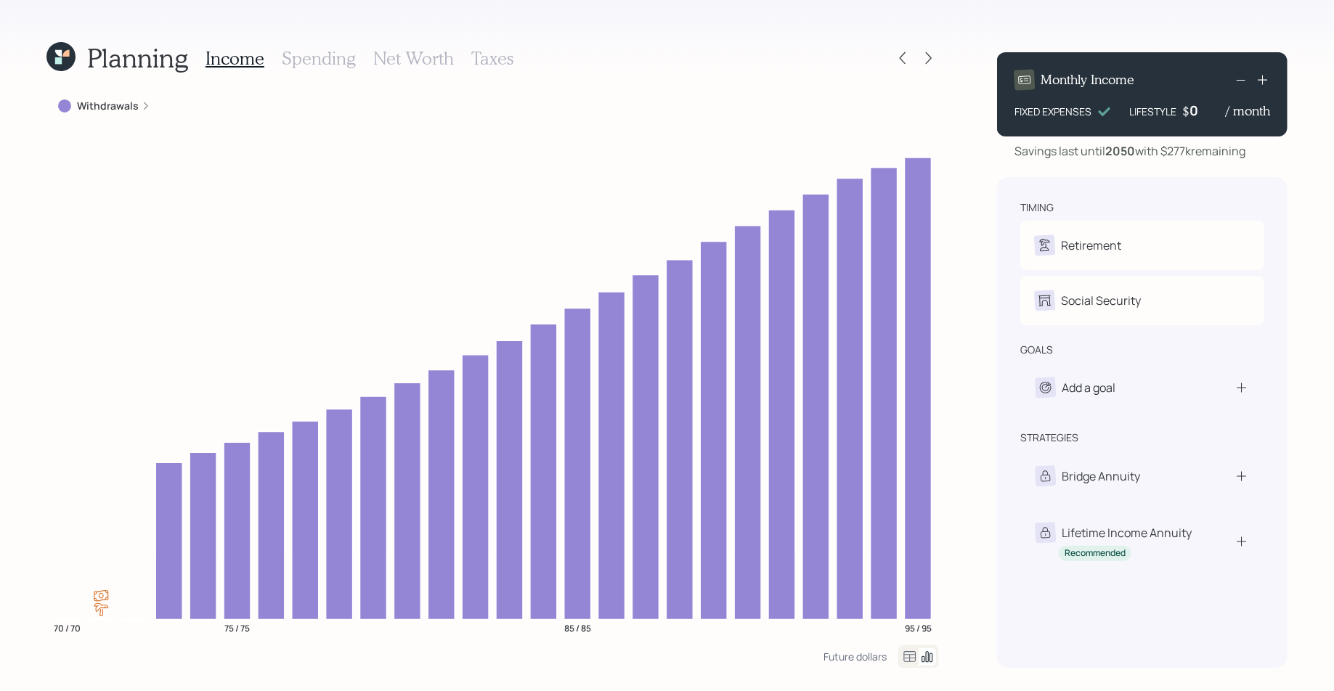
click at [935, 62] on icon at bounding box center [929, 58] width 15 height 15
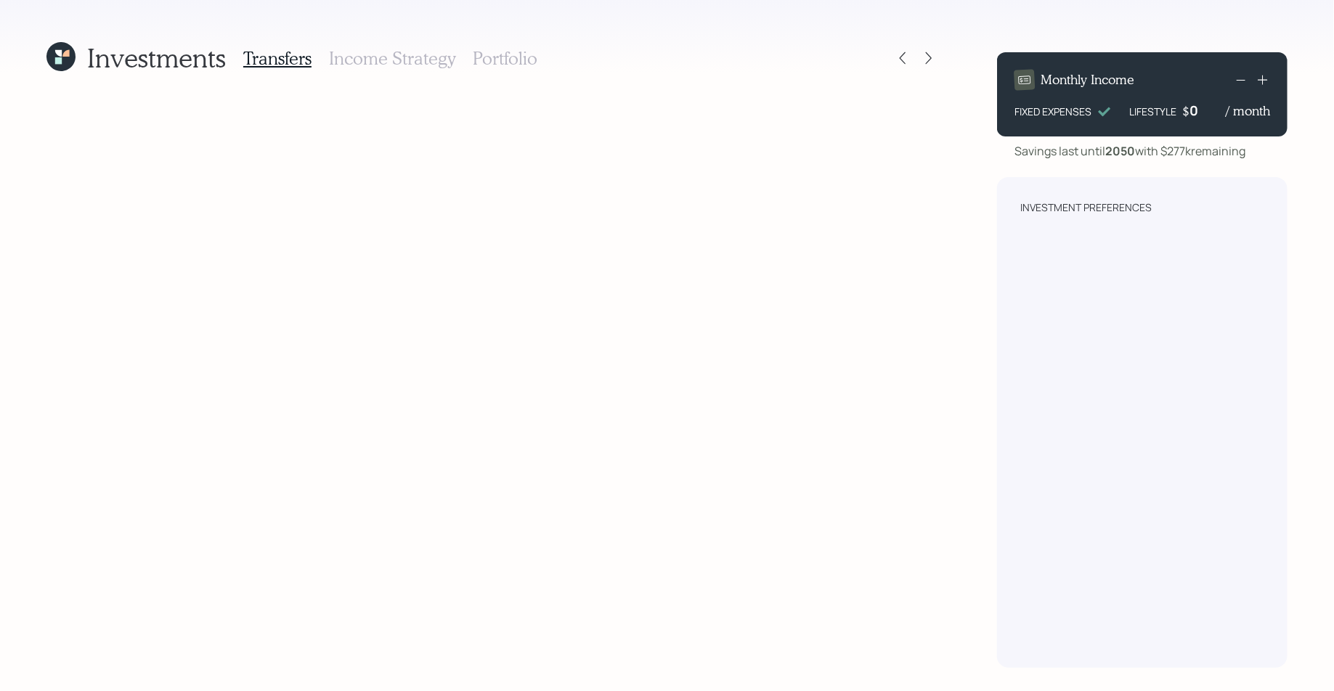
click at [935, 62] on icon at bounding box center [929, 58] width 15 height 15
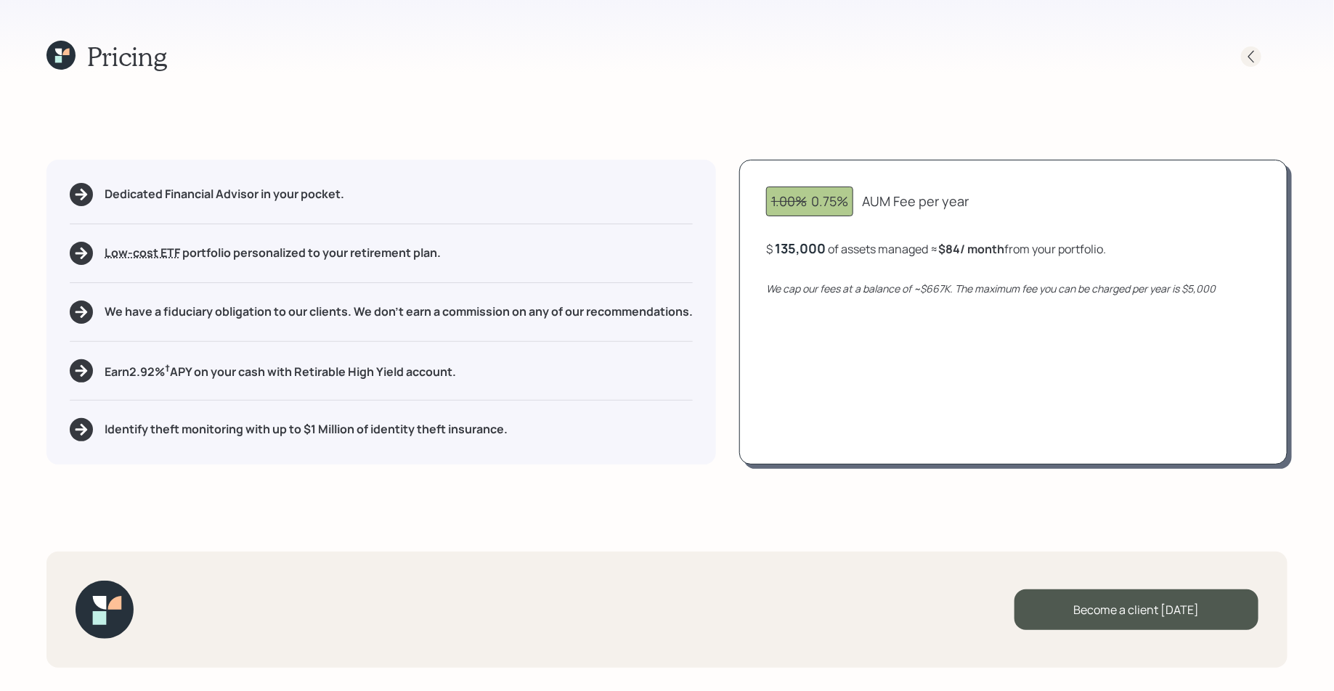
click at [1249, 56] on icon at bounding box center [1251, 56] width 6 height 12
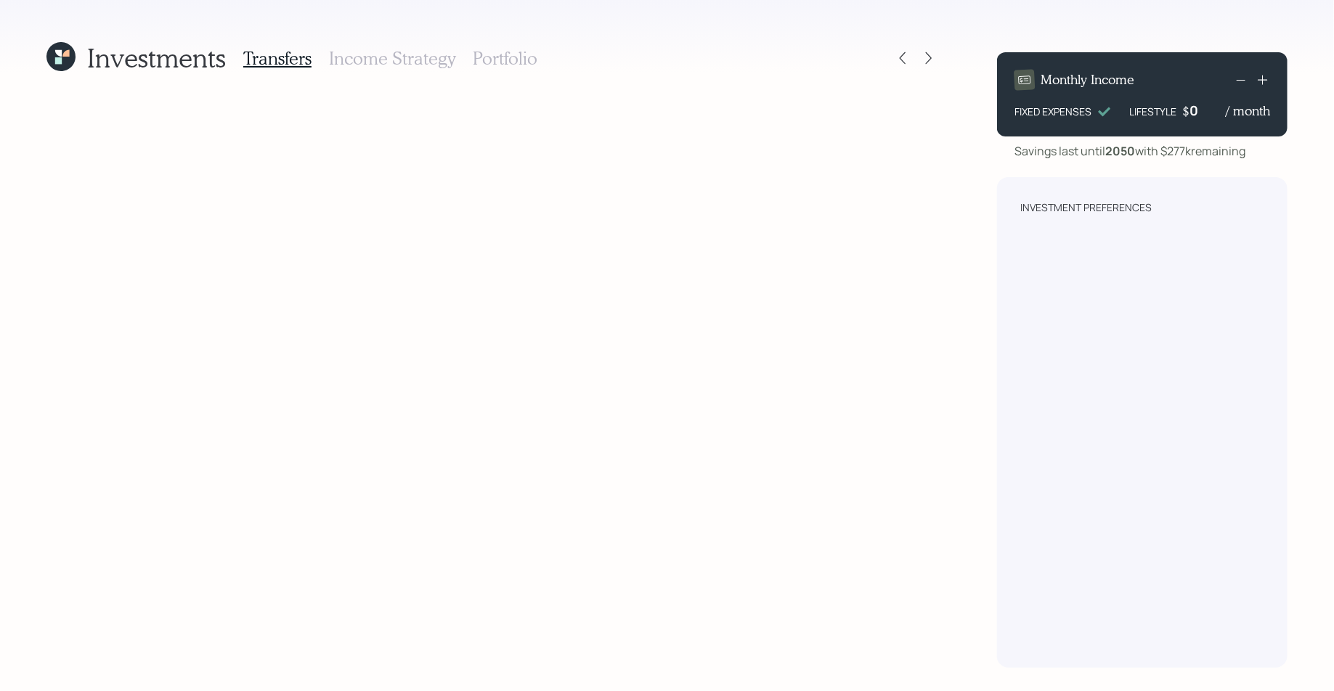
click at [415, 57] on h3 "Income Strategy" at bounding box center [392, 58] width 126 height 21
click at [501, 63] on h3 "Portfolio" at bounding box center [505, 58] width 65 height 21
click at [67, 65] on icon at bounding box center [60, 56] width 29 height 29
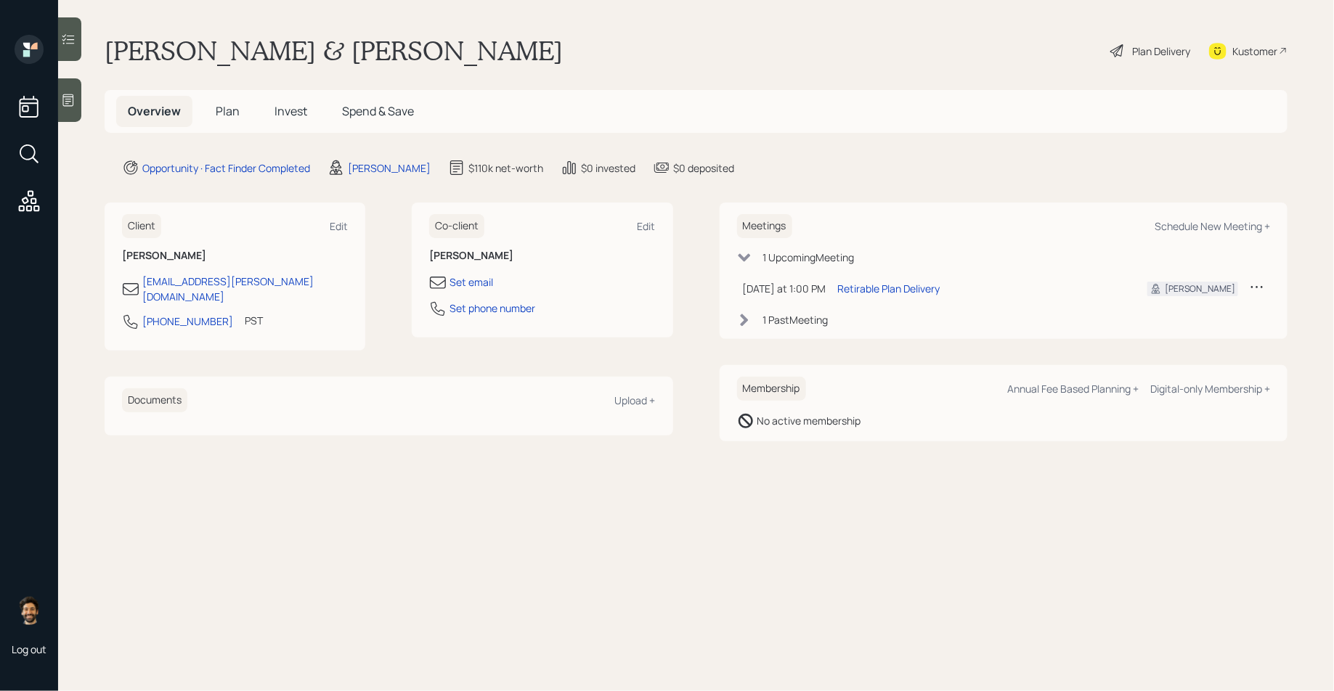
click at [288, 110] on span "Invest" at bounding box center [291, 111] width 33 height 16
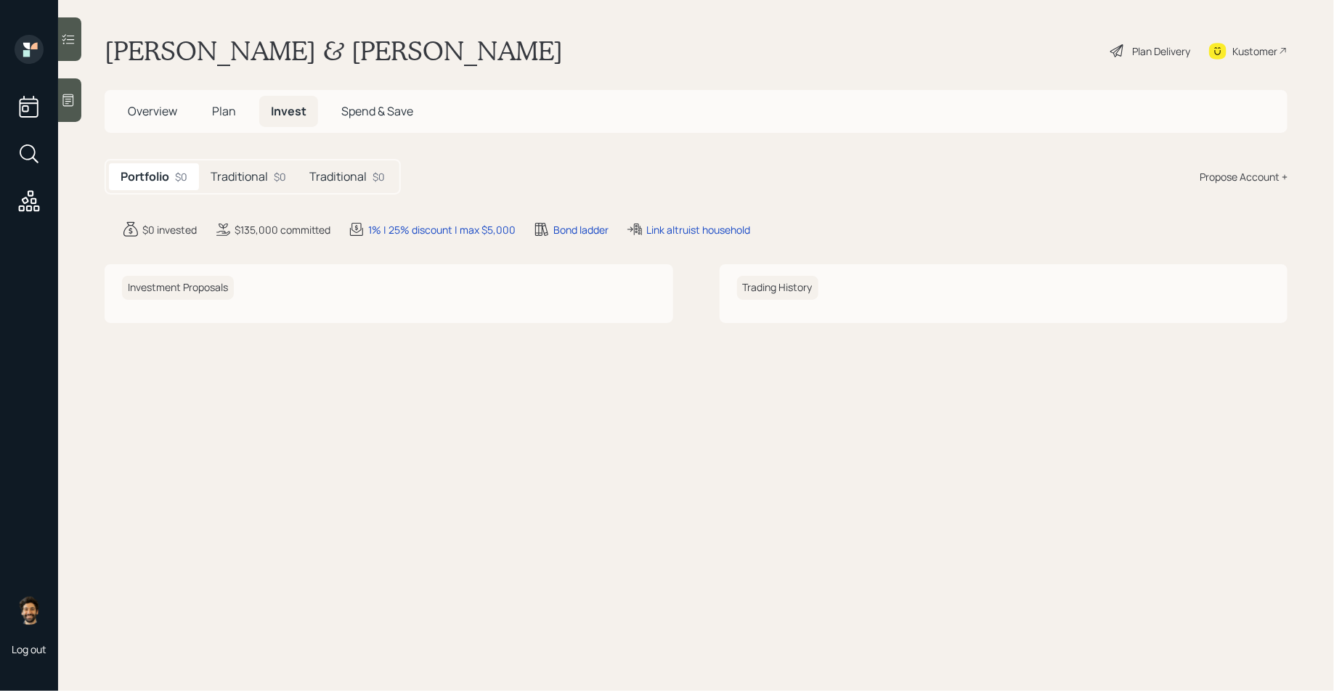
click at [261, 180] on h5 "Traditional" at bounding box center [239, 177] width 57 height 14
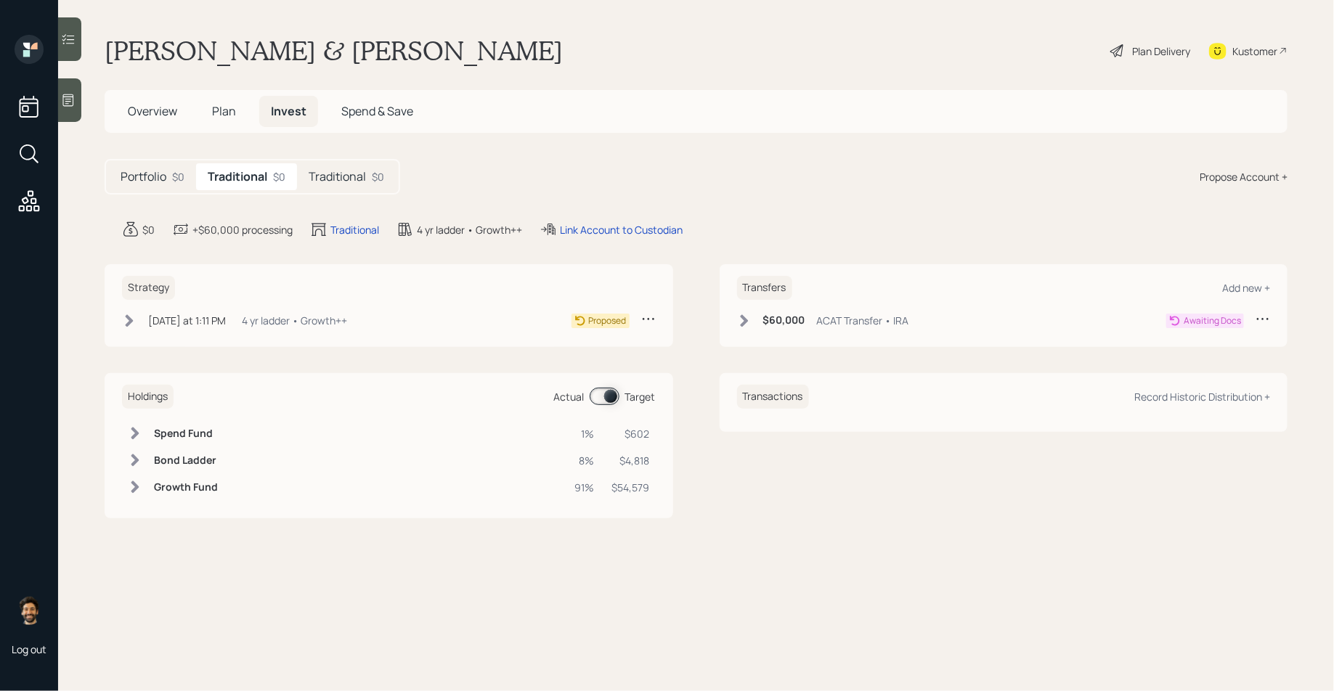
click at [357, 175] on h5 "Traditional" at bounding box center [337, 177] width 57 height 14
click at [163, 178] on h5 "Portfolio" at bounding box center [144, 177] width 46 height 14
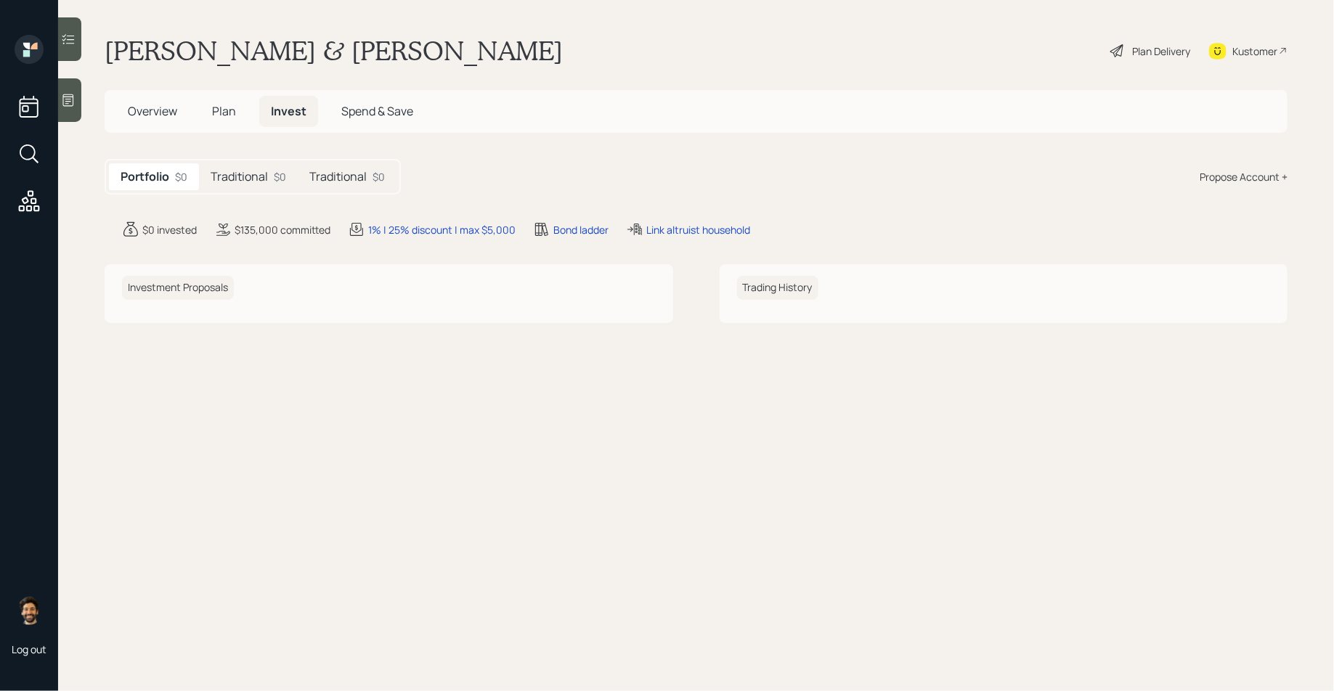
click at [250, 176] on h5 "Traditional" at bounding box center [239, 177] width 57 height 14
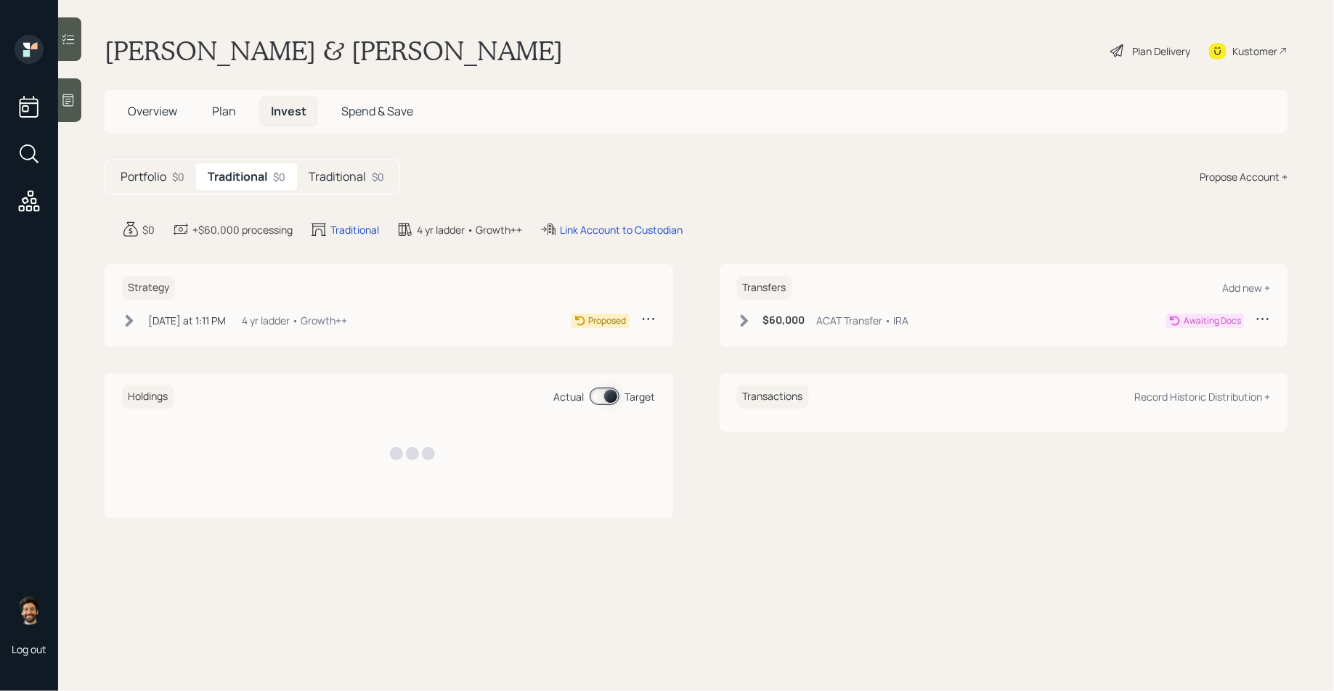
click at [367, 176] on div "Traditional $0" at bounding box center [346, 176] width 99 height 27
click at [1145, 44] on div "Plan Delivery" at bounding box center [1161, 51] width 58 height 15
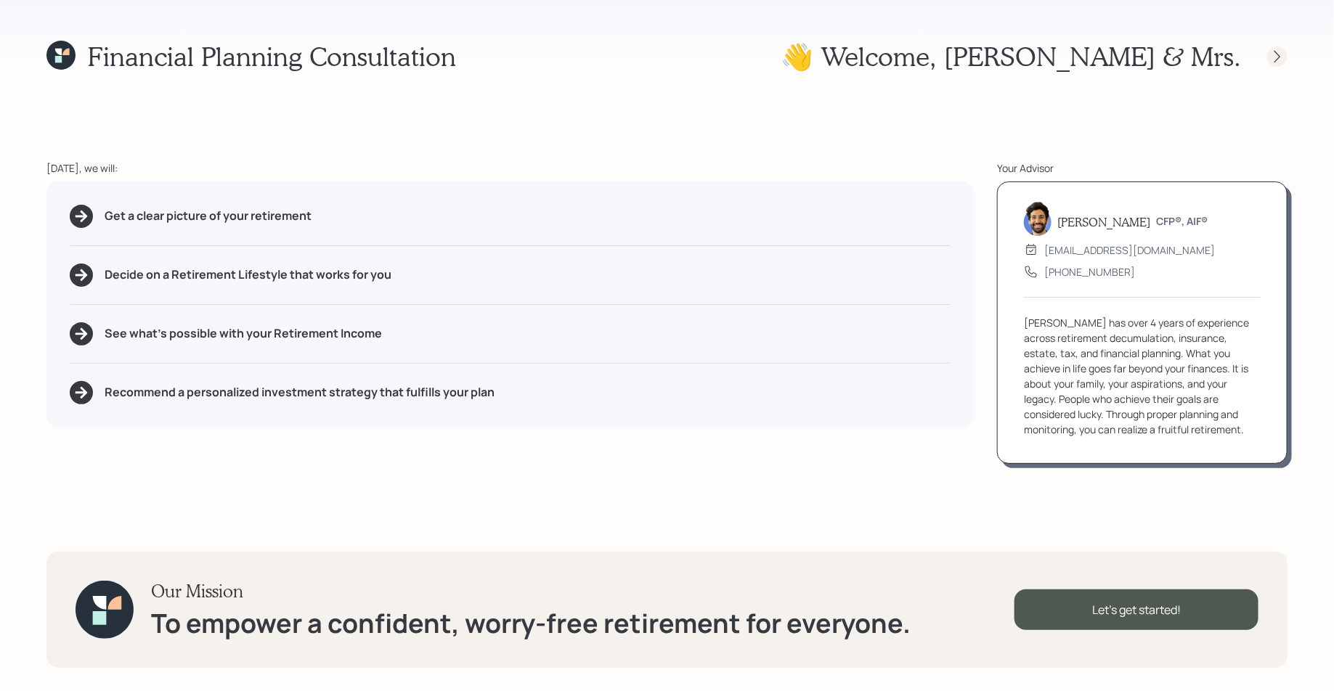
click at [1284, 55] on icon at bounding box center [1277, 56] width 15 height 15
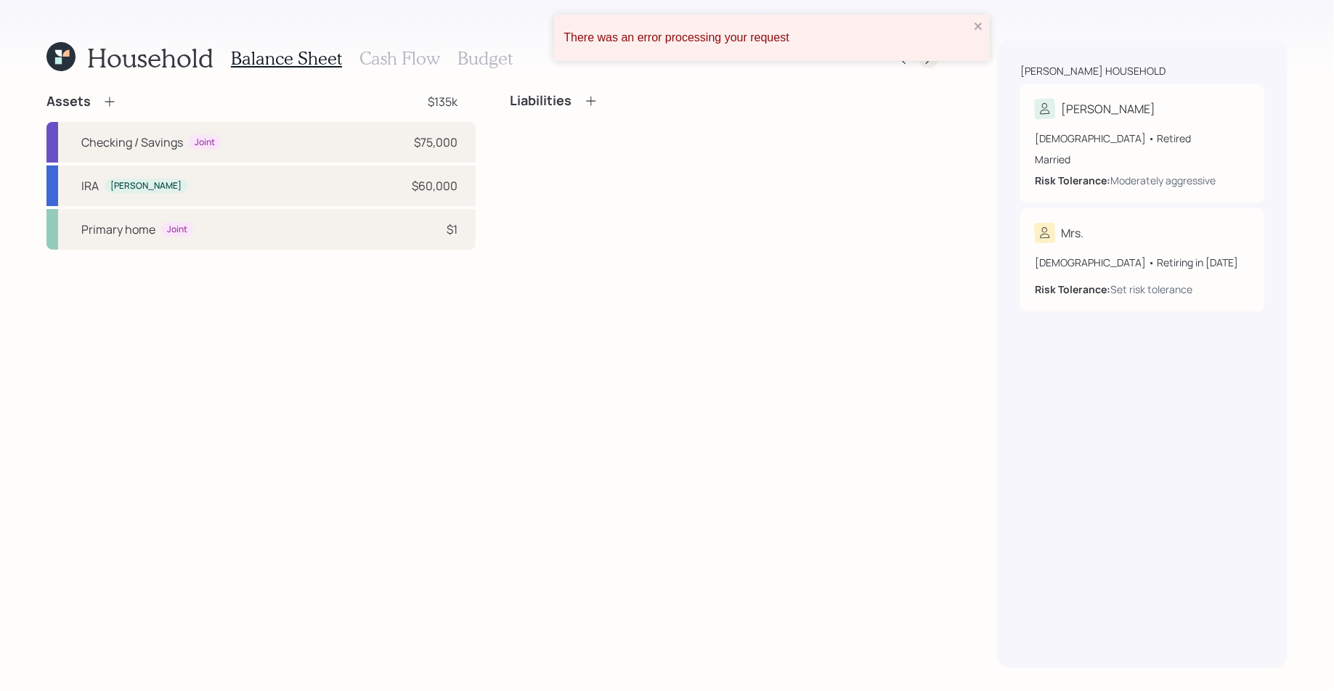
click at [927, 64] on icon at bounding box center [929, 58] width 15 height 15
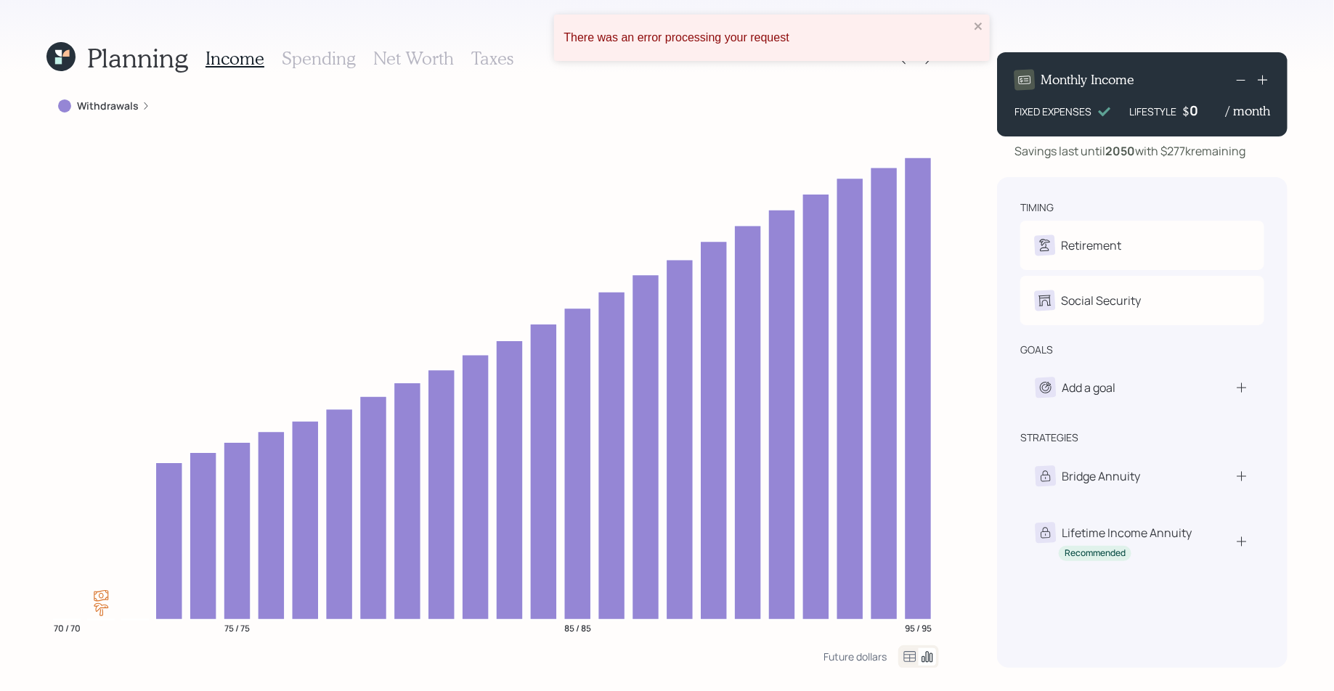
click at [970, 28] on div "There was an error processing your request" at bounding box center [767, 38] width 414 height 22
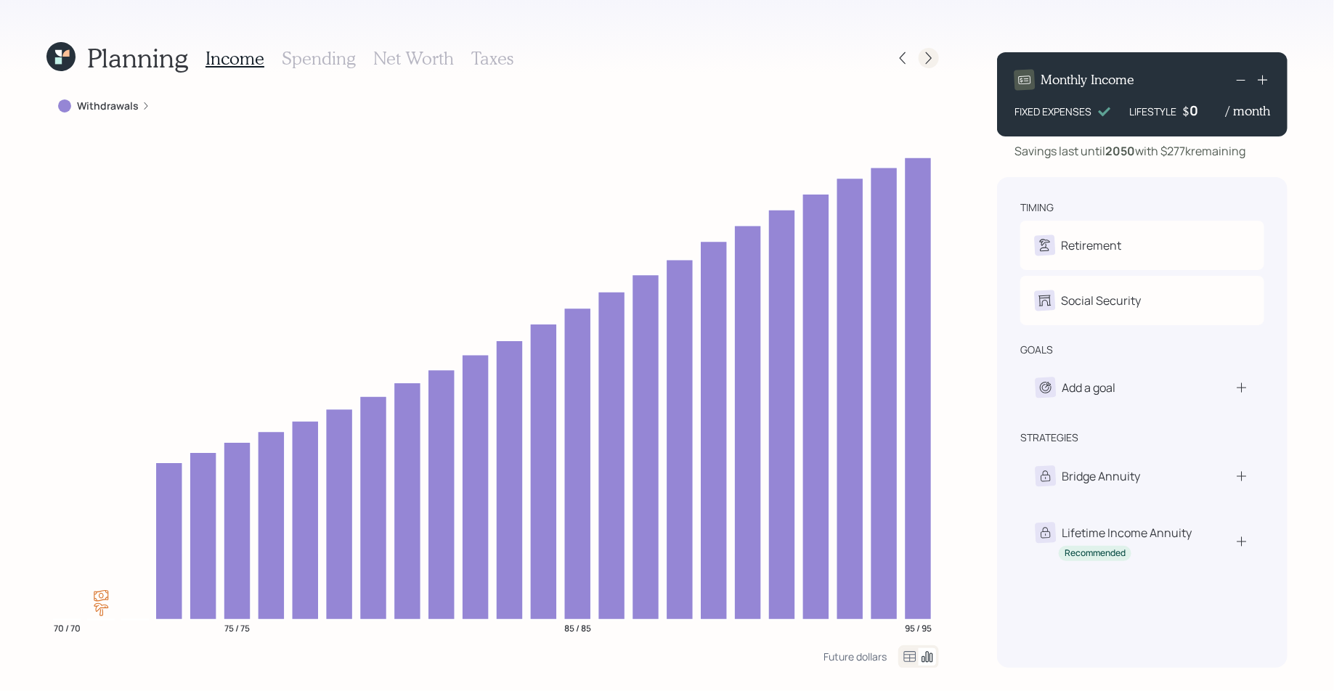
click at [922, 57] on icon at bounding box center [929, 58] width 15 height 15
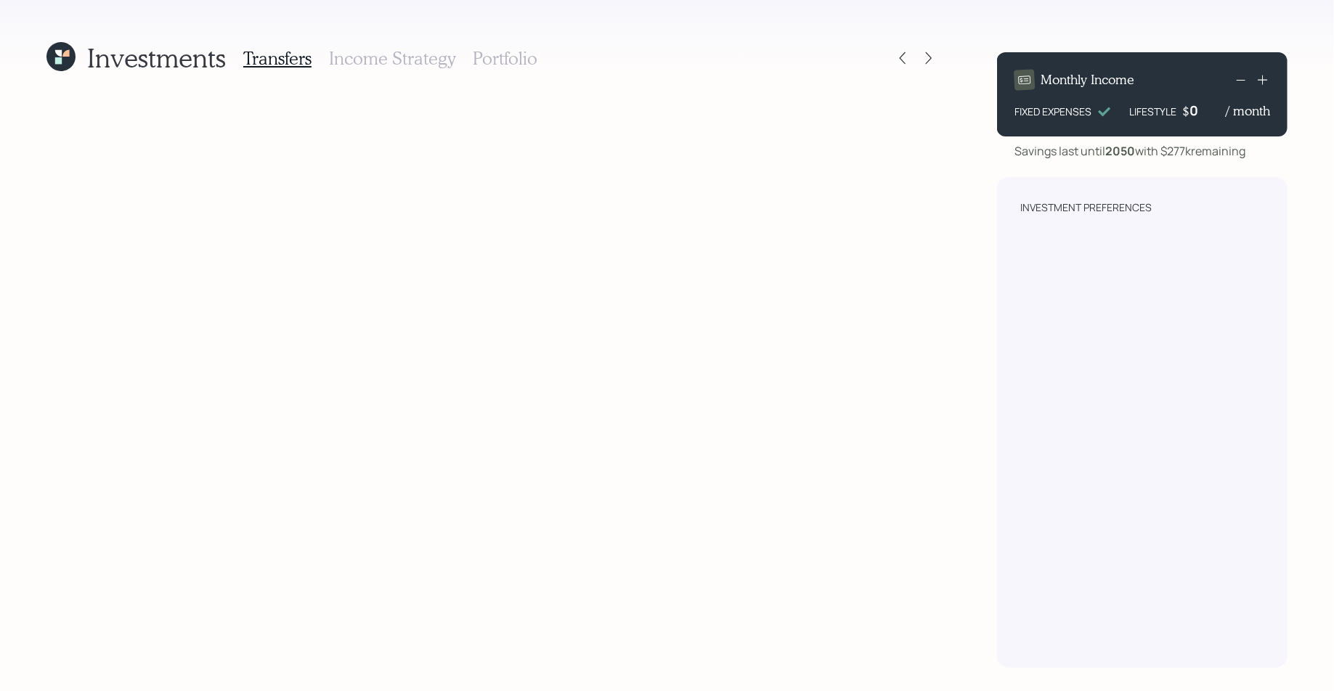
click at [425, 63] on h3 "Income Strategy" at bounding box center [392, 58] width 126 height 21
click at [532, 52] on h3 "Portfolio" at bounding box center [505, 58] width 65 height 21
click at [54, 63] on icon at bounding box center [60, 56] width 29 height 29
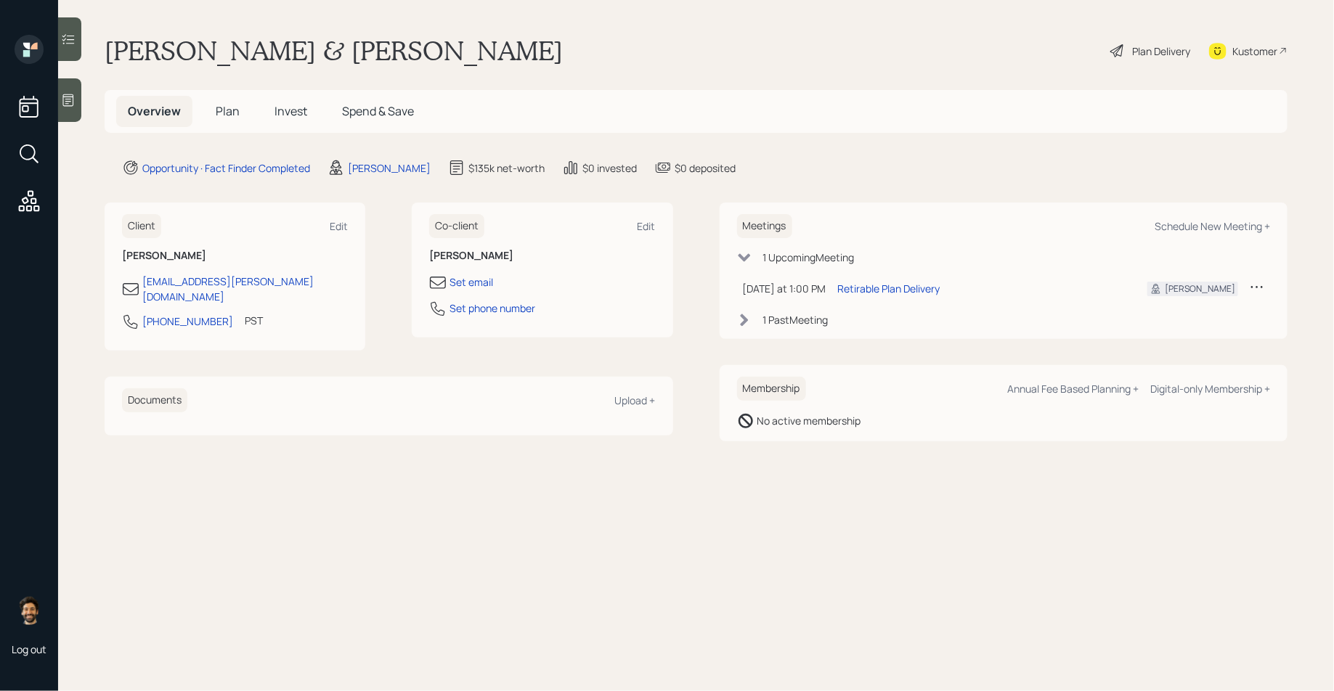
click at [225, 111] on span "Plan" at bounding box center [228, 111] width 24 height 16
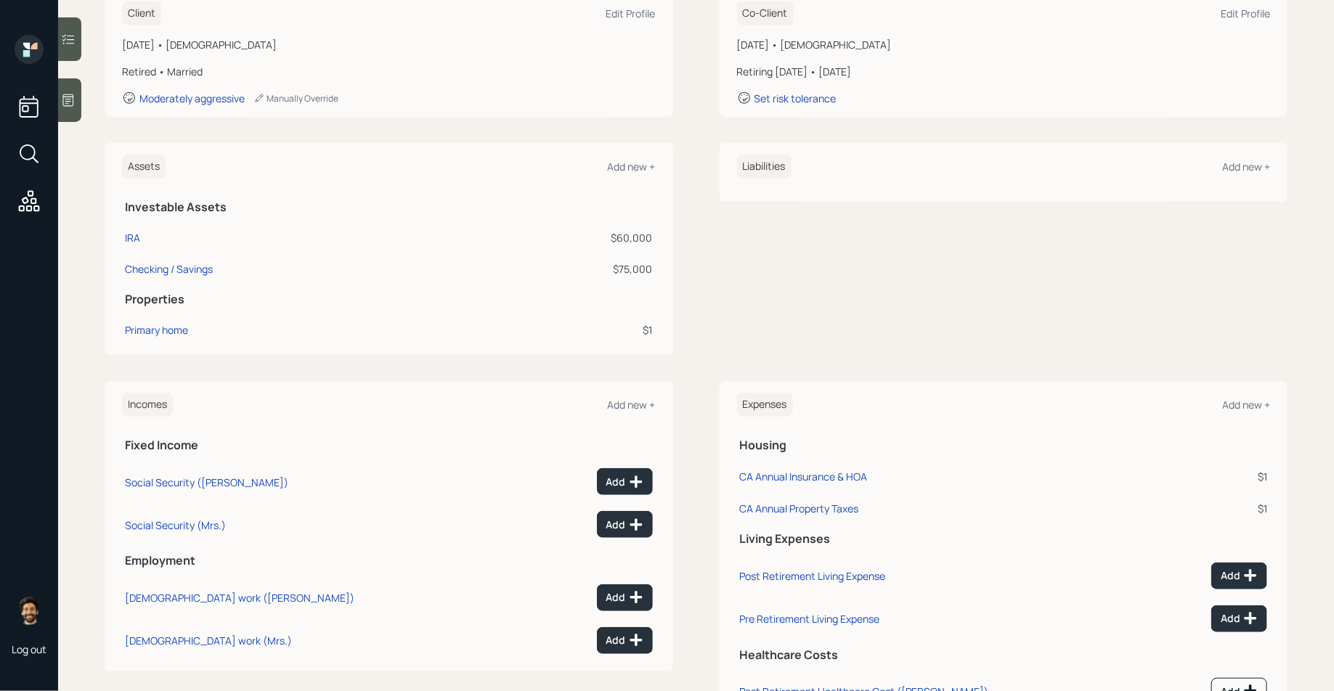
scroll to position [314, 0]
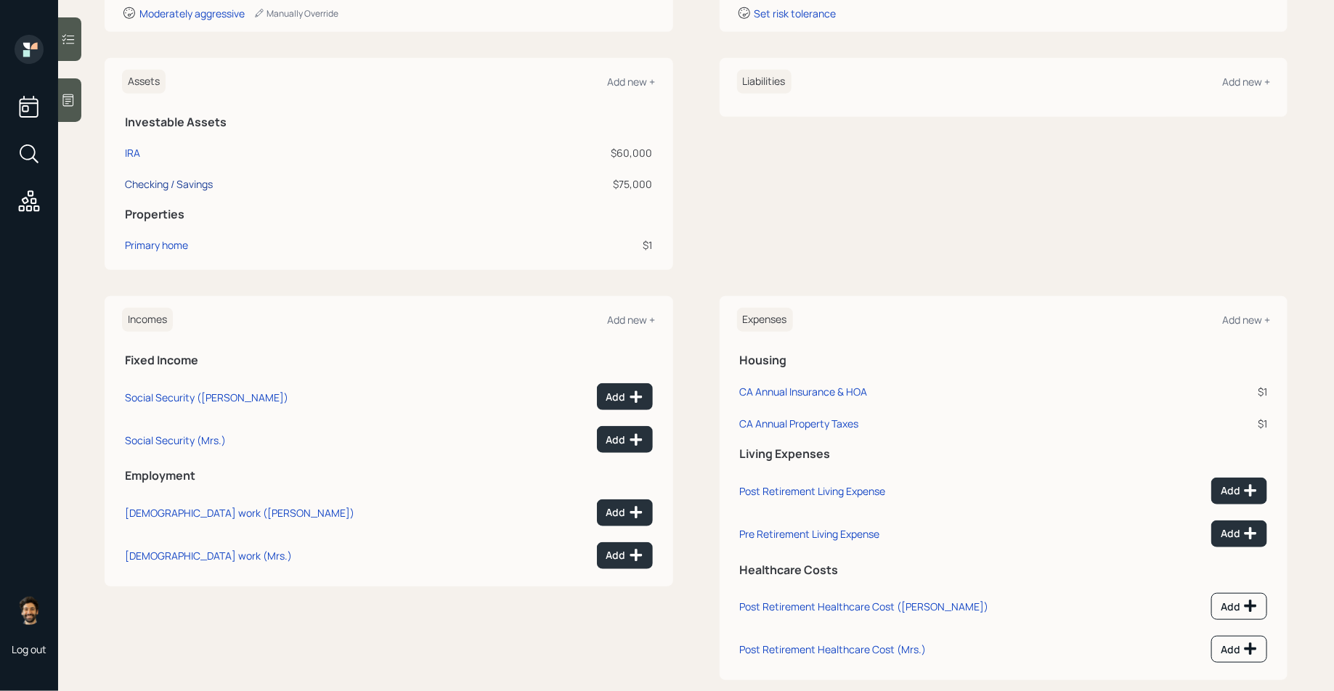
click at [158, 181] on div "Checking / Savings" at bounding box center [169, 183] width 88 height 15
select select "emergency_fund"
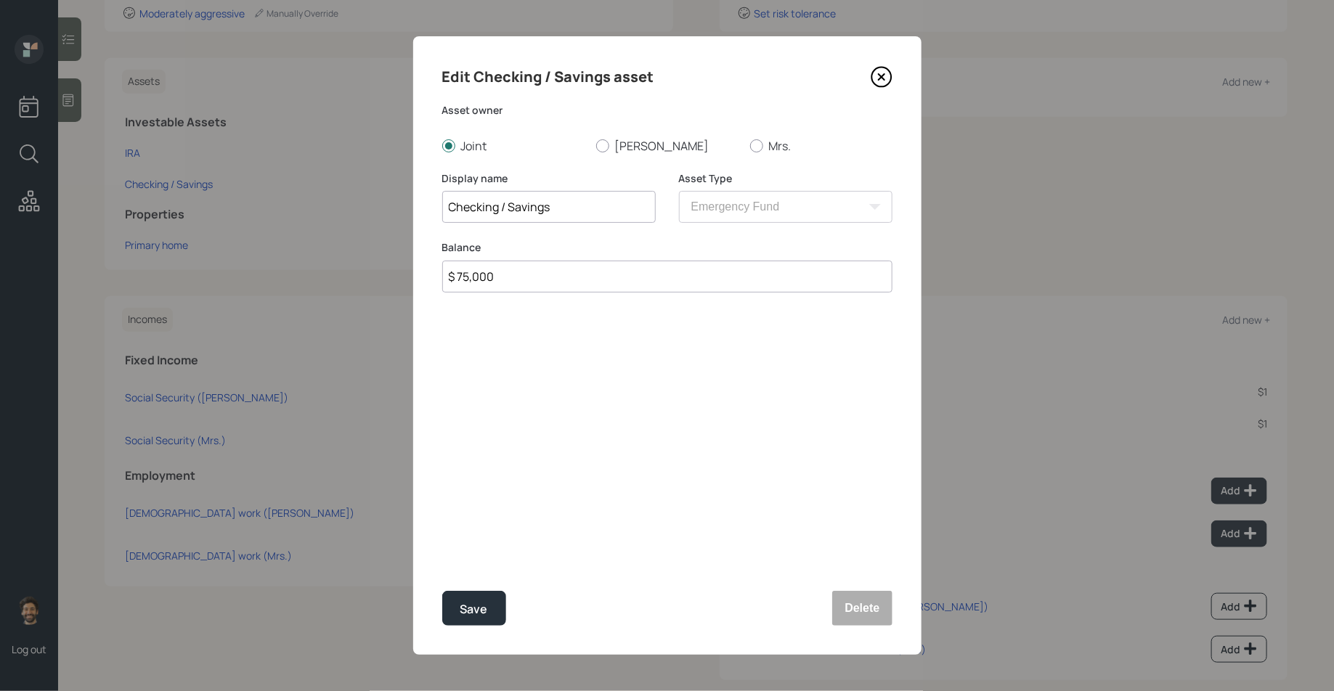
click at [480, 275] on input "$ 75,000" at bounding box center [667, 277] width 450 height 32
type input "$"
click at [869, 616] on button "Delete" at bounding box center [862, 608] width 60 height 35
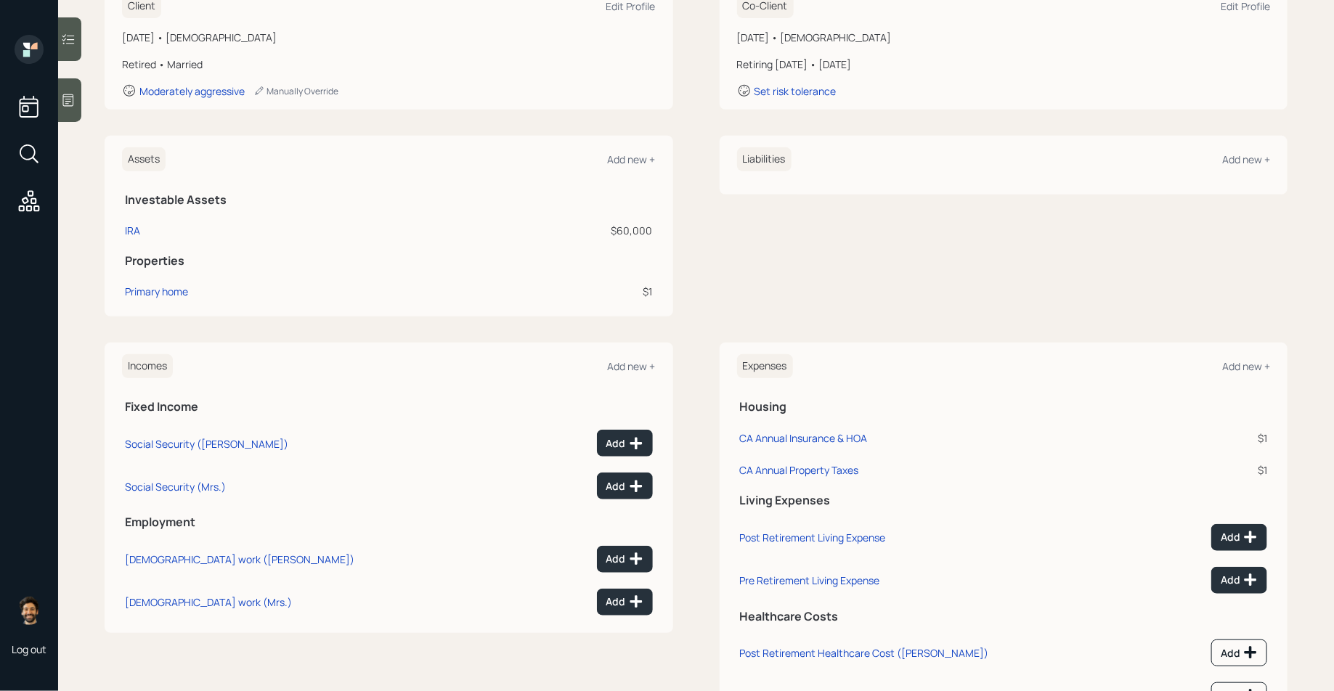
scroll to position [185, 0]
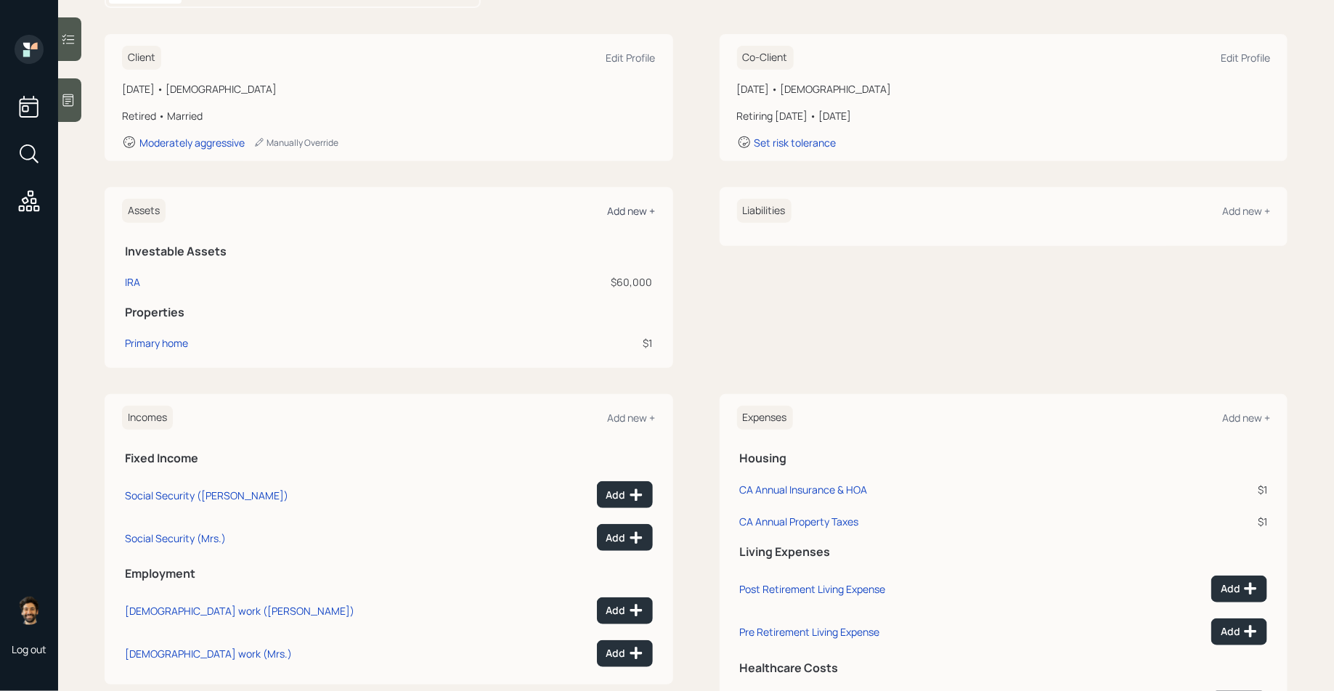
click at [625, 210] on div "Add new +" at bounding box center [632, 211] width 48 height 14
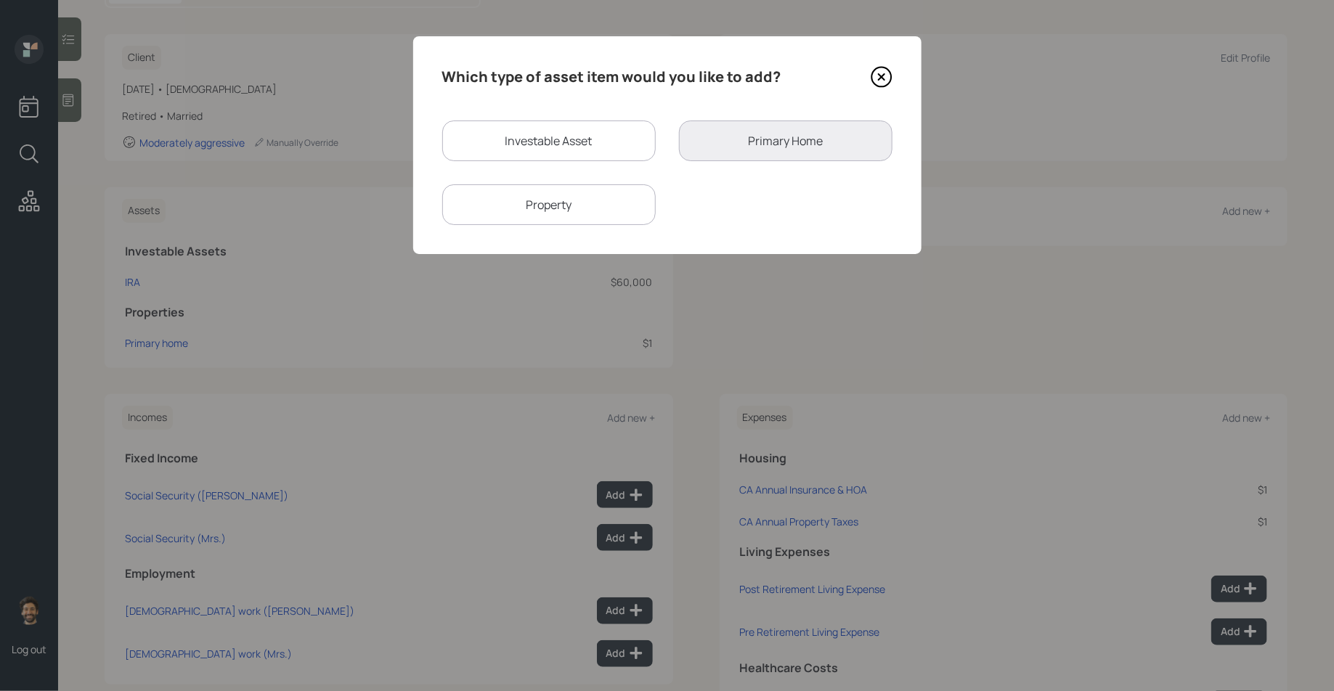
click at [482, 137] on div "Investable Asset" at bounding box center [549, 141] width 214 height 41
select select "taxable"
select select "balanced"
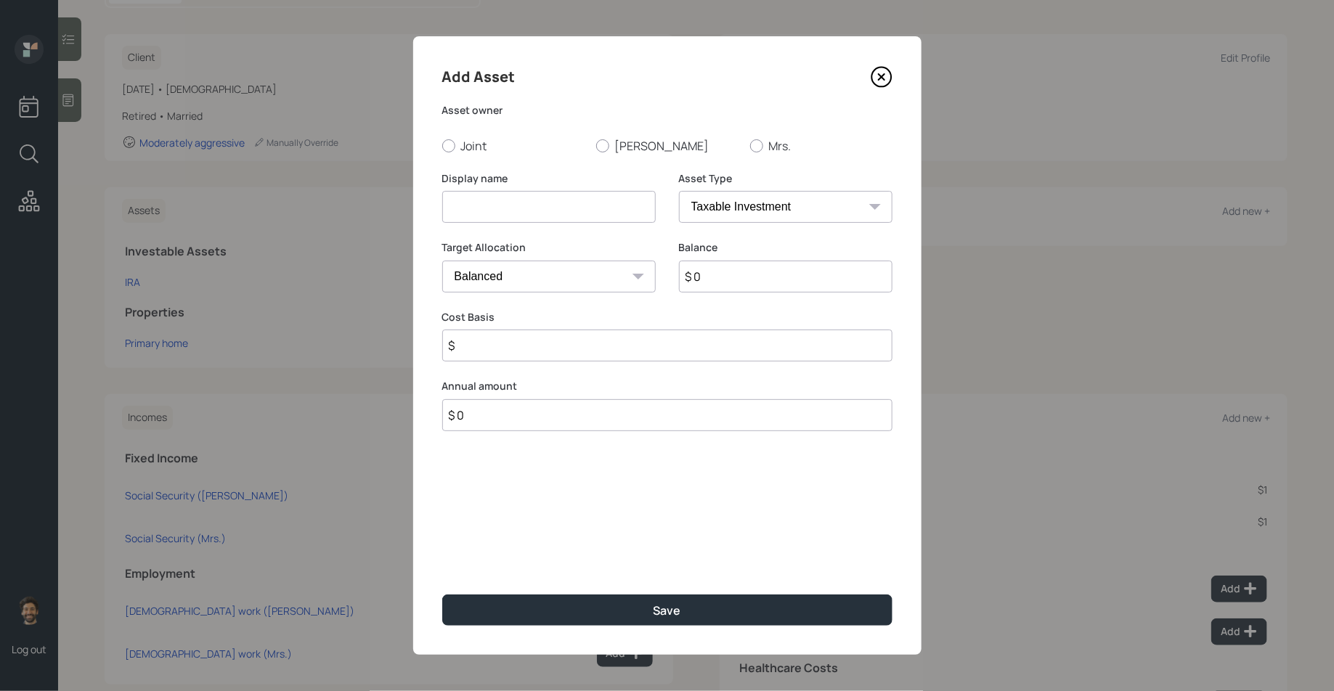
click at [476, 192] on input at bounding box center [549, 207] width 214 height 32
paste input "$ 75,000"
type input "$ 75,000"
click at [710, 277] on input "$ 0" at bounding box center [786, 277] width 214 height 32
type input "$ 75,000"
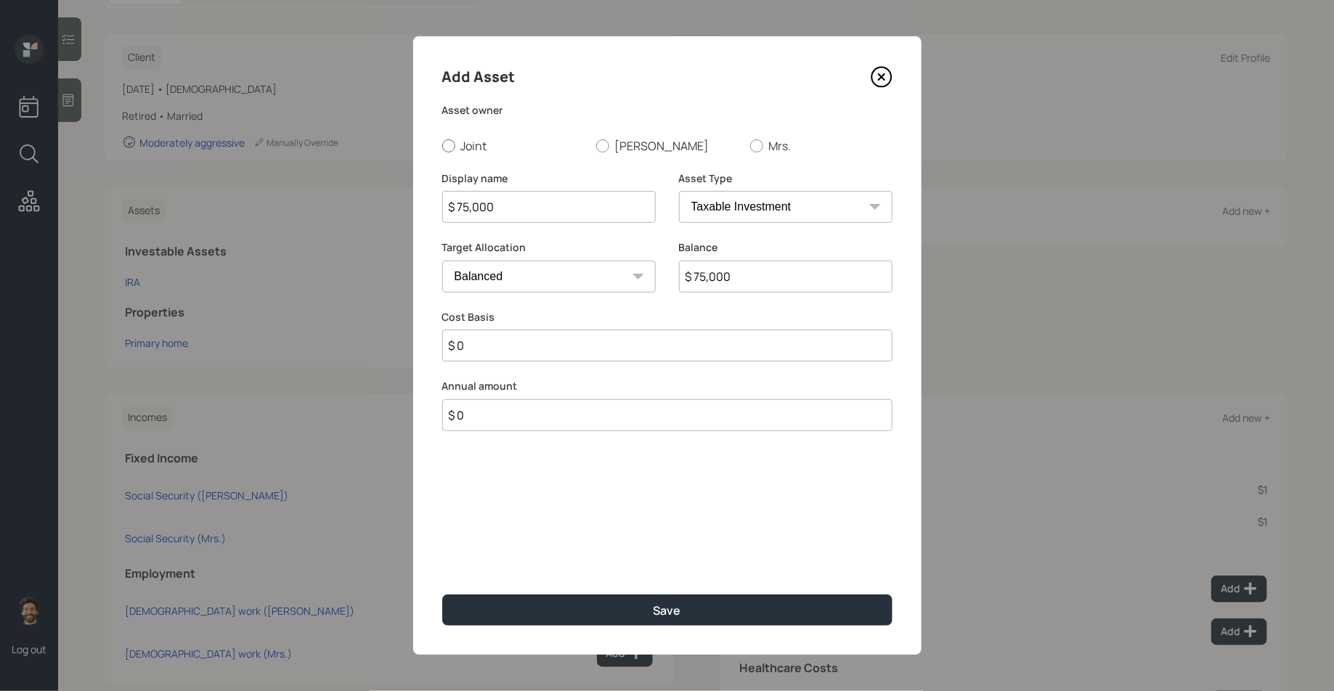
type input "$ 0"
click at [449, 139] on div at bounding box center [448, 145] width 13 height 13
click at [442, 145] on input "Joint" at bounding box center [442, 145] width 1 height 1
radio input "true"
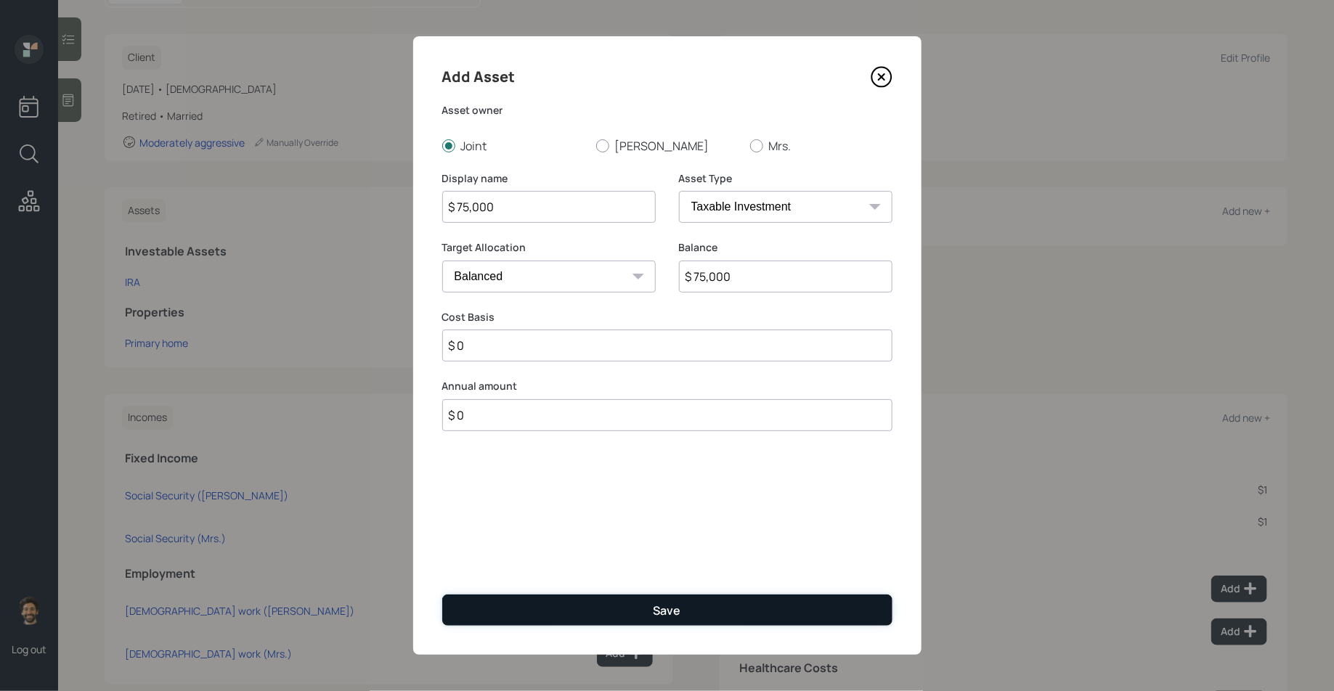
click at [545, 605] on button "Save" at bounding box center [667, 610] width 450 height 31
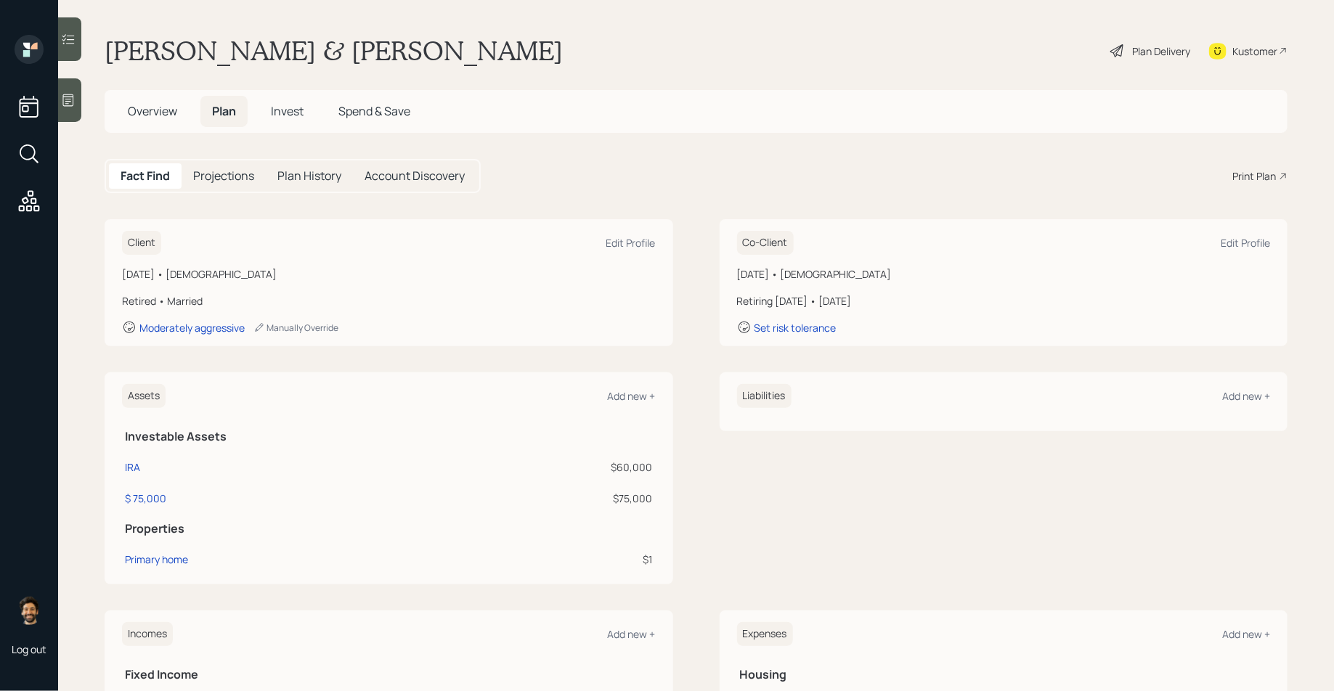
click at [286, 113] on span "Invest" at bounding box center [287, 111] width 33 height 16
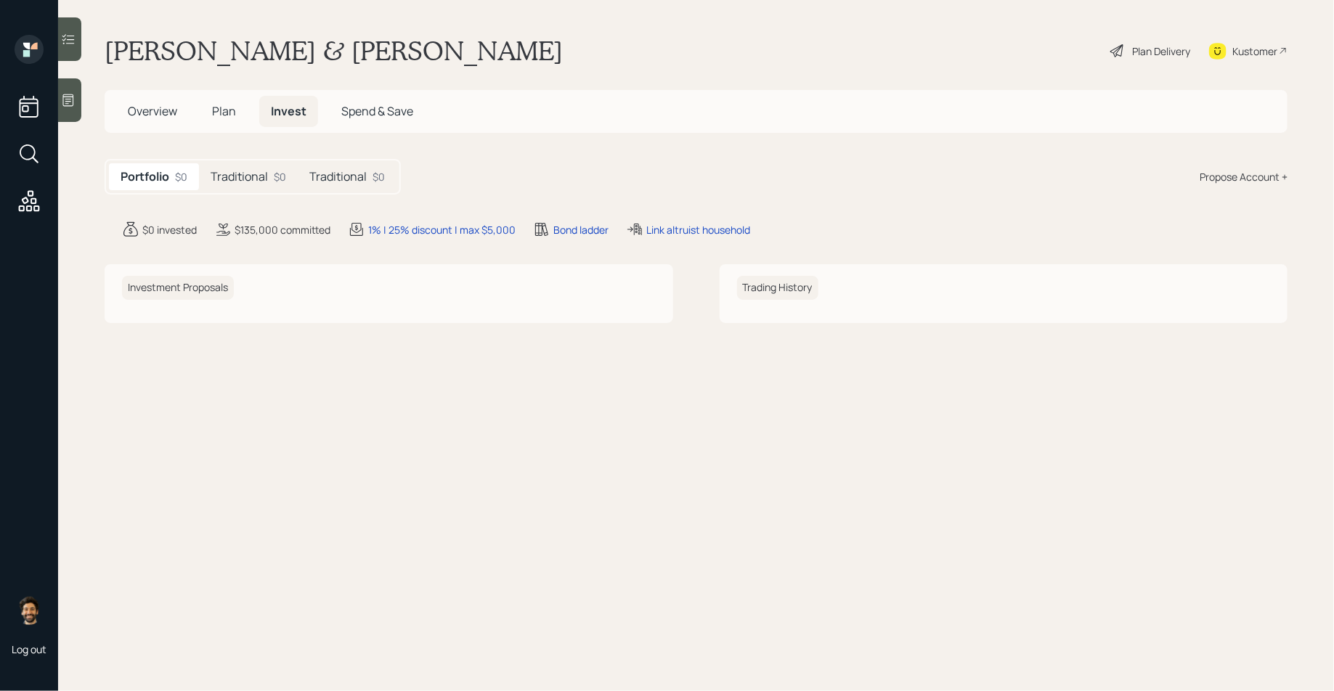
click at [321, 177] on h5 "Traditional" at bounding box center [337, 177] width 57 height 14
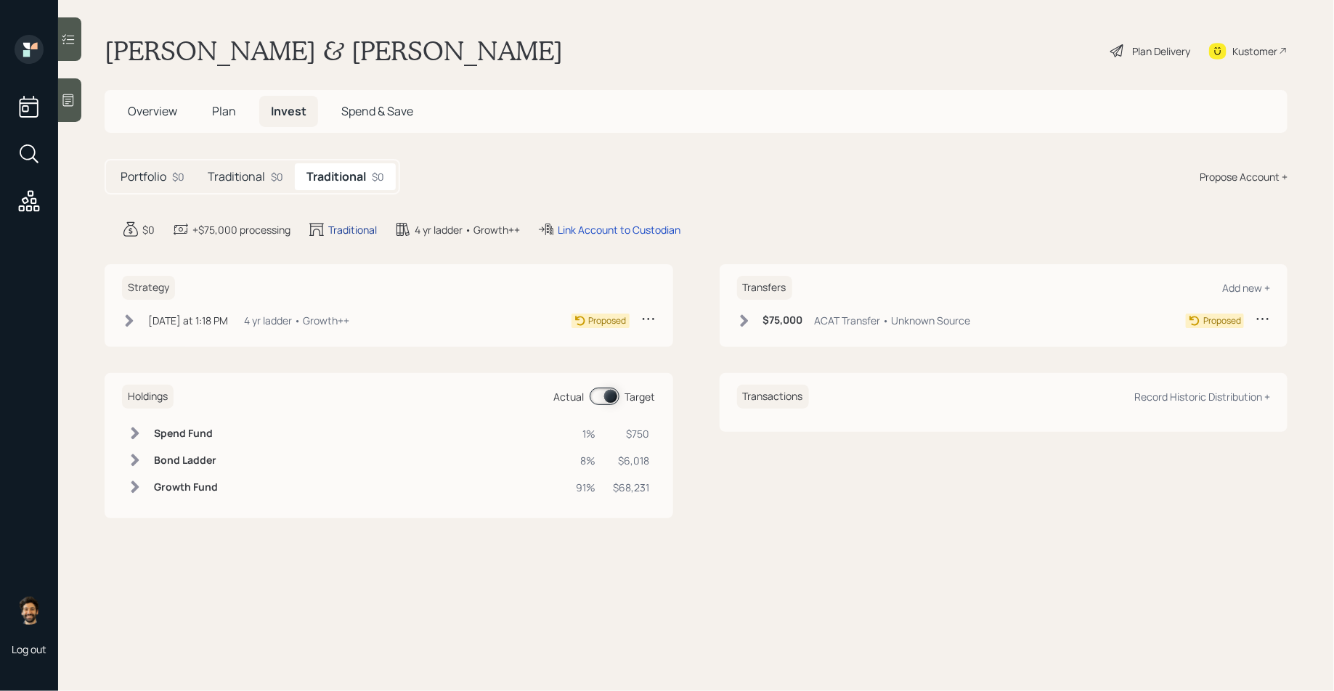
click at [341, 228] on div "Traditional" at bounding box center [352, 229] width 49 height 15
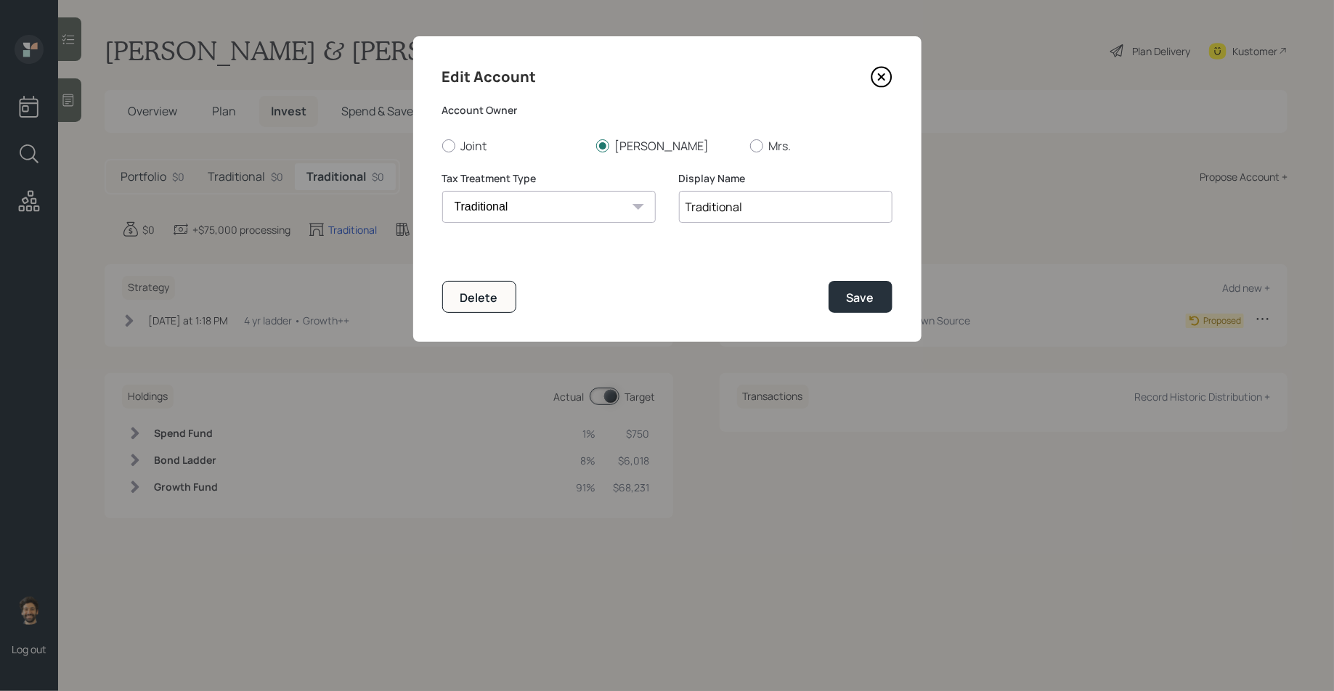
click at [531, 209] on select "Roth Taxable Traditional" at bounding box center [549, 207] width 214 height 32
select select "taxable"
click at [442, 191] on select "Roth Taxable Traditional" at bounding box center [549, 207] width 214 height 32
click at [720, 214] on input "Traditional" at bounding box center [786, 207] width 214 height 32
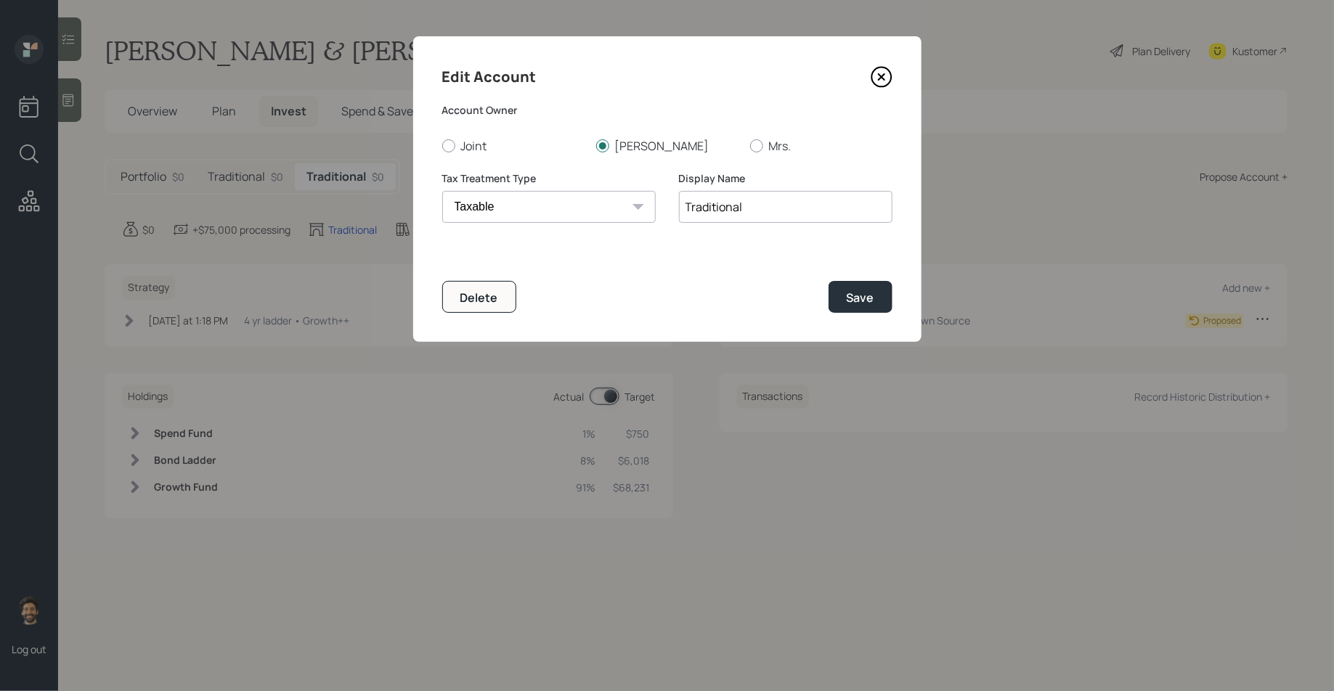
click at [720, 214] on input "Traditional" at bounding box center [786, 207] width 214 height 32
type input "Taxable"
click at [893, 302] on div "Edit Account Account Owner Joint Steven Mrs. Tax Treatment Type Roth Taxable Tr…" at bounding box center [667, 189] width 508 height 306
click at [885, 113] on label "Account Owner" at bounding box center [667, 110] width 450 height 15
click at [850, 311] on button "Save" at bounding box center [861, 296] width 64 height 31
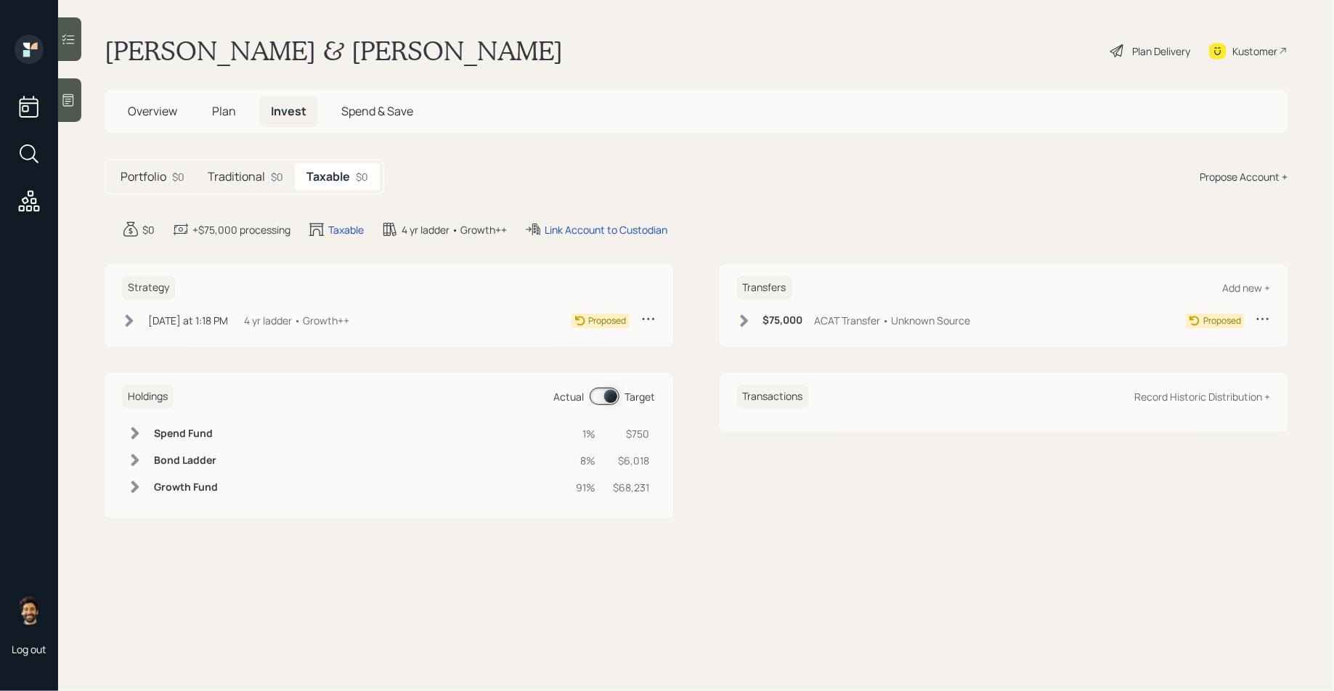
click at [781, 315] on h6 "$75,000" at bounding box center [783, 320] width 40 height 12
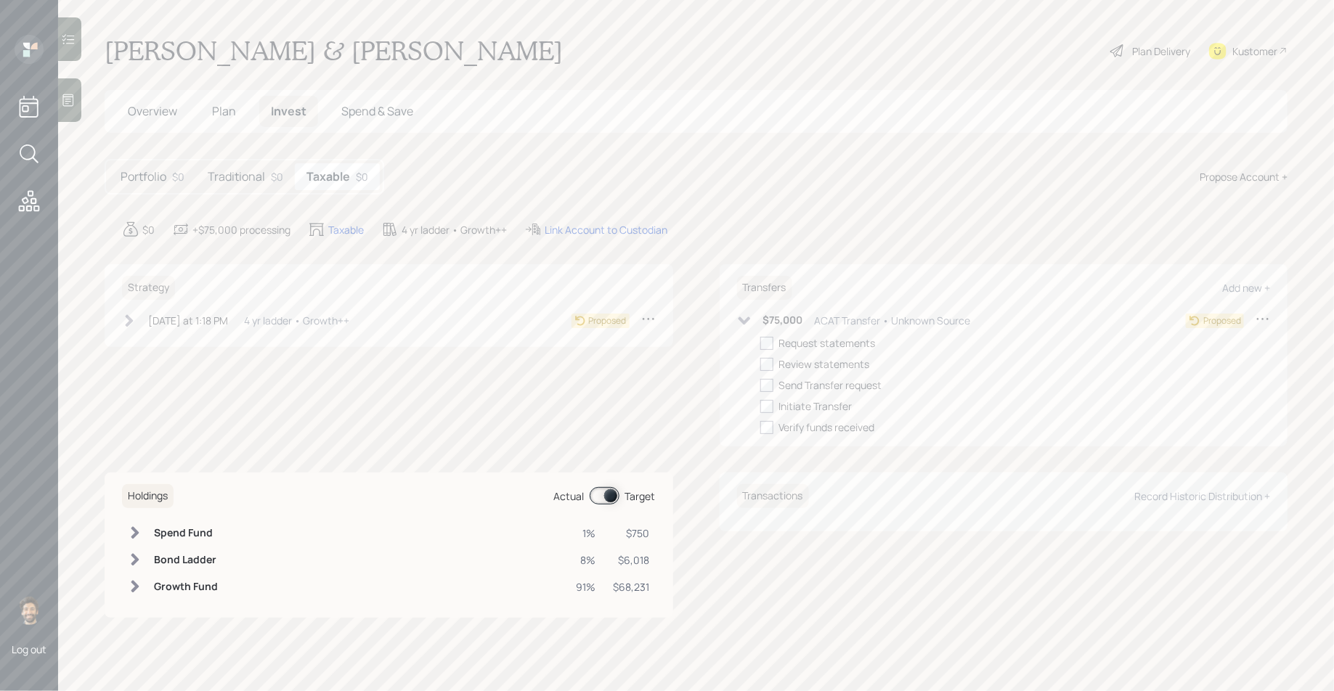
click at [1266, 324] on icon at bounding box center [1263, 319] width 15 height 15
click at [1195, 297] on div "Transfers Add new +" at bounding box center [1004, 288] width 534 height 24
click at [1267, 317] on icon at bounding box center [1263, 319] width 15 height 15
click at [1205, 344] on div "Edit transfer" at bounding box center [1218, 347] width 105 height 14
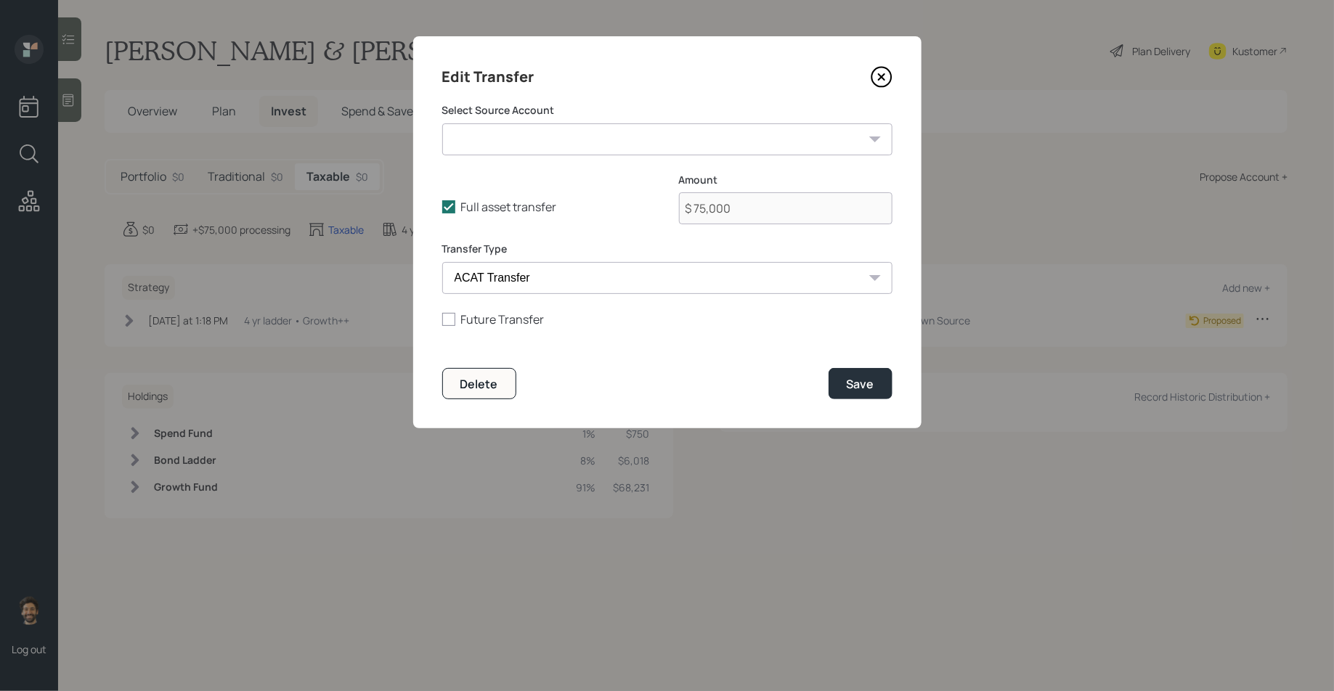
click at [490, 151] on select "IRA ($60,000 | IRA) $ 75,000 ($75,000 | Taxable Investment)" at bounding box center [667, 139] width 450 height 32
select select "d94aadcb-651f-4ab8-9b59-d638eaa1fe92"
click at [442, 123] on select "IRA ($60,000 | IRA) $ 75,000 ($75,000 | Taxable Investment)" at bounding box center [667, 139] width 450 height 32
click at [877, 383] on button "Save" at bounding box center [861, 383] width 64 height 31
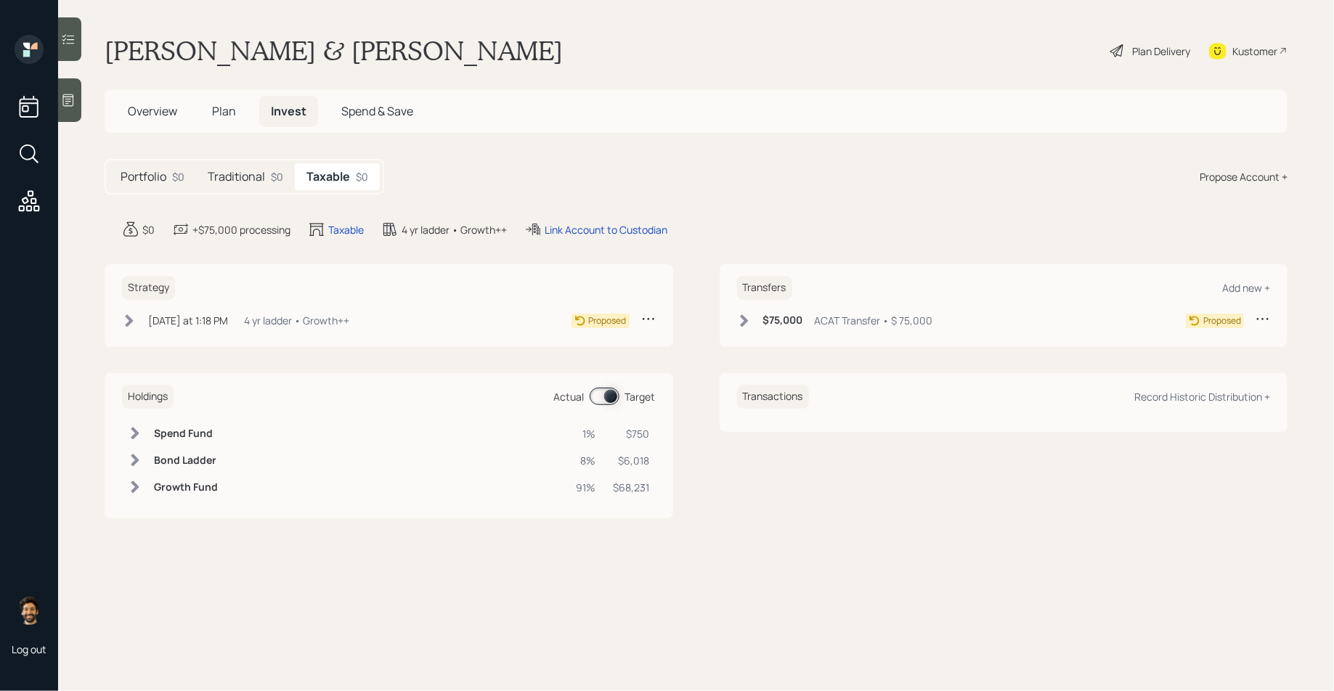
click at [1111, 50] on icon at bounding box center [1116, 50] width 13 height 13
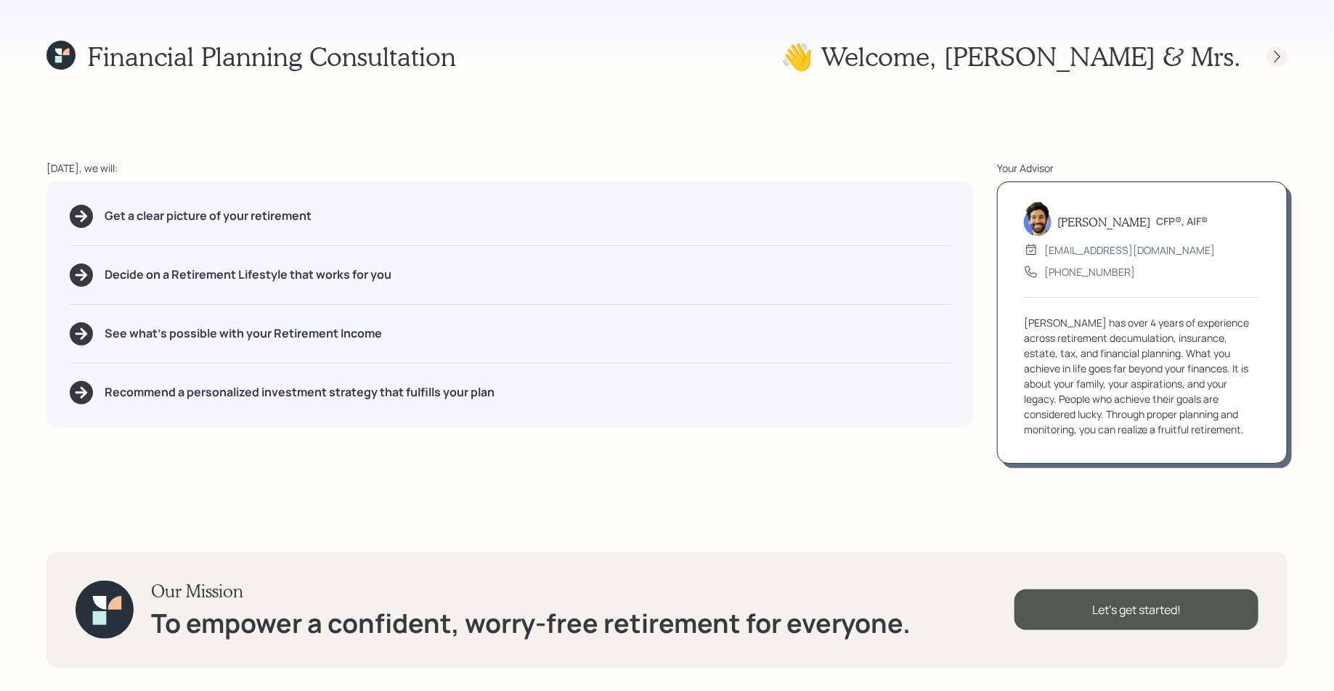
click at [1280, 62] on icon at bounding box center [1277, 56] width 15 height 15
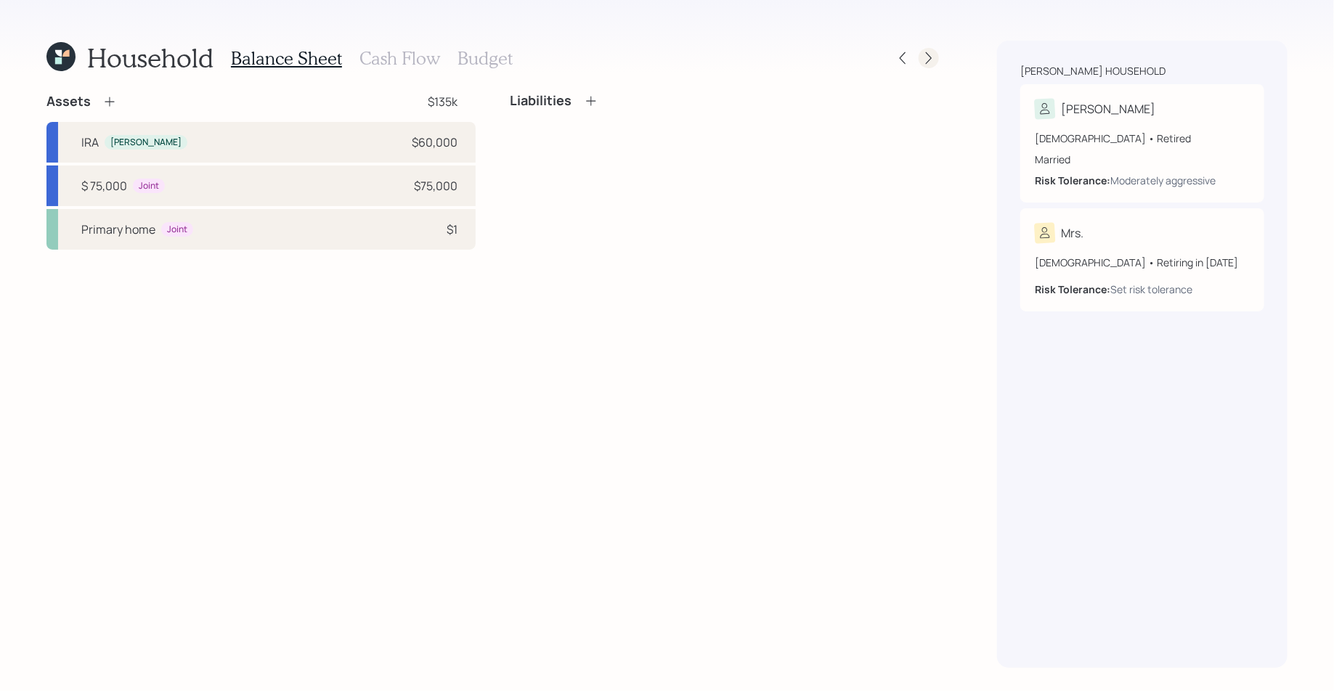
click at [927, 58] on icon at bounding box center [929, 58] width 15 height 15
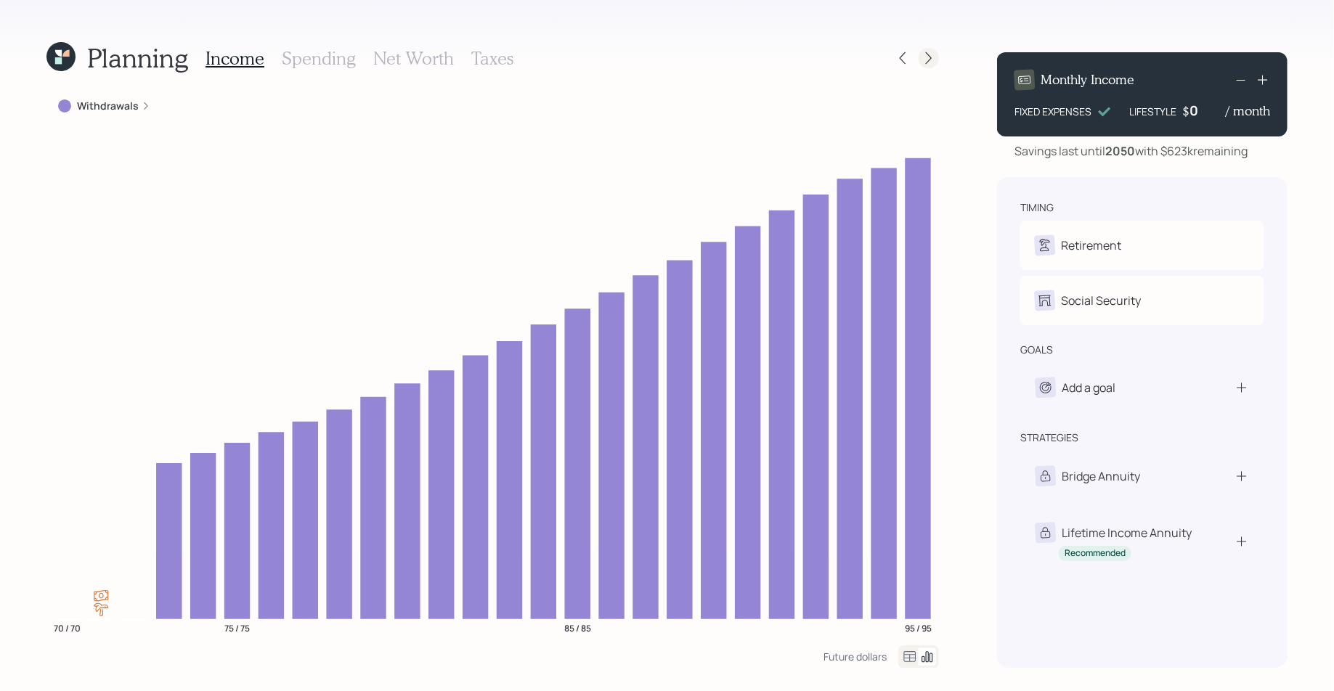
click at [933, 60] on icon at bounding box center [929, 58] width 15 height 15
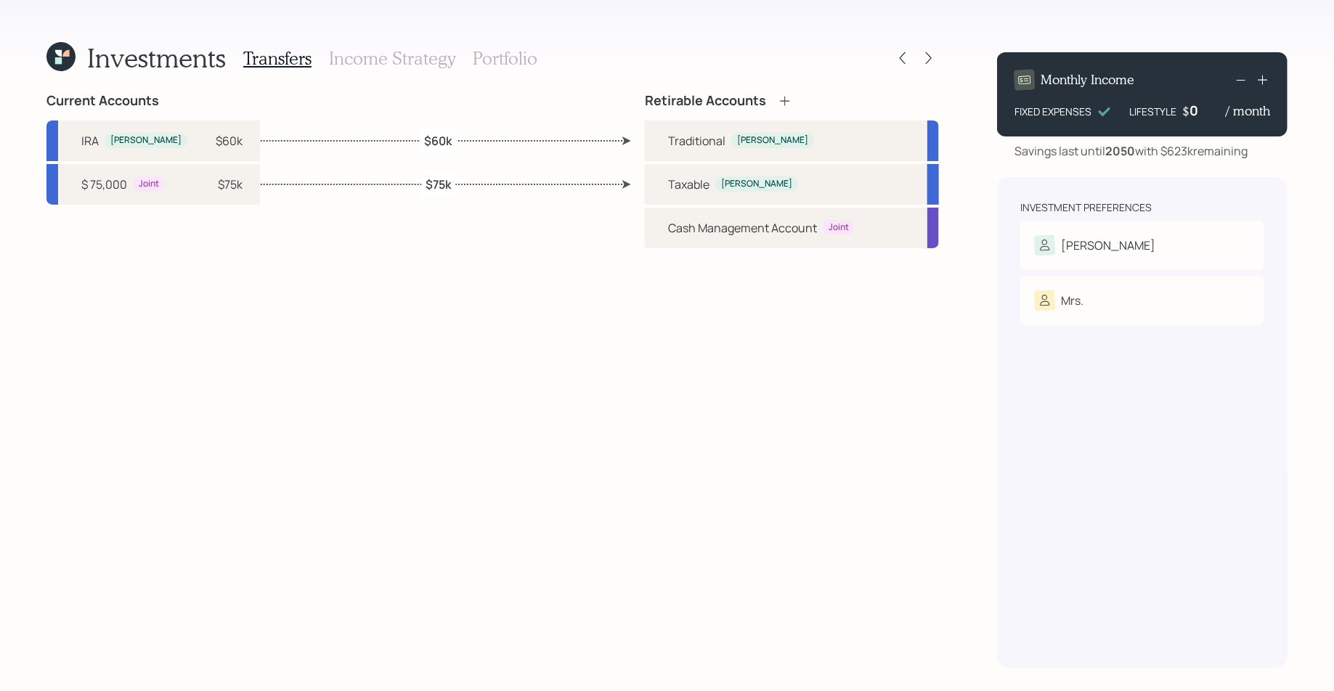
click at [410, 57] on h3 "Income Strategy" at bounding box center [392, 58] width 126 height 21
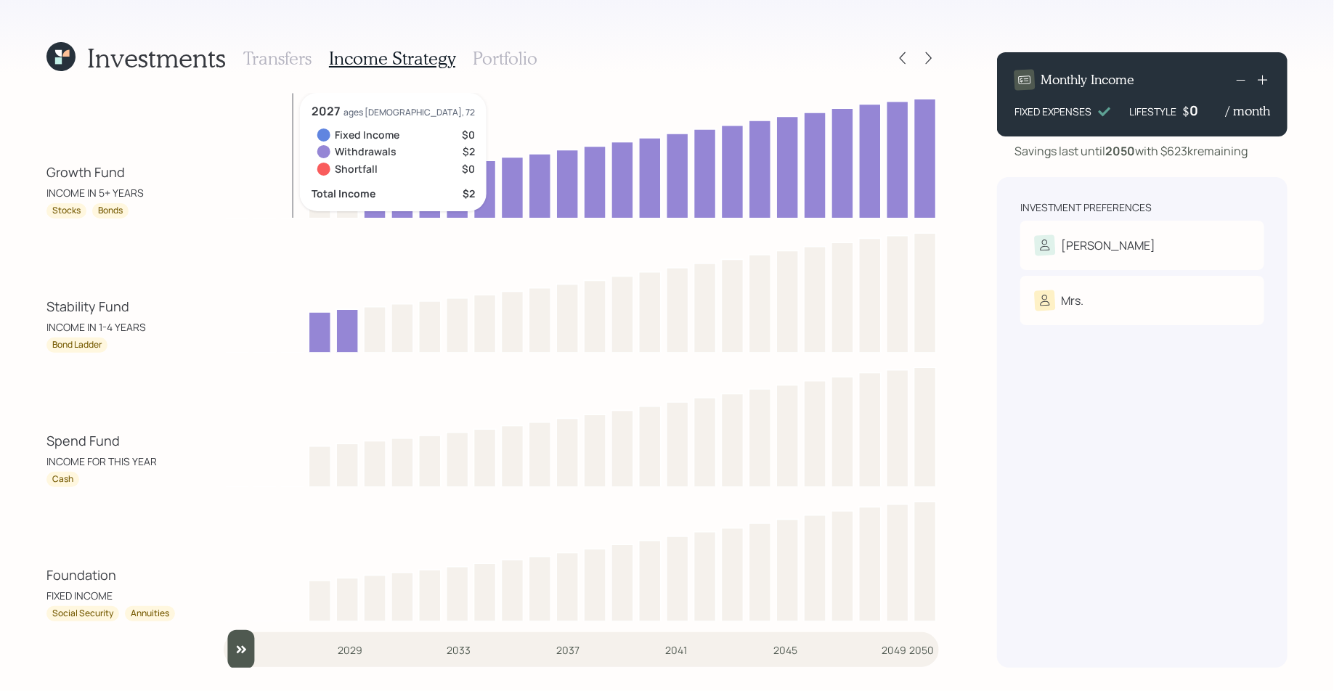
scroll to position [1, 0]
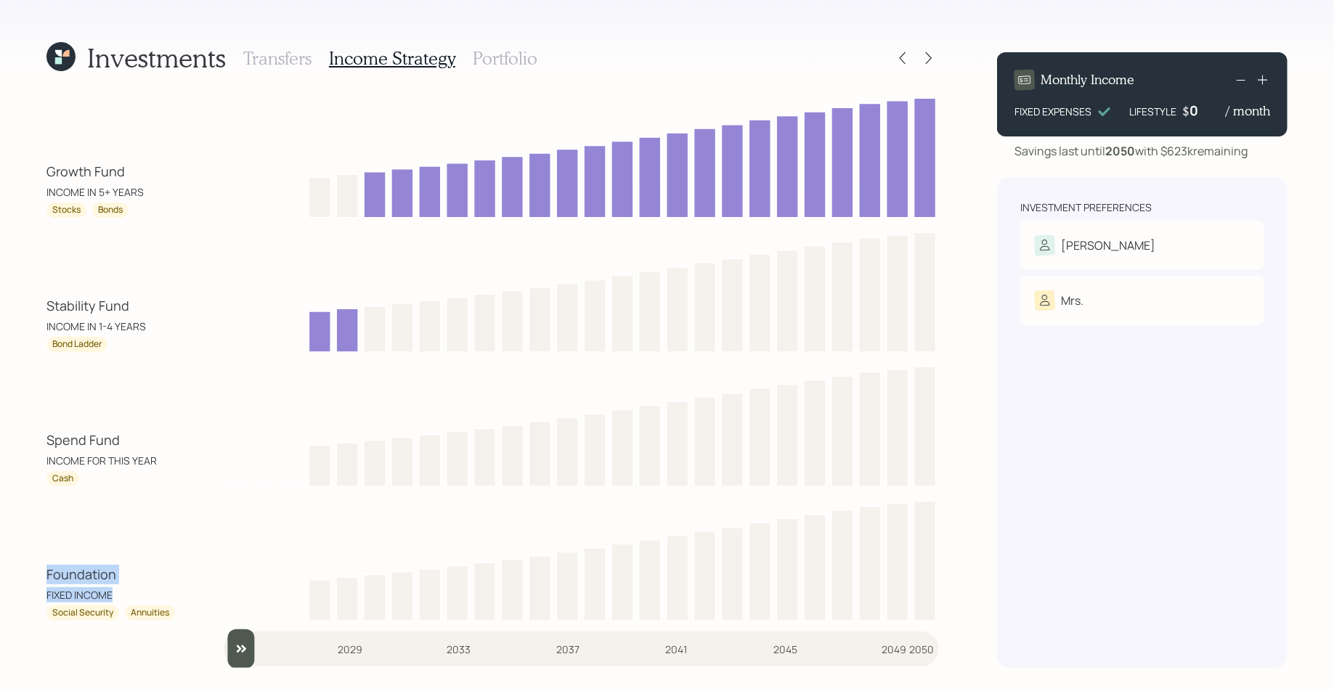
drag, startPoint x: 126, startPoint y: 598, endPoint x: 38, endPoint y: 574, distance: 90.4
click at [38, 574] on div "Investments Transfers Income Strategy Portfolio Growth Fund INCOME IN 5+ YEARS …" at bounding box center [667, 345] width 1334 height 691
click at [108, 613] on div "Social Security" at bounding box center [82, 613] width 61 height 12
drag, startPoint x: 110, startPoint y: 613, endPoint x: 31, endPoint y: 613, distance: 79.2
click at [31, 613] on div "Investments Transfers Income Strategy Portfolio Growth Fund INCOME IN 5+ YEARS …" at bounding box center [667, 345] width 1334 height 691
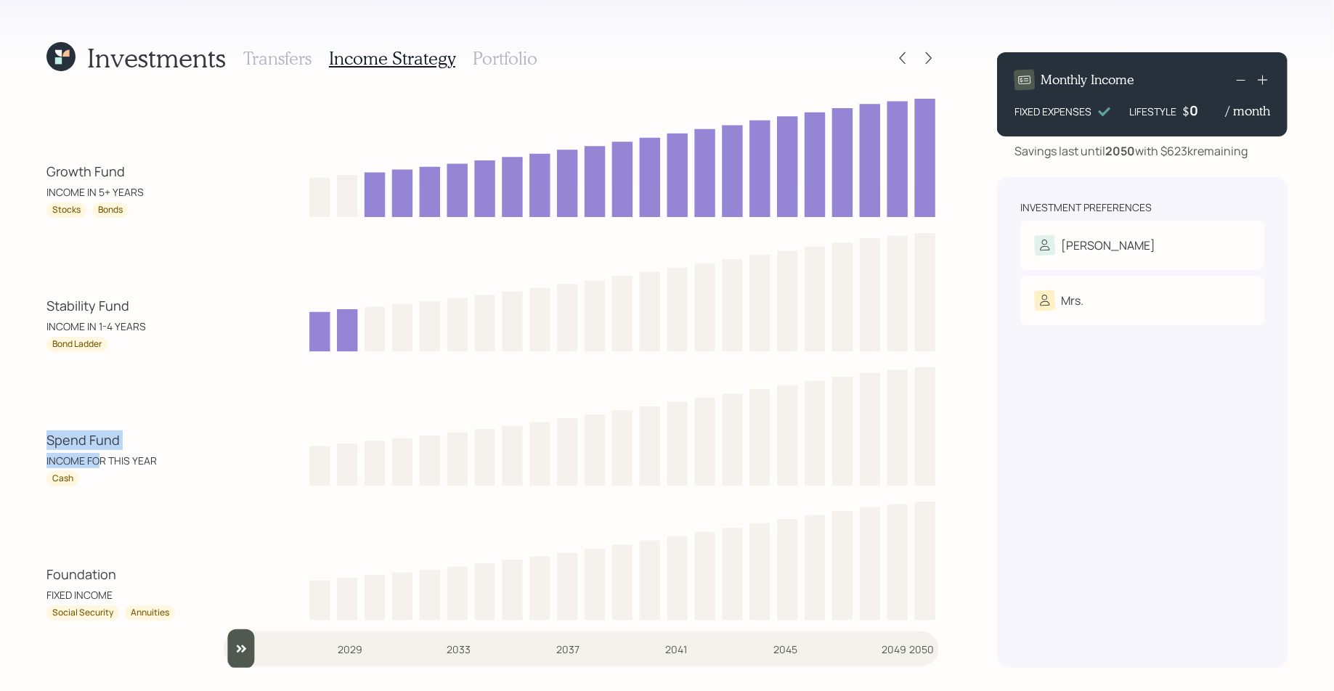
drag, startPoint x: 99, startPoint y: 468, endPoint x: 28, endPoint y: 436, distance: 77.4
click at [28, 436] on div "Investments Transfers Income Strategy Portfolio Growth Fund INCOME IN 5+ YEARS …" at bounding box center [667, 345] width 1334 height 691
click at [84, 458] on div "INCOME FOR THIS YEAR" at bounding box center [101, 460] width 110 height 15
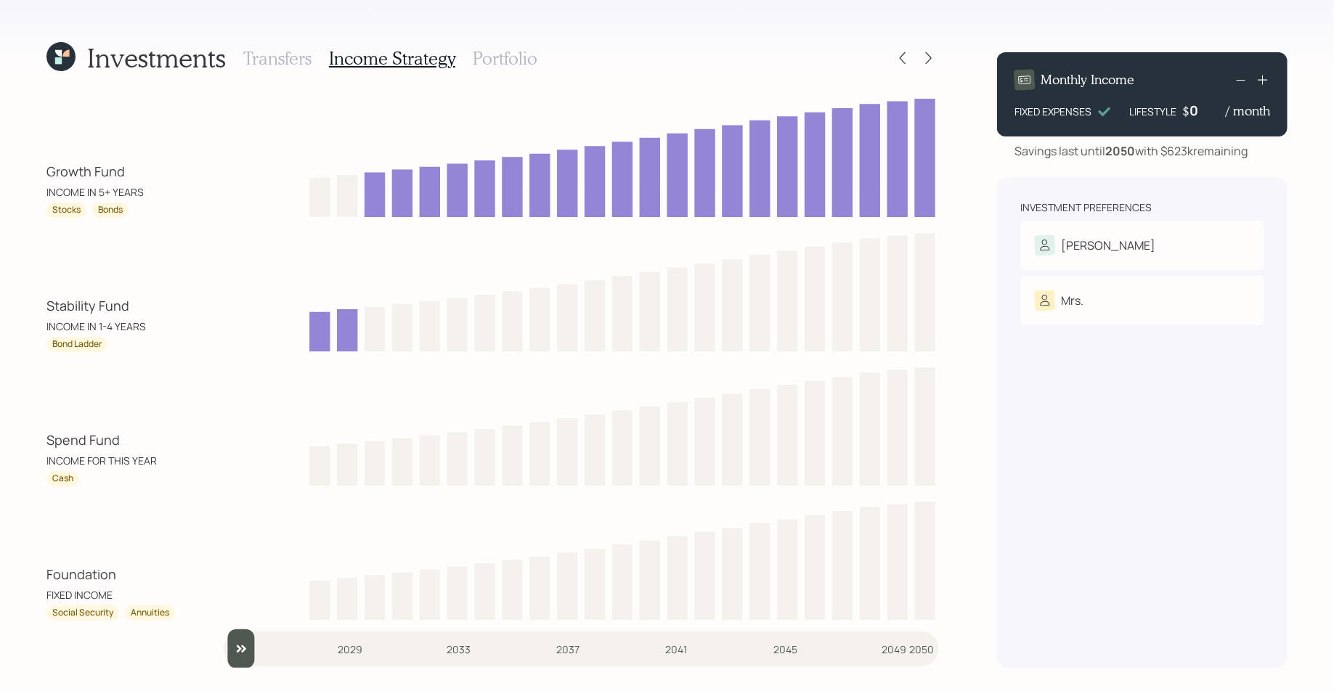
click at [126, 333] on div "INCOME IN 1-4 YEARS" at bounding box center [96, 326] width 100 height 15
drag, startPoint x: 140, startPoint y: 327, endPoint x: 28, endPoint y: 304, distance: 114.9
click at [28, 304] on div "Investments Transfers Income Strategy Portfolio Growth Fund INCOME IN 5+ YEARS …" at bounding box center [667, 345] width 1334 height 691
click at [153, 324] on div "Stability Fund INCOME IN 1-4 YEARS" at bounding box center [111, 315] width 131 height 38
drag, startPoint x: 155, startPoint y: 328, endPoint x: 25, endPoint y: 302, distance: 133.2
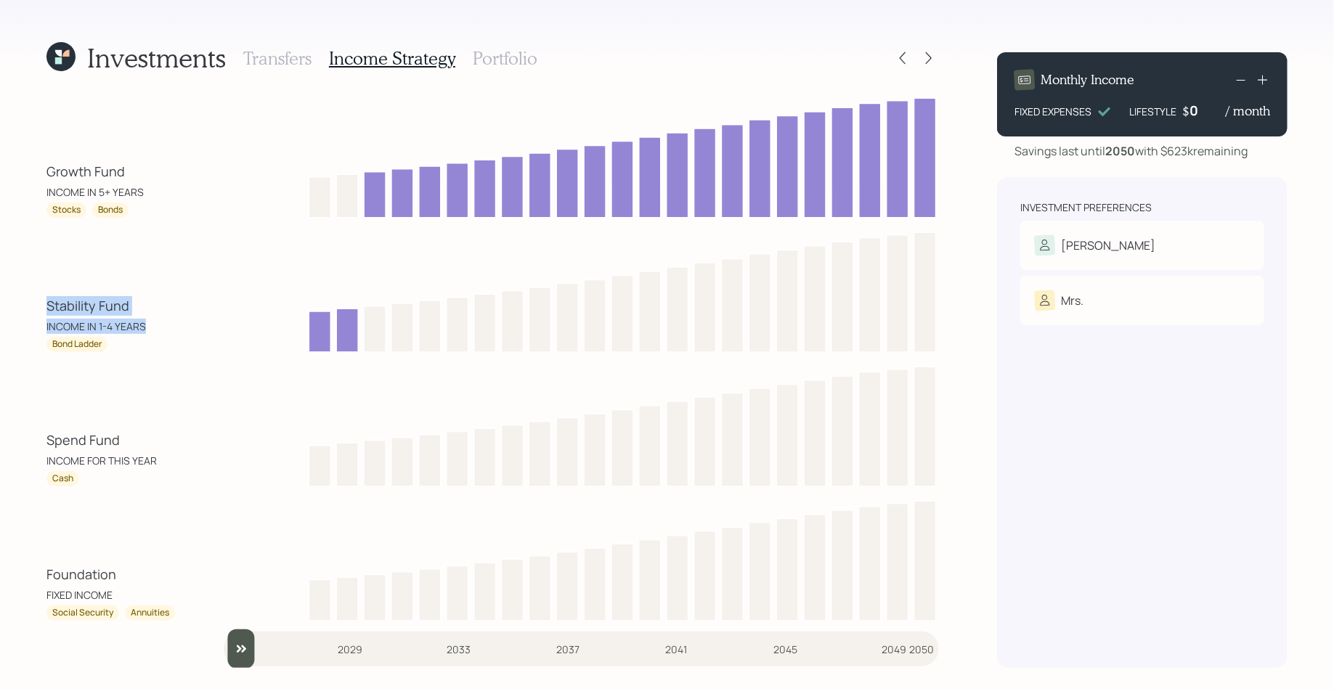
click at [25, 302] on div "Investments Transfers Income Strategy Portfolio Growth Fund INCOME IN 5+ YEARS …" at bounding box center [667, 345] width 1334 height 691
click at [123, 320] on div "INCOME IN 1-4 YEARS" at bounding box center [96, 326] width 100 height 15
drag, startPoint x: 144, startPoint y: 328, endPoint x: 33, endPoint y: 311, distance: 112.5
click at [33, 311] on div "Investments Transfers Income Strategy Portfolio Growth Fund INCOME IN 5+ YEARS …" at bounding box center [667, 345] width 1334 height 691
click at [33, 202] on div "Investments Transfers Income Strategy Portfolio Growth Fund INCOME IN 5+ YEARS …" at bounding box center [667, 345] width 1334 height 691
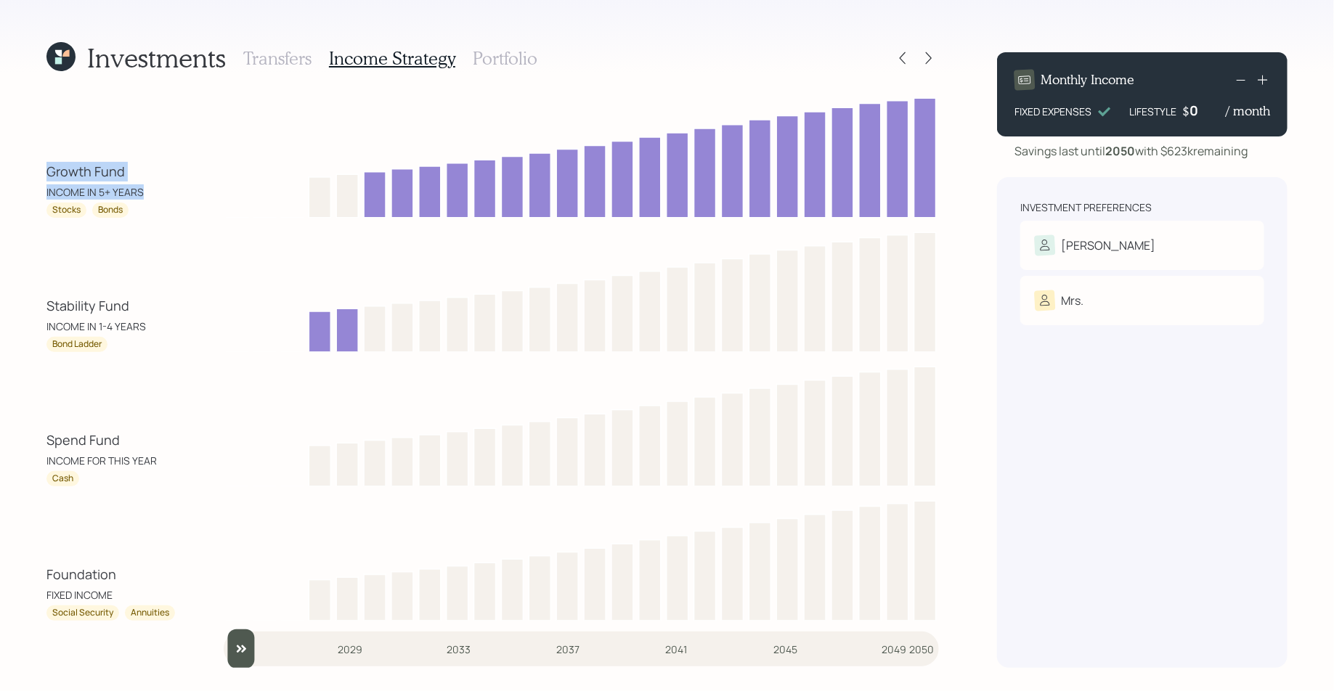
drag, startPoint x: 145, startPoint y: 190, endPoint x: 49, endPoint y: 174, distance: 97.2
click at [49, 174] on div "Growth Fund INCOME IN 5+ YEARS" at bounding box center [111, 181] width 131 height 38
drag, startPoint x: 53, startPoint y: 208, endPoint x: 80, endPoint y: 209, distance: 26.9
click at [80, 209] on div "Stocks" at bounding box center [66, 210] width 28 height 12
drag, startPoint x: 126, startPoint y: 212, endPoint x: 97, endPoint y: 212, distance: 29.1
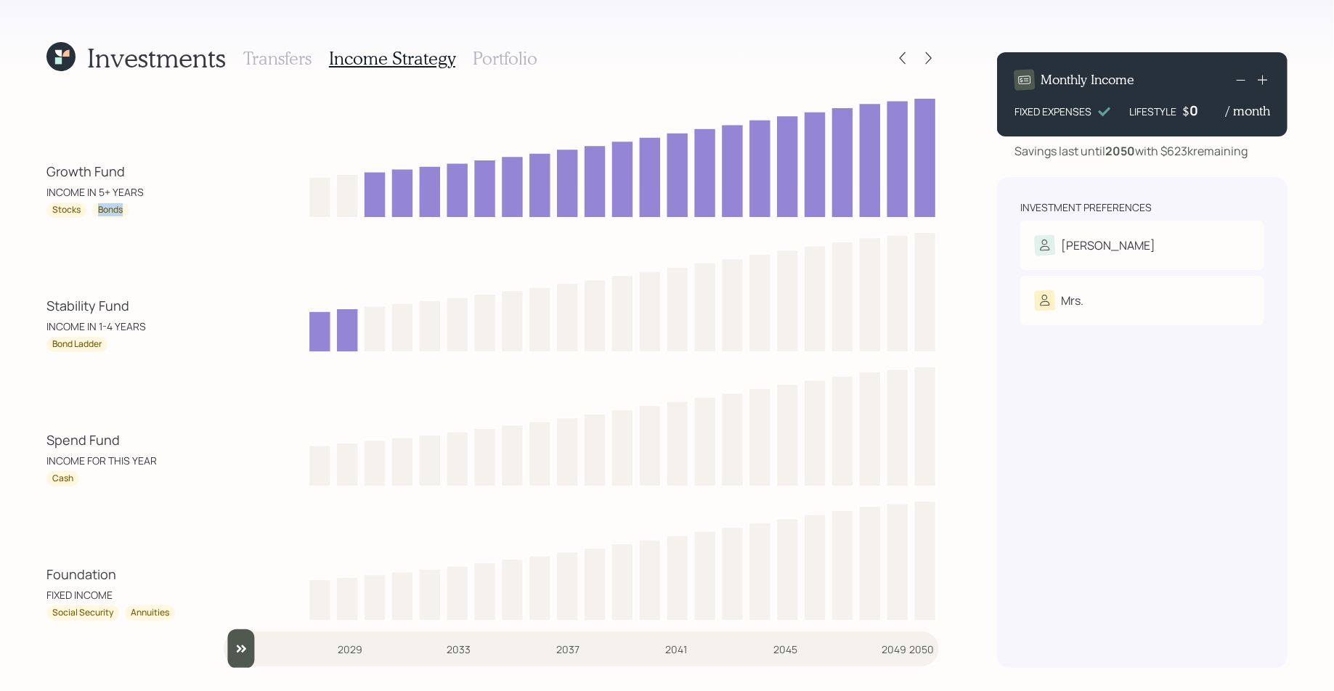
click at [97, 212] on div "Bonds" at bounding box center [110, 210] width 36 height 15
click at [482, 59] on h3 "Portfolio" at bounding box center [505, 58] width 65 height 21
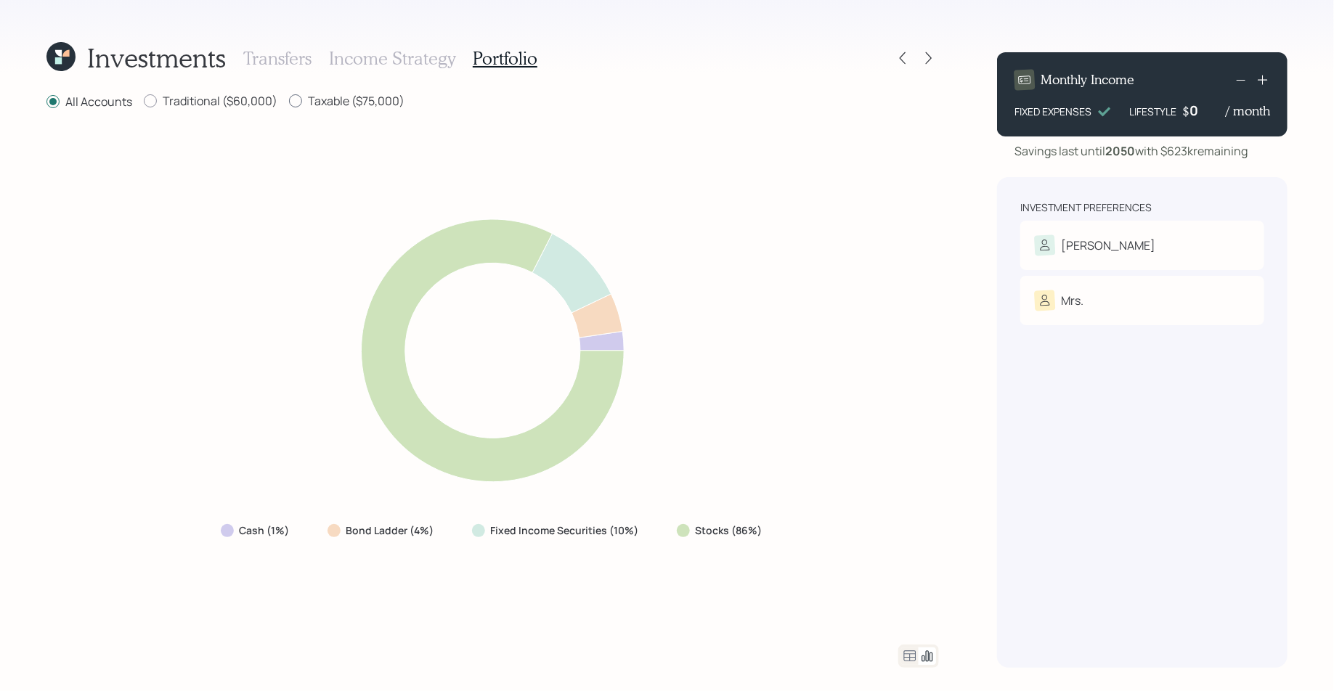
click at [317, 105] on label "Taxable ($75,000)" at bounding box center [346, 101] width 115 height 16
click at [289, 102] on input "Taxable ($75,000)" at bounding box center [288, 101] width 1 height 1
radio input "true"
radio input "false"
drag, startPoint x: 406, startPoint y: 103, endPoint x: 349, endPoint y: 102, distance: 56.7
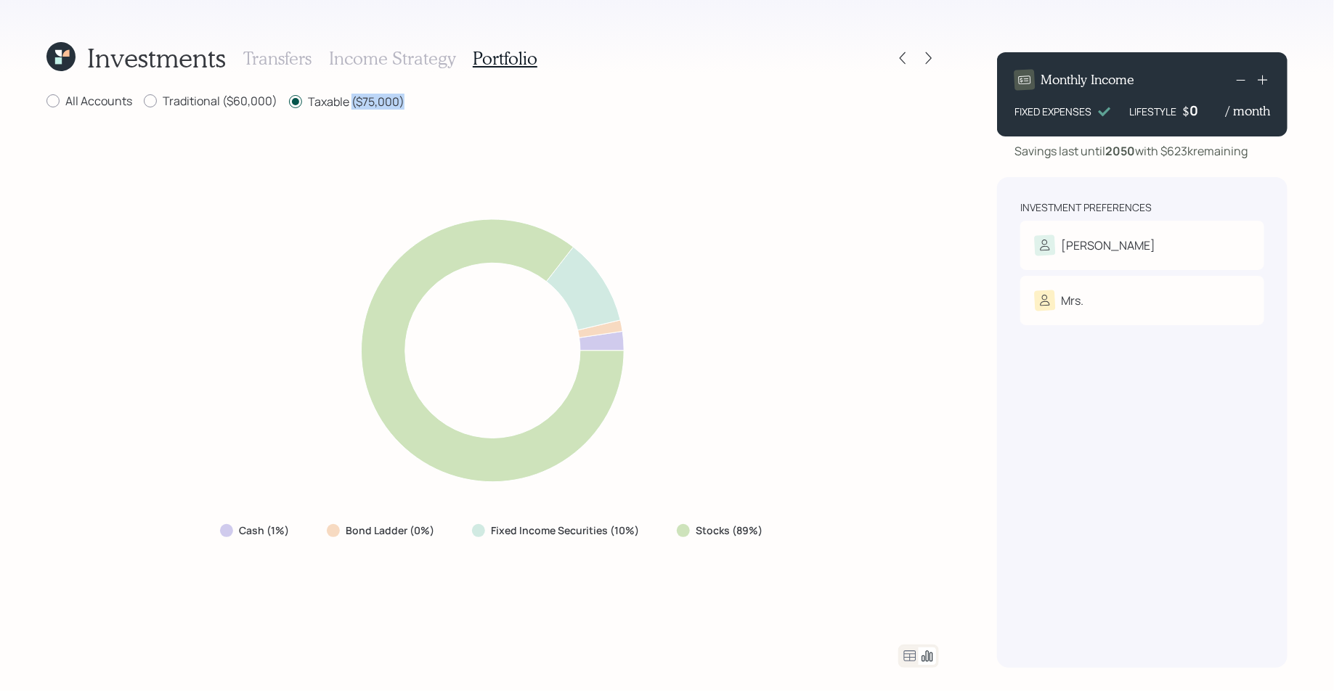
click at [349, 102] on div "All Accounts Traditional ($60,000) Taxable ($75,000)" at bounding box center [492, 102] width 893 height 18
drag, startPoint x: 764, startPoint y: 533, endPoint x: 235, endPoint y: 526, distance: 528.8
click at [235, 526] on div "Cash (1%) Bond Ladder (0%) Fixed Income Securities (10%) Stocks (89%)" at bounding box center [492, 531] width 569 height 26
click at [904, 663] on icon at bounding box center [909, 656] width 17 height 17
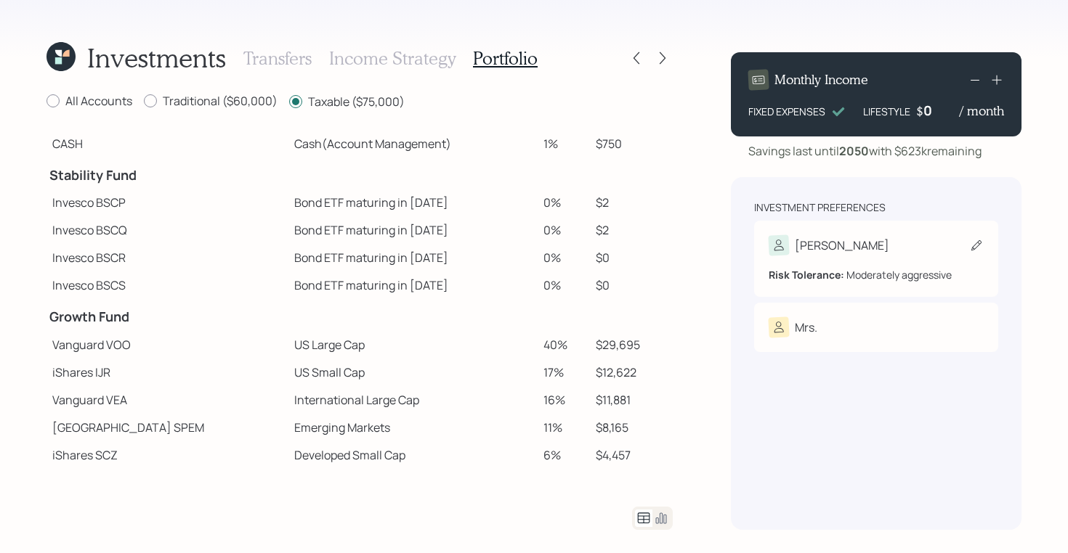
scroll to position [199, 0]
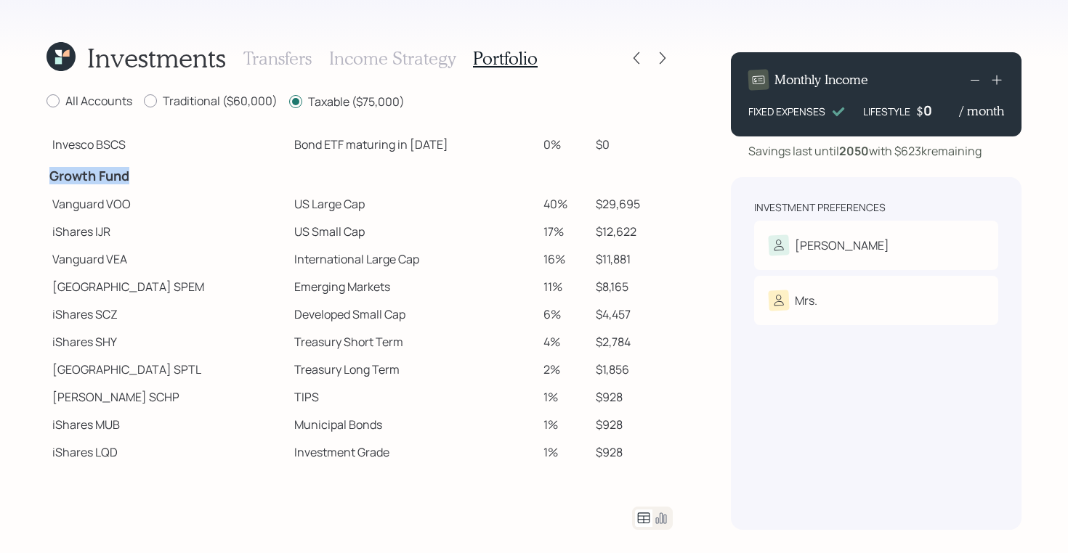
drag, startPoint x: 49, startPoint y: 182, endPoint x: 143, endPoint y: 181, distance: 93.7
click at [143, 181] on h4 "Growth Fund" at bounding box center [167, 176] width 236 height 16
drag, startPoint x: 51, startPoint y: 204, endPoint x: 98, endPoint y: 204, distance: 47.2
click at [98, 204] on td "Vanguard VOO" at bounding box center [167, 204] width 242 height 28
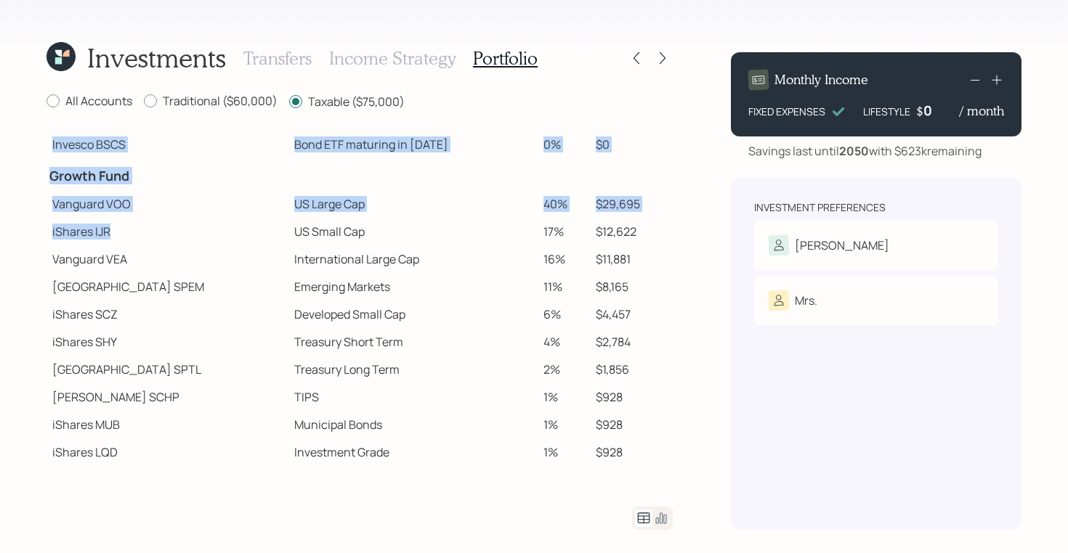
drag, startPoint x: 46, startPoint y: 231, endPoint x: 109, endPoint y: 236, distance: 63.4
click at [109, 236] on div "Investments Transfers Income Strategy Portfolio All Accounts Traditional ($60,0…" at bounding box center [534, 276] width 1068 height 553
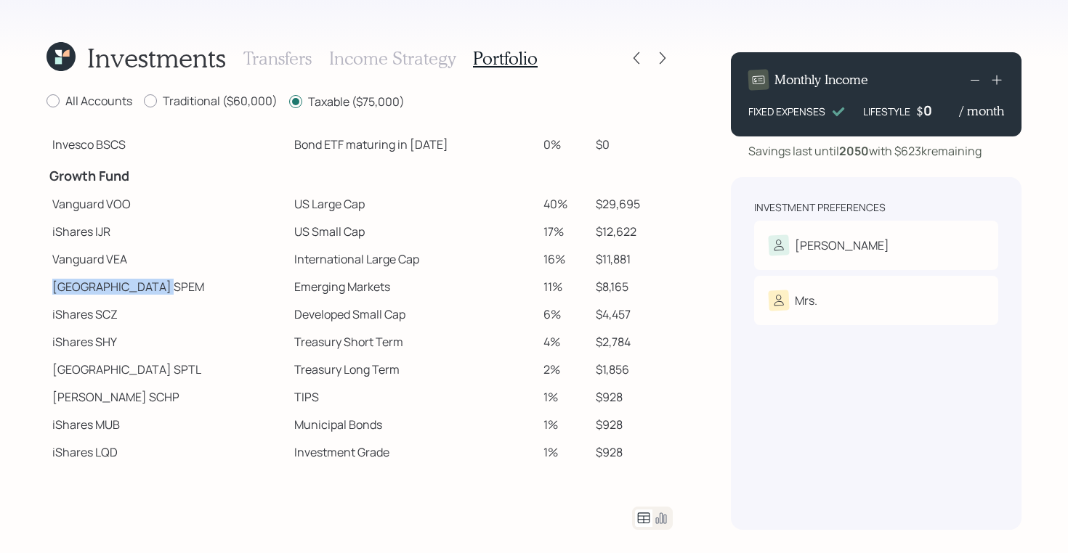
drag, startPoint x: 54, startPoint y: 283, endPoint x: 121, endPoint y: 284, distance: 67.6
click at [121, 284] on td "State Street SPEM" at bounding box center [167, 287] width 242 height 28
drag, startPoint x: 52, startPoint y: 397, endPoint x: 103, endPoint y: 399, distance: 51.6
click at [103, 399] on td "Schwab SCHP" at bounding box center [167, 397] width 242 height 28
drag, startPoint x: 53, startPoint y: 205, endPoint x: 158, endPoint y: 211, distance: 105.5
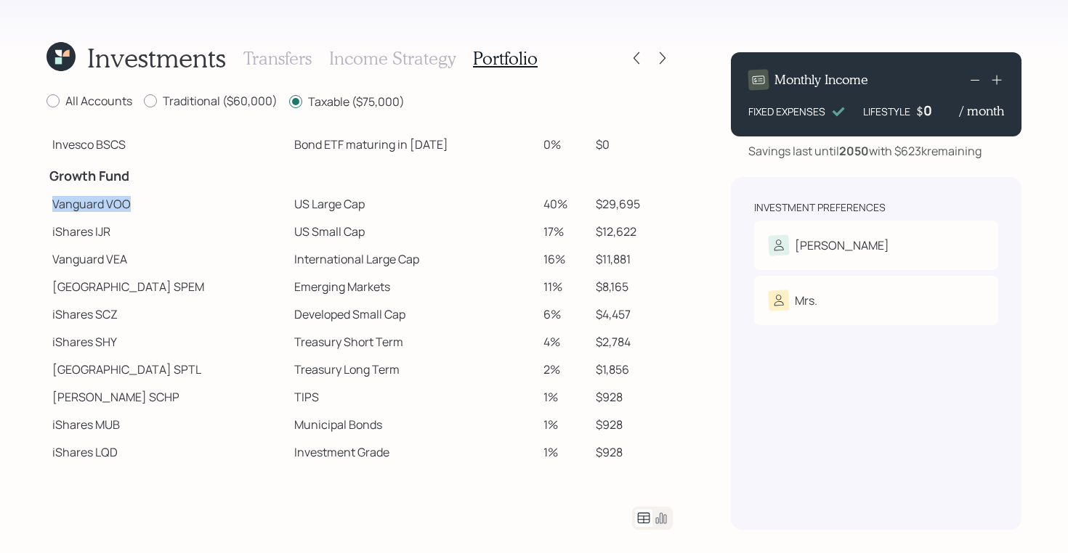
click at [158, 211] on td "Vanguard VOO" at bounding box center [167, 204] width 242 height 28
click at [120, 206] on td "Vanguard VOO" at bounding box center [167, 204] width 242 height 28
click at [659, 65] on icon at bounding box center [662, 58] width 15 height 15
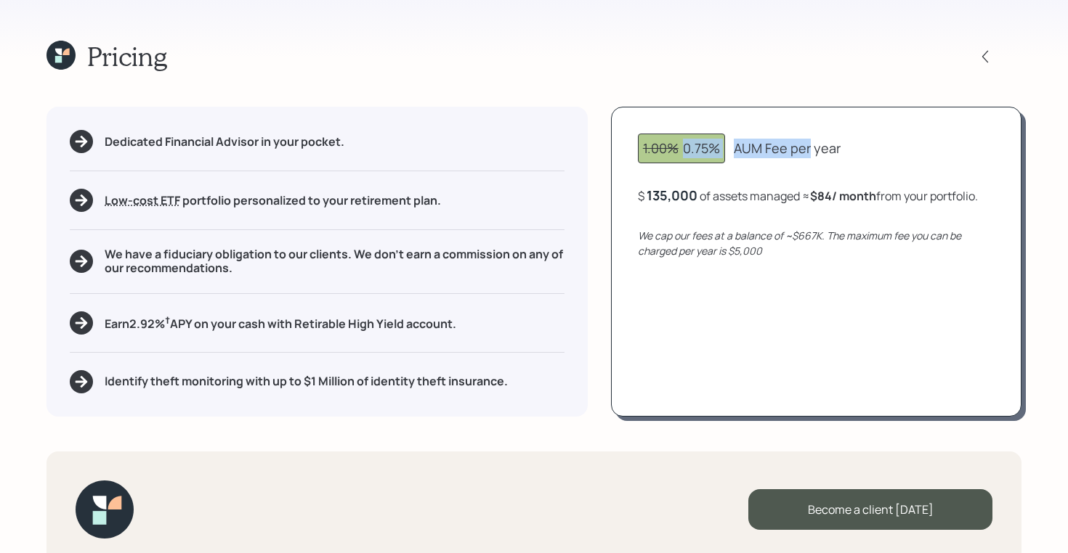
drag, startPoint x: 682, startPoint y: 144, endPoint x: 811, endPoint y: 154, distance: 129.0
click at [811, 154] on div "1.00% 0.75% AUM Fee per year" at bounding box center [816, 149] width 357 height 30
click at [664, 195] on div "135000" at bounding box center [669, 195] width 47 height 17
click at [732, 187] on div "$ 1 of assets managed ≈ $0 / month from your portfolio ." at bounding box center [797, 196] width 319 height 18
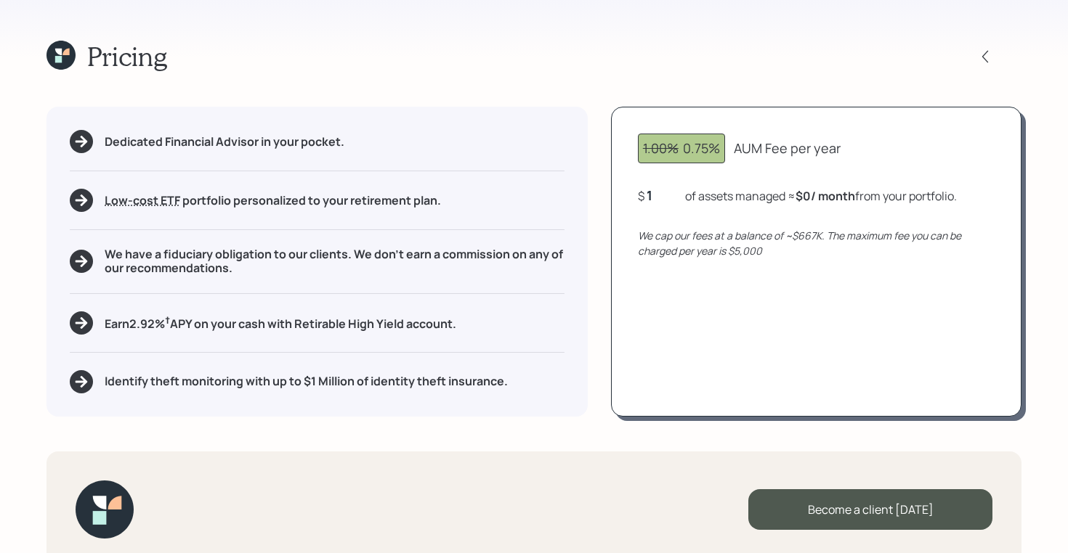
click at [675, 197] on div "1" at bounding box center [664, 195] width 36 height 17
click at [749, 221] on div "1.00% 0.75% AUM Fee per year $ 50,000 of assets managed ≈ $31 / month from your…" at bounding box center [816, 261] width 410 height 309
drag, startPoint x: 805, startPoint y: 191, endPoint x: 848, endPoint y: 193, distance: 42.9
click at [848, 193] on div "$ 50,000 of assets managed ≈ $31 / month from your portfolio ." at bounding box center [804, 196] width 333 height 18
drag, startPoint x: 683, startPoint y: 147, endPoint x: 840, endPoint y: 150, distance: 156.9
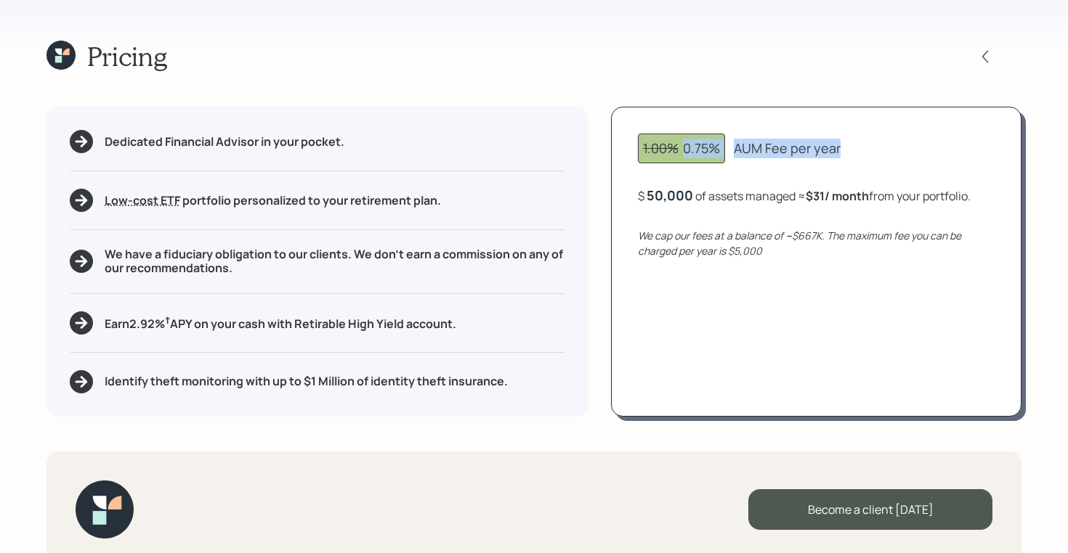
click at [840, 150] on div "1.00% 0.75% AUM Fee per year" at bounding box center [816, 149] width 357 height 30
click at [60, 52] on icon at bounding box center [58, 52] width 7 height 7
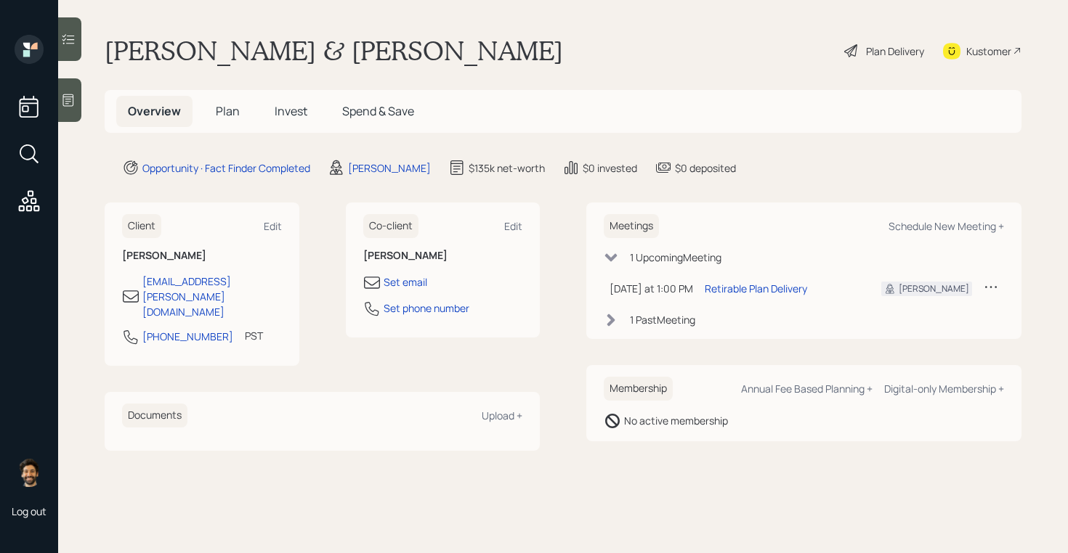
click at [236, 113] on span "Plan" at bounding box center [228, 111] width 24 height 16
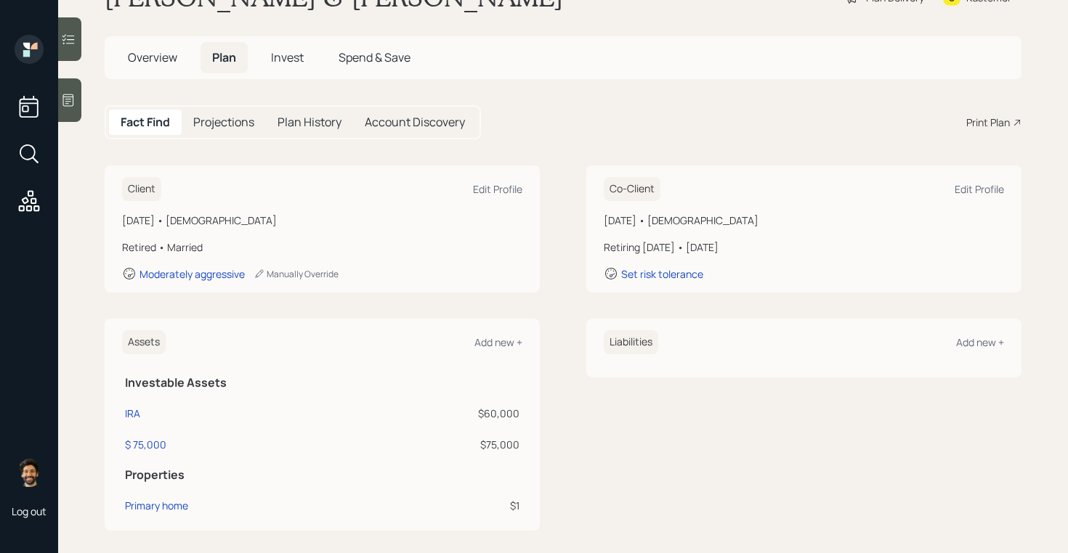
scroll to position [55, 0]
click at [153, 59] on span "Overview" at bounding box center [152, 56] width 49 height 16
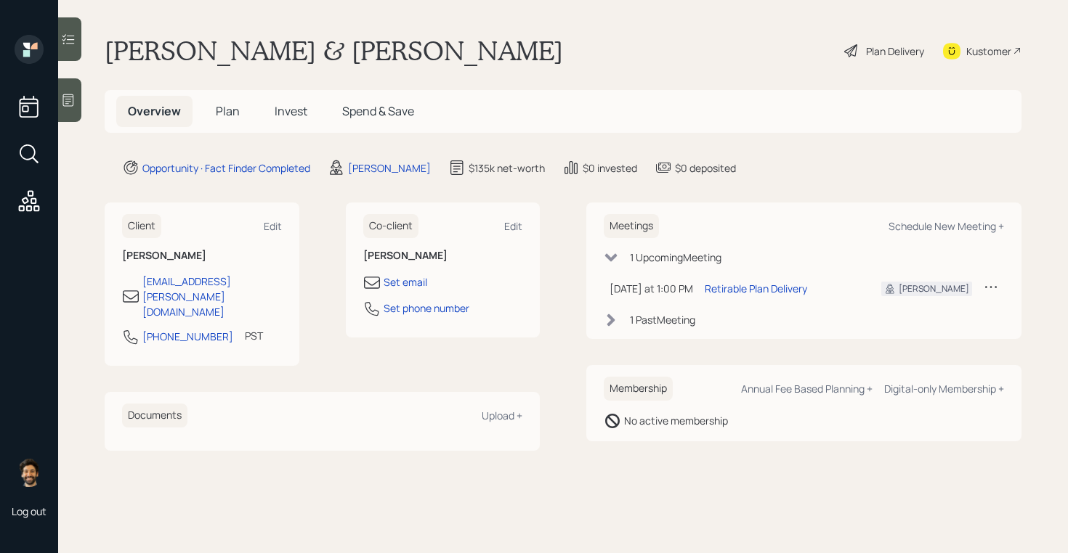
click at [225, 60] on h1 "Steven & Mrs. Quesinberry" at bounding box center [334, 51] width 458 height 32
click at [225, 126] on h5 "Plan" at bounding box center [227, 111] width 47 height 31
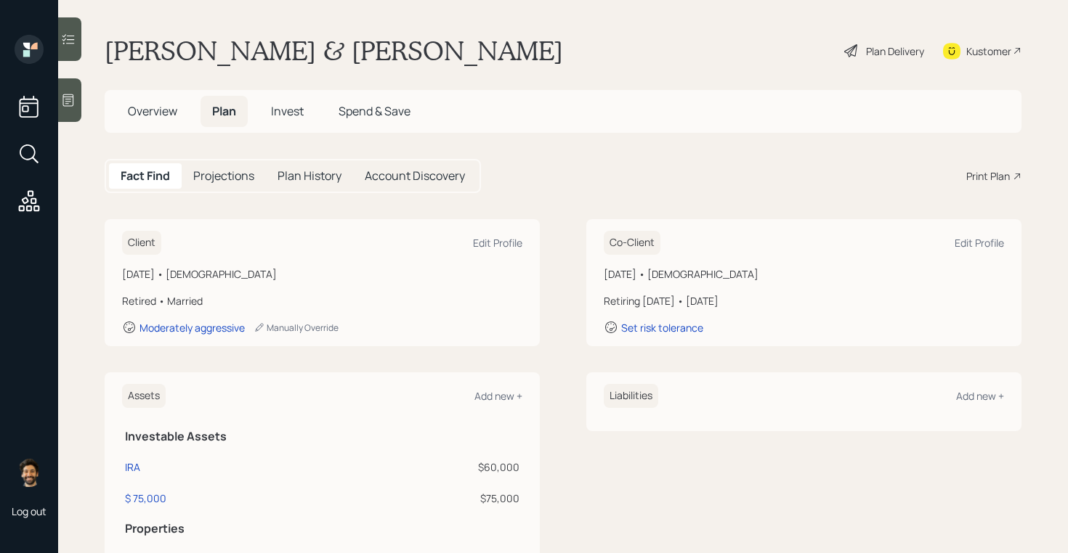
click at [992, 176] on div "Print Plan" at bounding box center [988, 175] width 44 height 15
click at [970, 45] on div "Kustomer" at bounding box center [988, 51] width 45 height 15
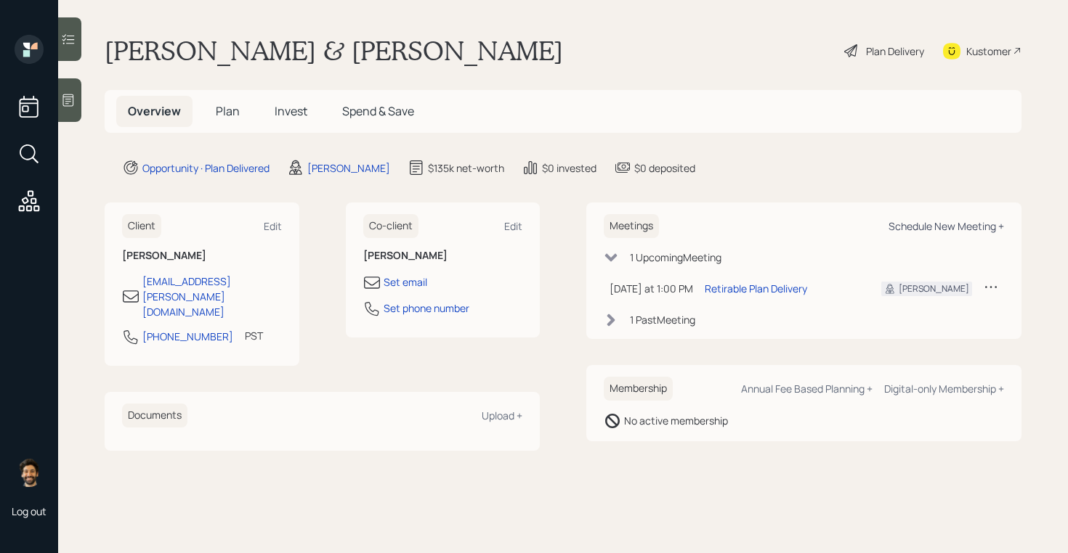
click at [935, 223] on div "Schedule New Meeting +" at bounding box center [945, 226] width 115 height 14
select select "f14b762f-c7c2-4b89-9227-8fa891345eea"
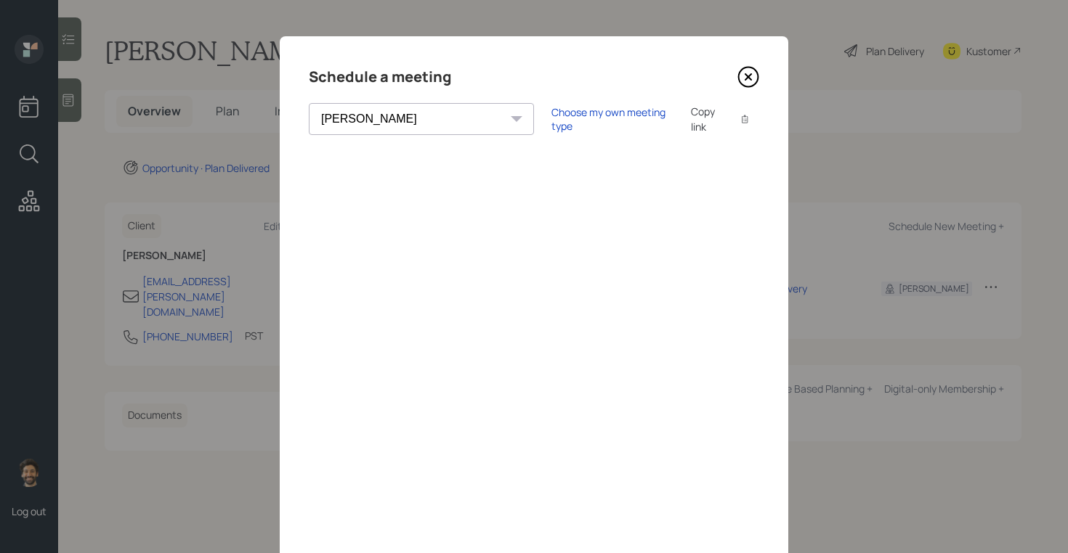
click at [748, 74] on icon at bounding box center [748, 77] width 22 height 22
click at [748, 74] on main "[PERSON_NAME] & [PERSON_NAME] Plan Delivery Kustomer Overview Plan Invest Spend…" at bounding box center [563, 276] width 1010 height 553
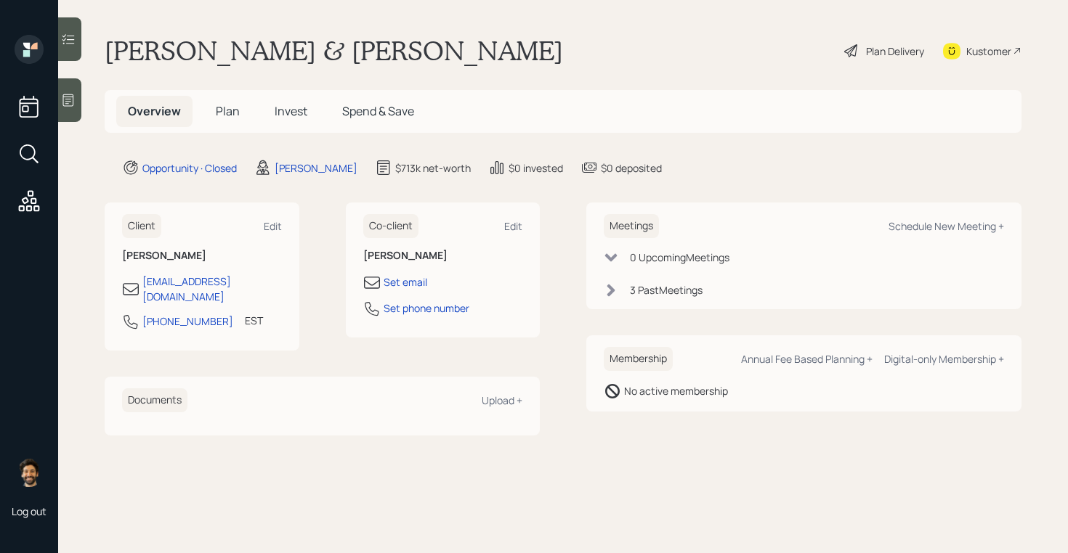
click at [879, 50] on div "Plan Delivery" at bounding box center [895, 51] width 58 height 15
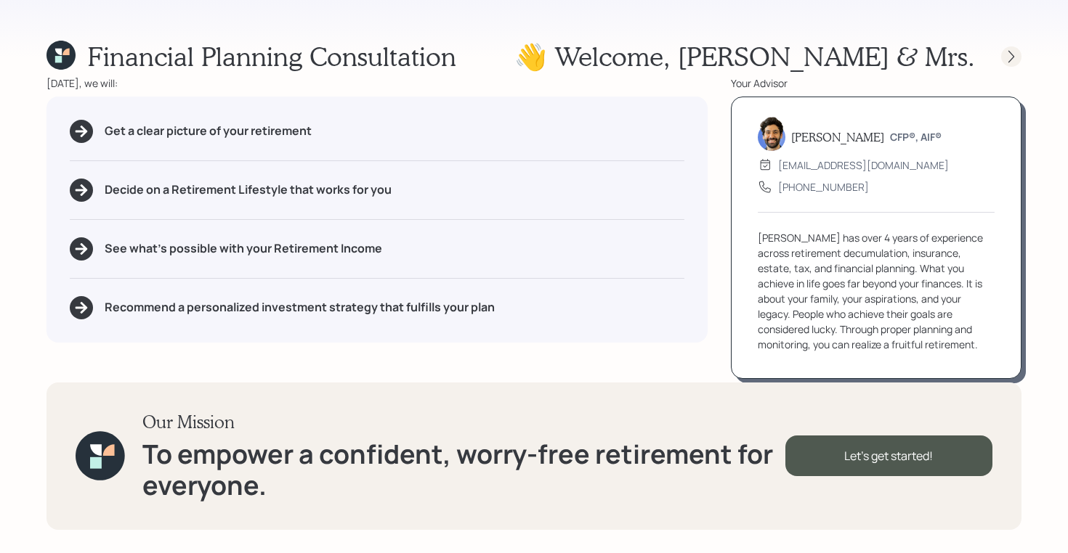
click at [1011, 53] on icon at bounding box center [1011, 56] width 6 height 12
